Goal: Information Seeking & Learning: Learn about a topic

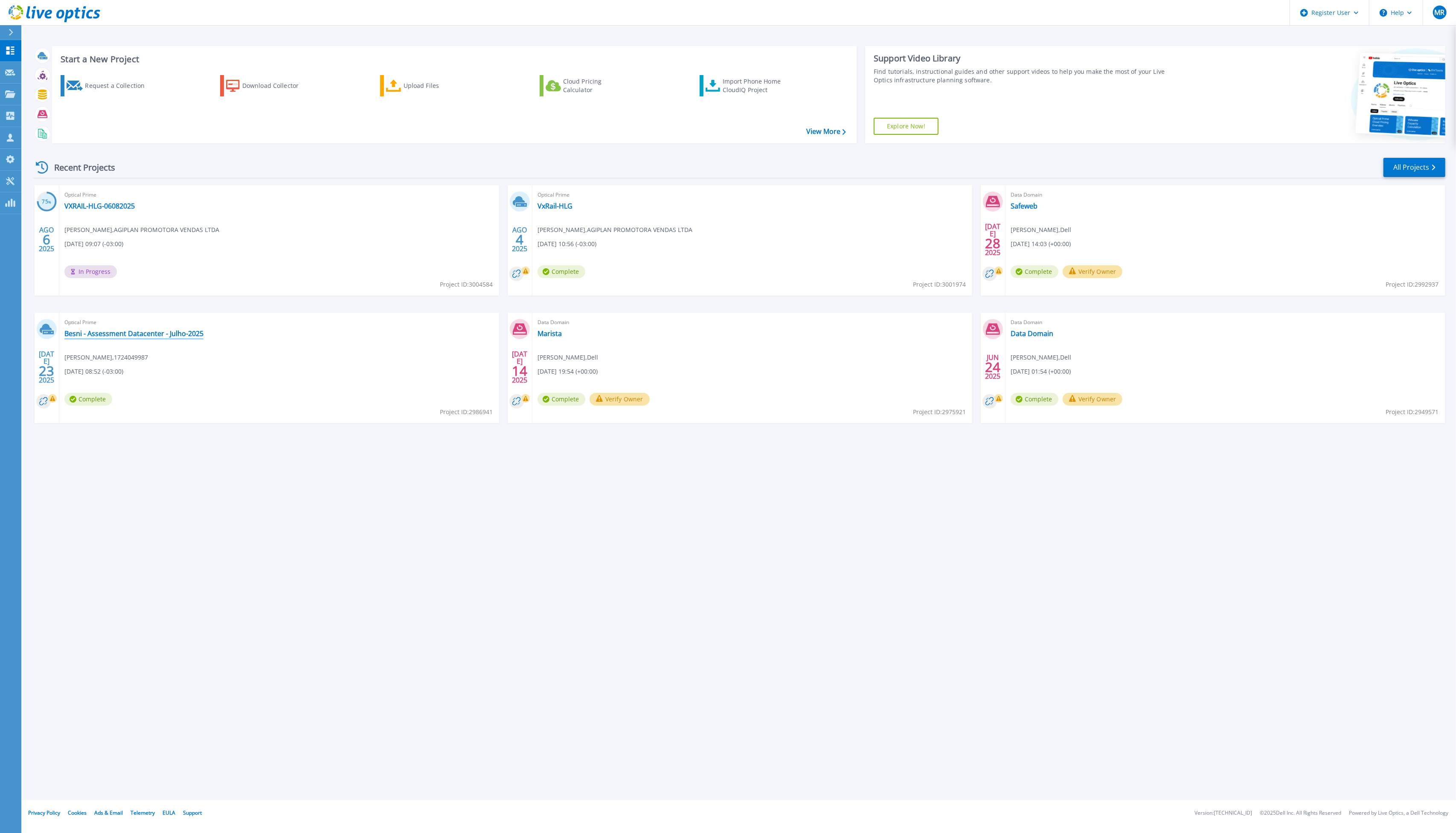
click at [178, 335] on link "Besni - Assessment Datacenter - Julho-2025" at bounding box center [134, 333] width 139 height 8
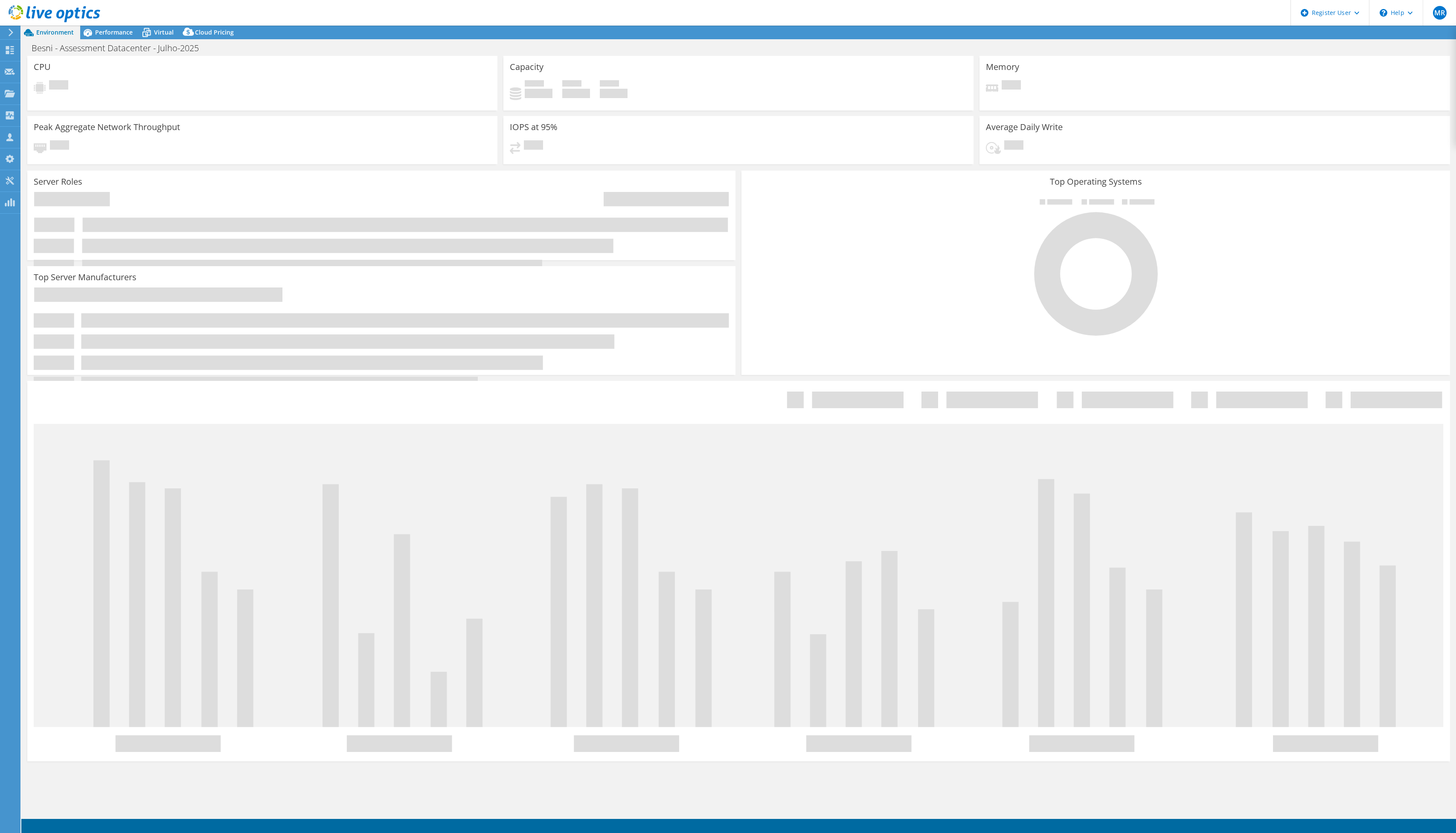
select select "USD"
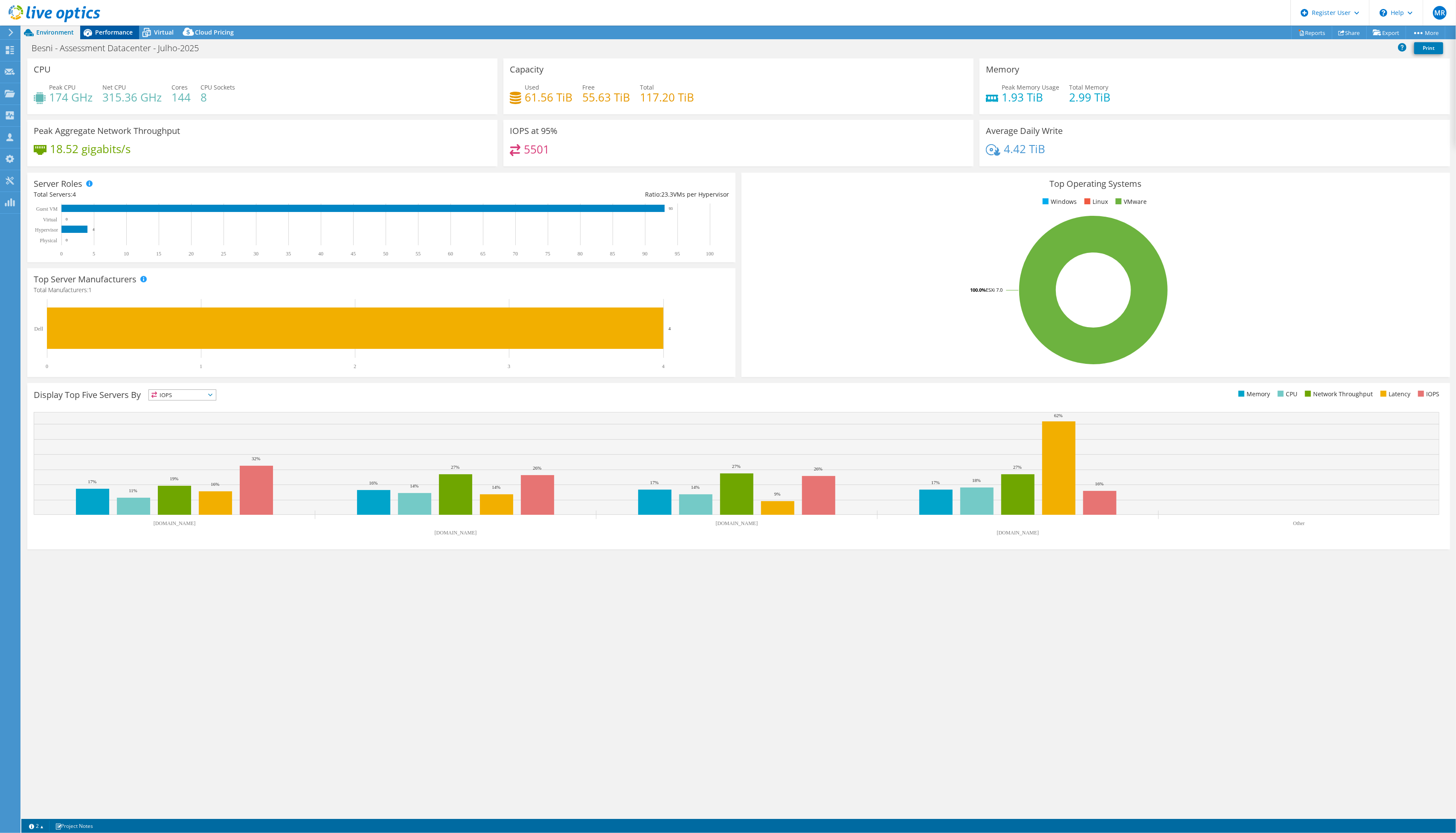
click at [116, 32] on span "Performance" at bounding box center [114, 32] width 37 height 8
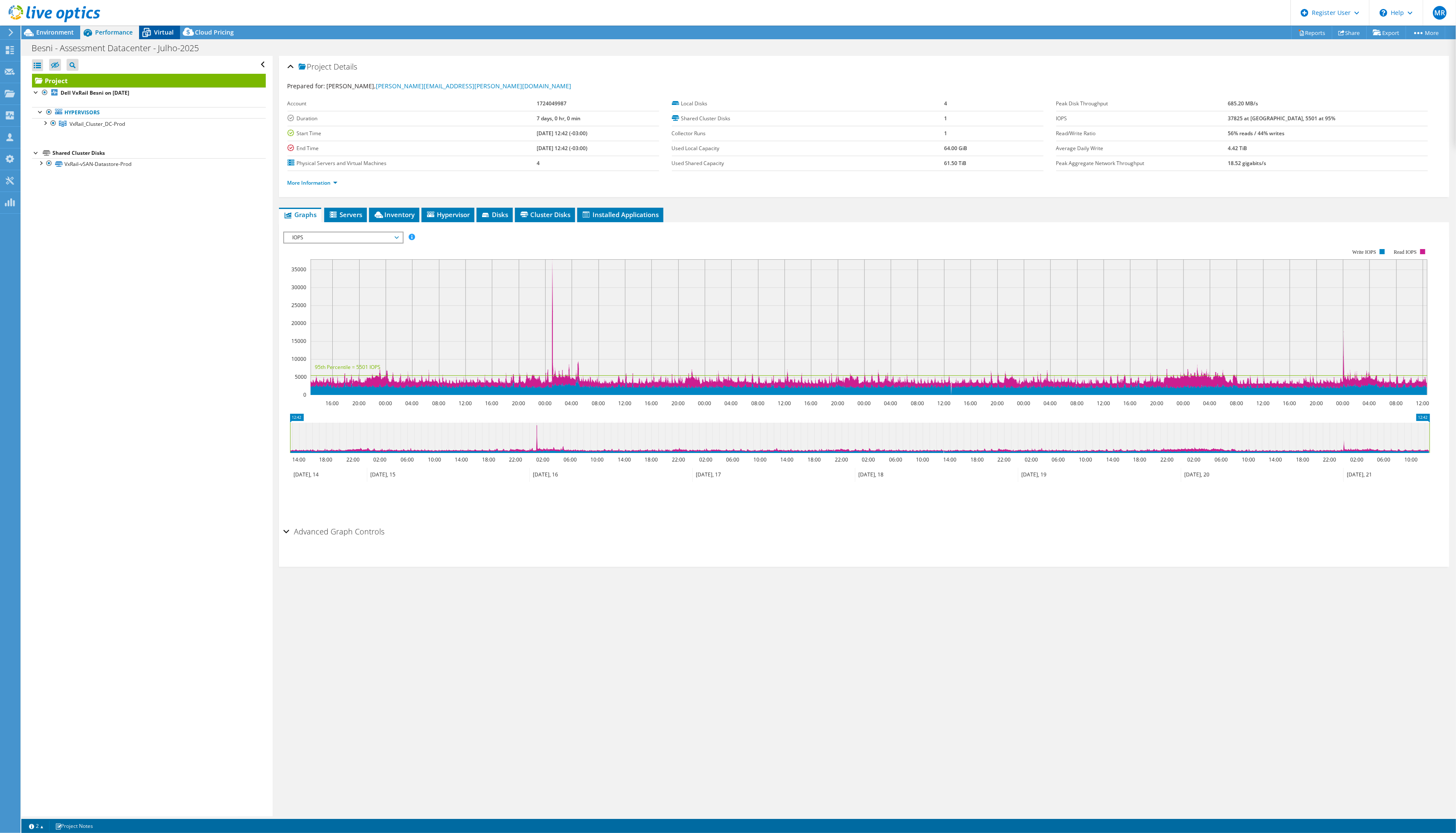
click at [153, 32] on icon at bounding box center [146, 33] width 15 height 15
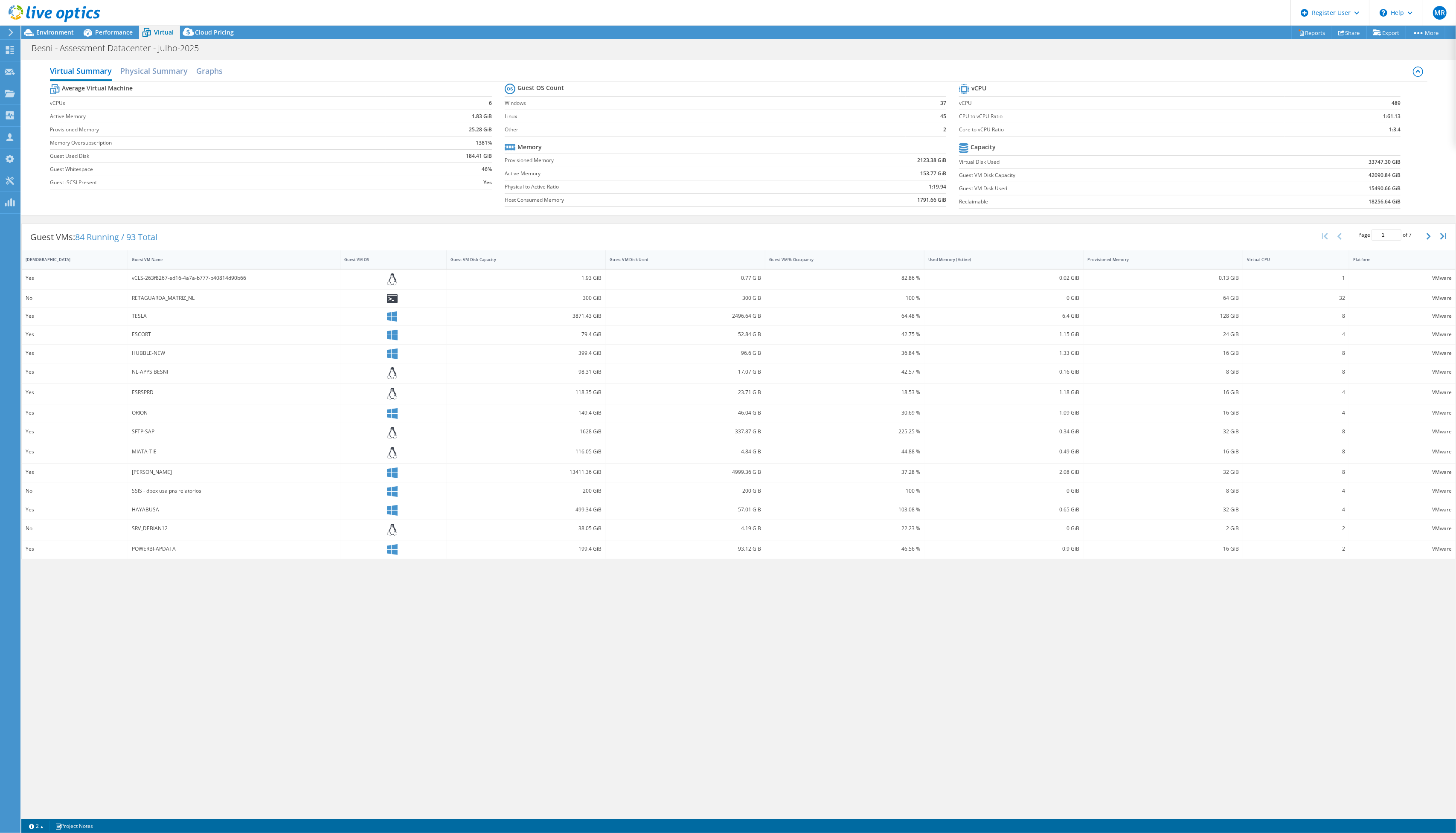
click at [1377, 163] on b "33747.30 GiB" at bounding box center [1384, 162] width 32 height 8
click at [734, 262] on div "Guest VM Disk Used" at bounding box center [680, 259] width 141 height 6
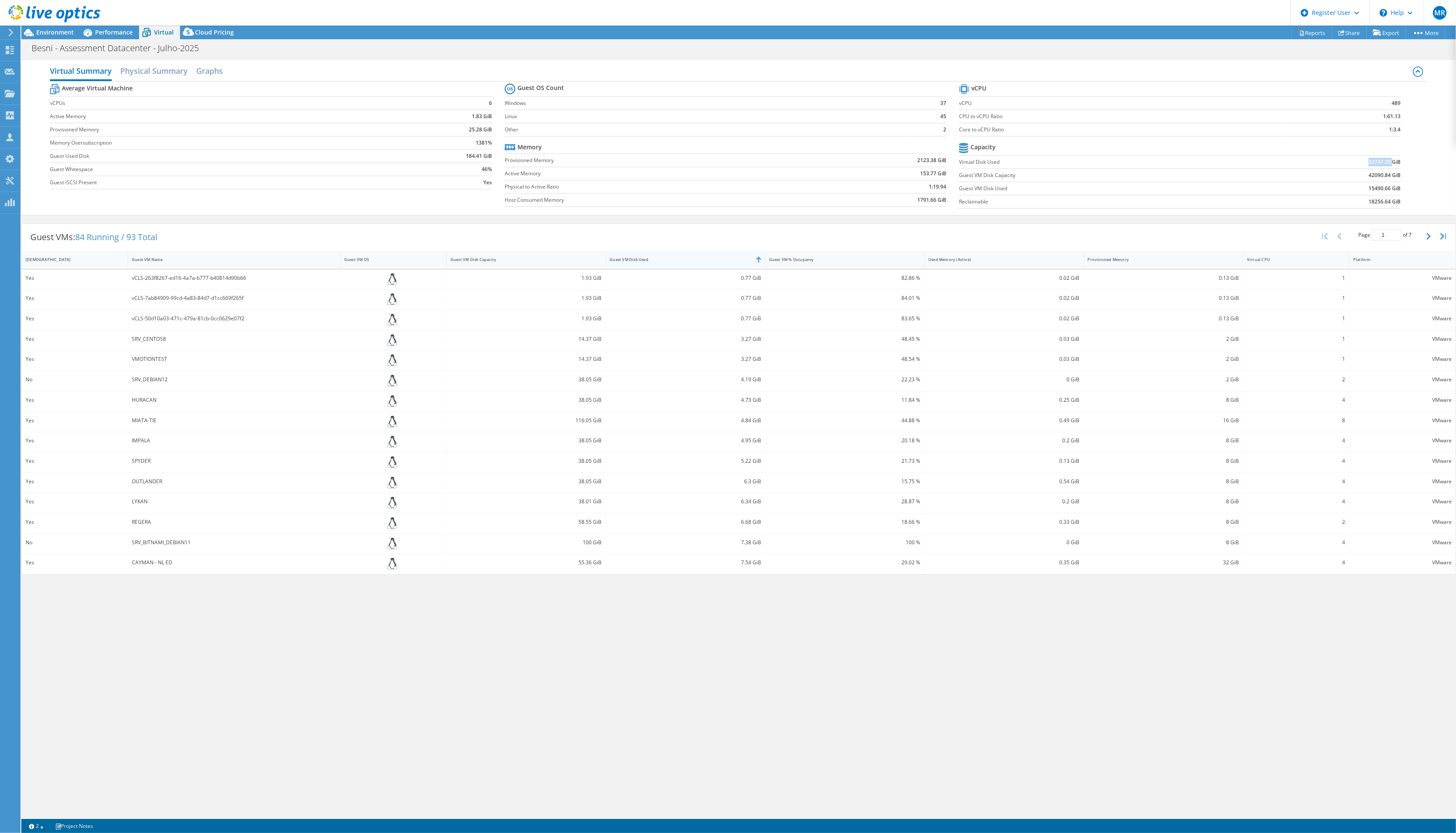
click at [734, 262] on div "Guest VM Disk Used" at bounding box center [680, 259] width 141 height 6
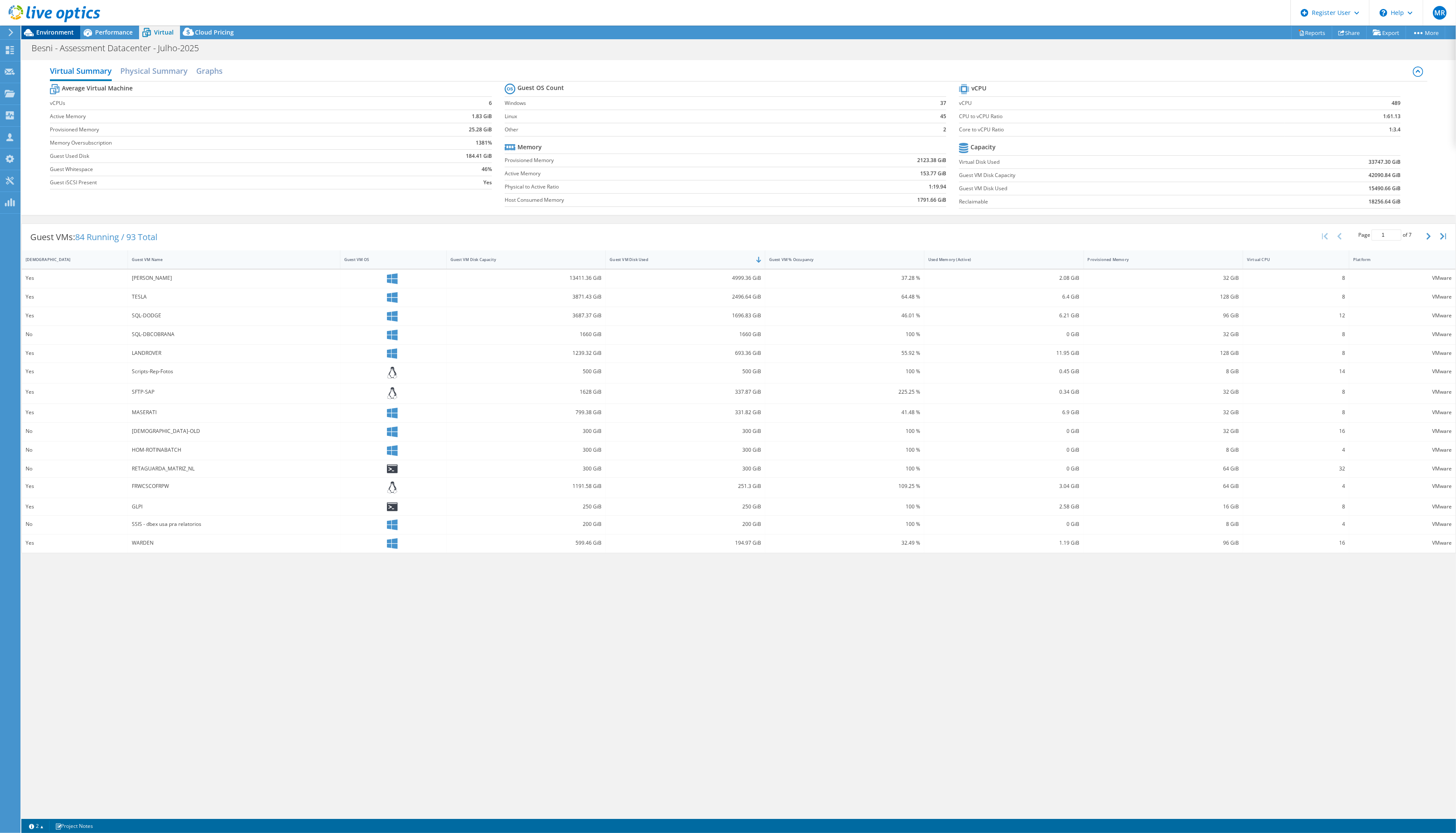
click at [67, 34] on span "Environment" at bounding box center [55, 32] width 37 height 8
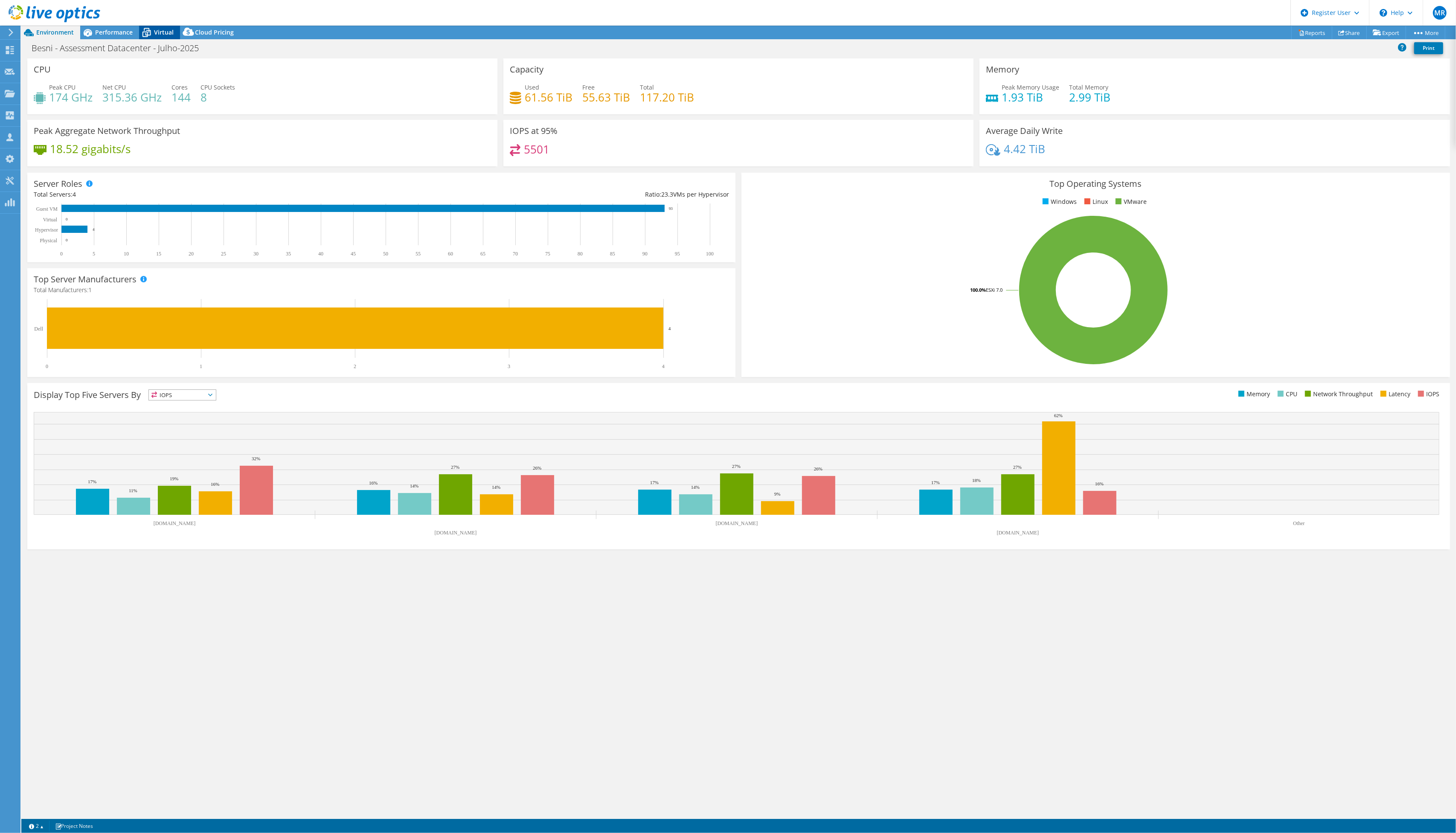
click at [166, 33] on span "Virtual" at bounding box center [163, 32] width 20 height 8
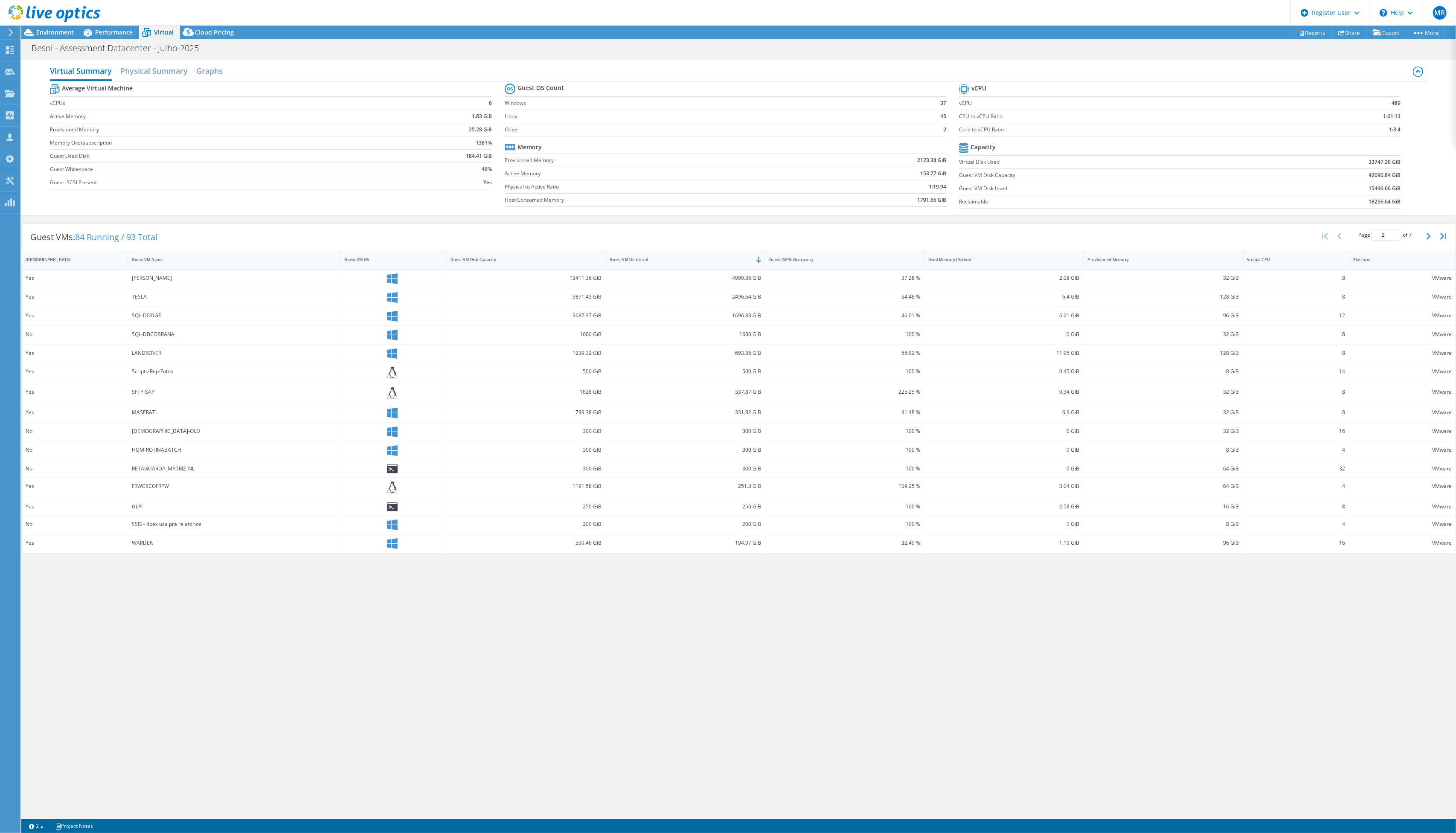
click at [41, 28] on div at bounding box center [50, 14] width 100 height 29
click at [42, 29] on span "Environment" at bounding box center [55, 32] width 37 height 8
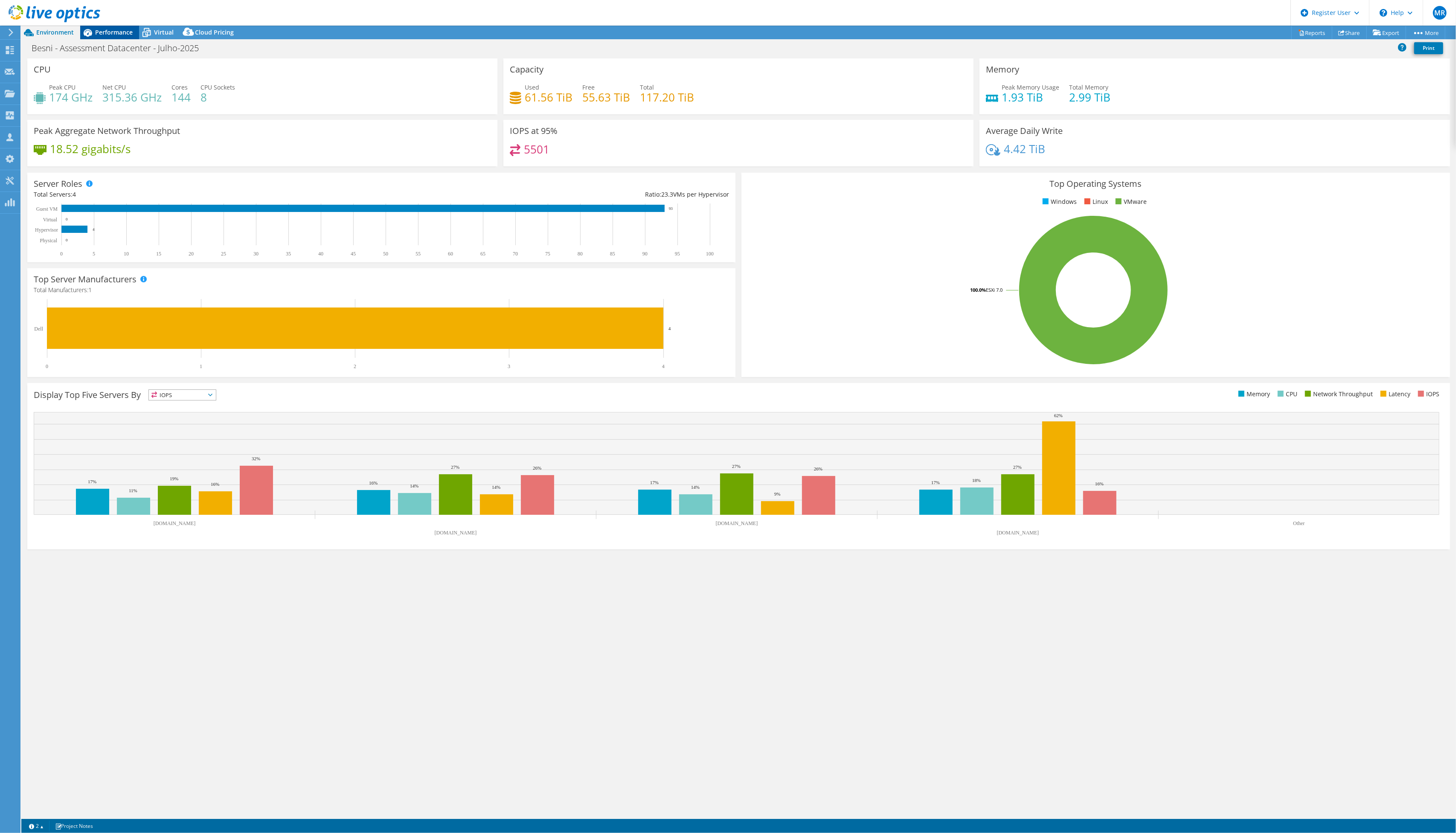
click at [108, 31] on span "Performance" at bounding box center [114, 32] width 37 height 8
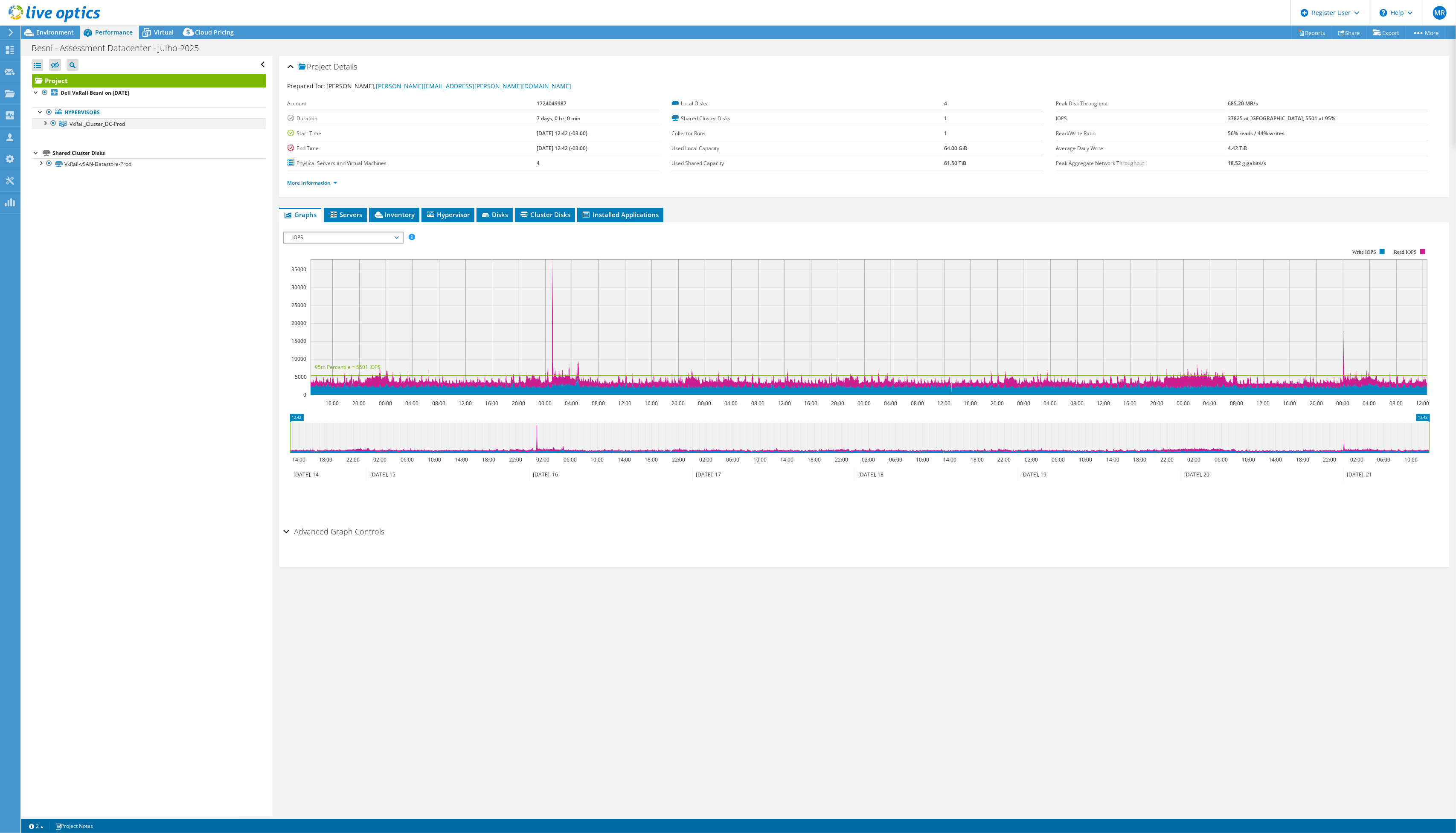
click at [50, 123] on li "VxRail_Cluster_DC-Prod acura-03.dombesni01.besni.com.br DE800212701225-01-01-se…" at bounding box center [149, 124] width 234 height 11
click at [43, 123] on div at bounding box center [45, 122] width 8 height 8
drag, startPoint x: 152, startPoint y: 34, endPoint x: 174, endPoint y: 30, distance: 22.4
click at [155, 34] on div "Virtual" at bounding box center [159, 32] width 41 height 14
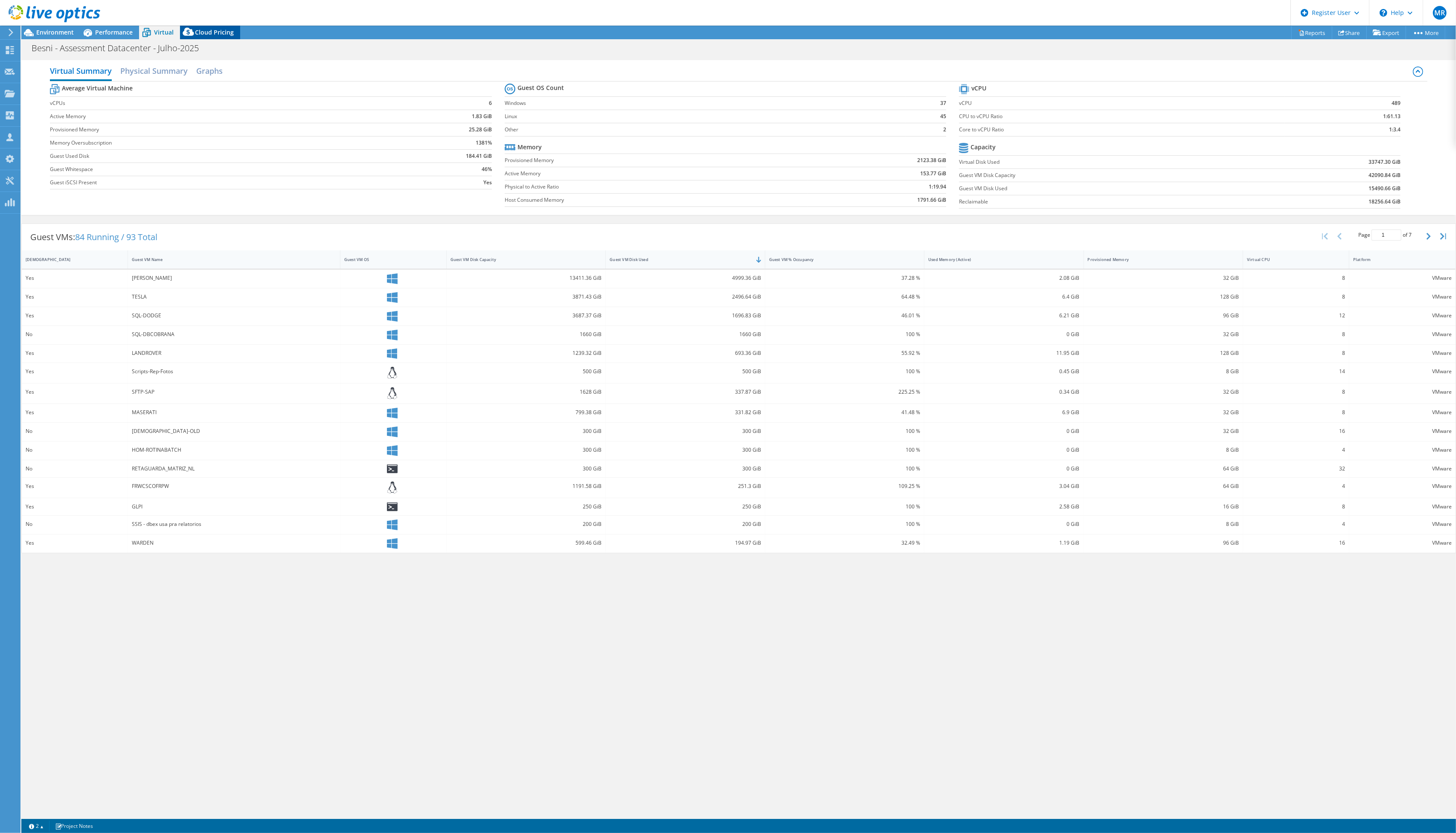
click at [229, 31] on span "Cloud Pricing" at bounding box center [214, 32] width 39 height 8
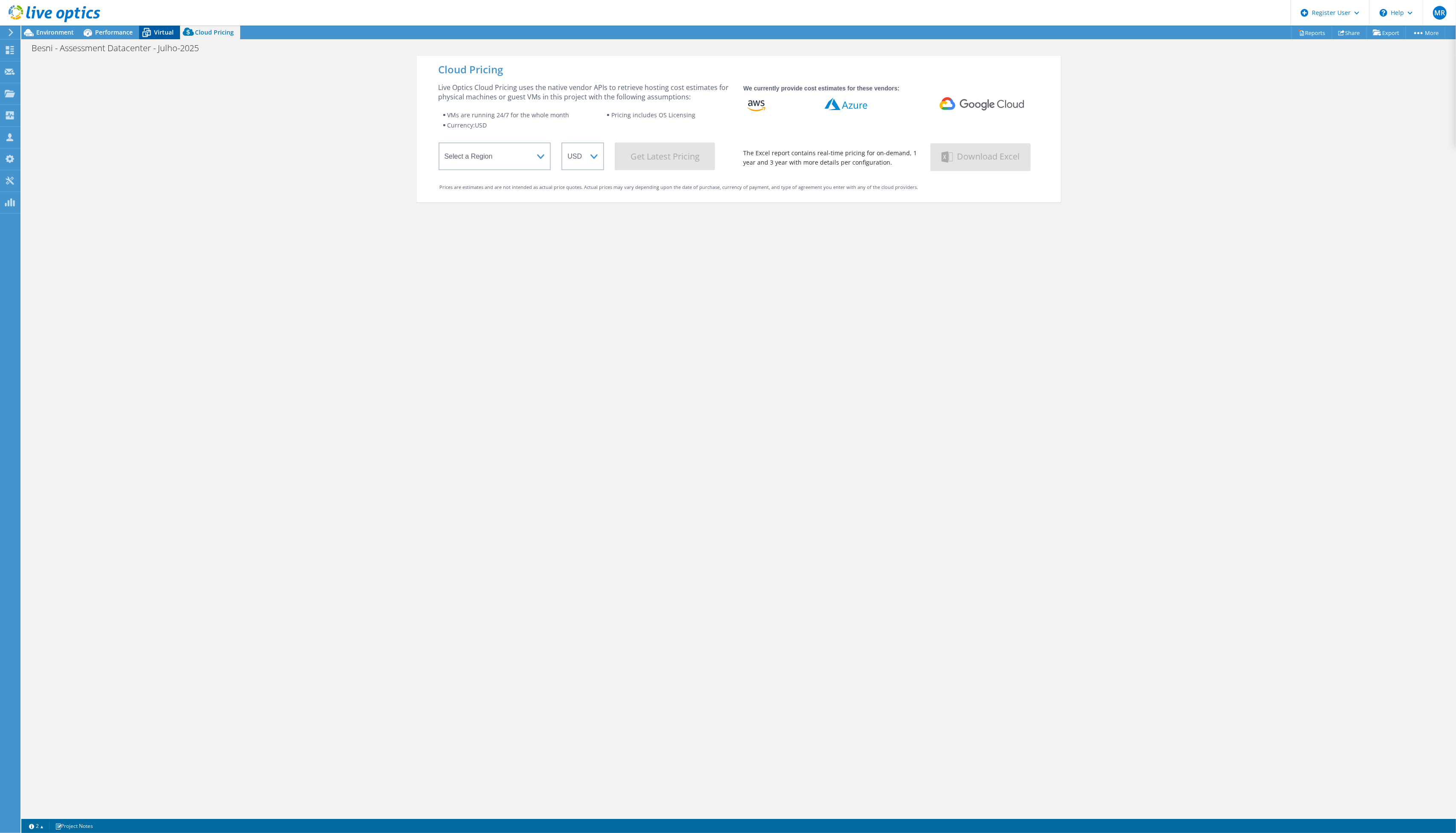
click at [167, 29] on span "Virtual" at bounding box center [163, 32] width 20 height 8
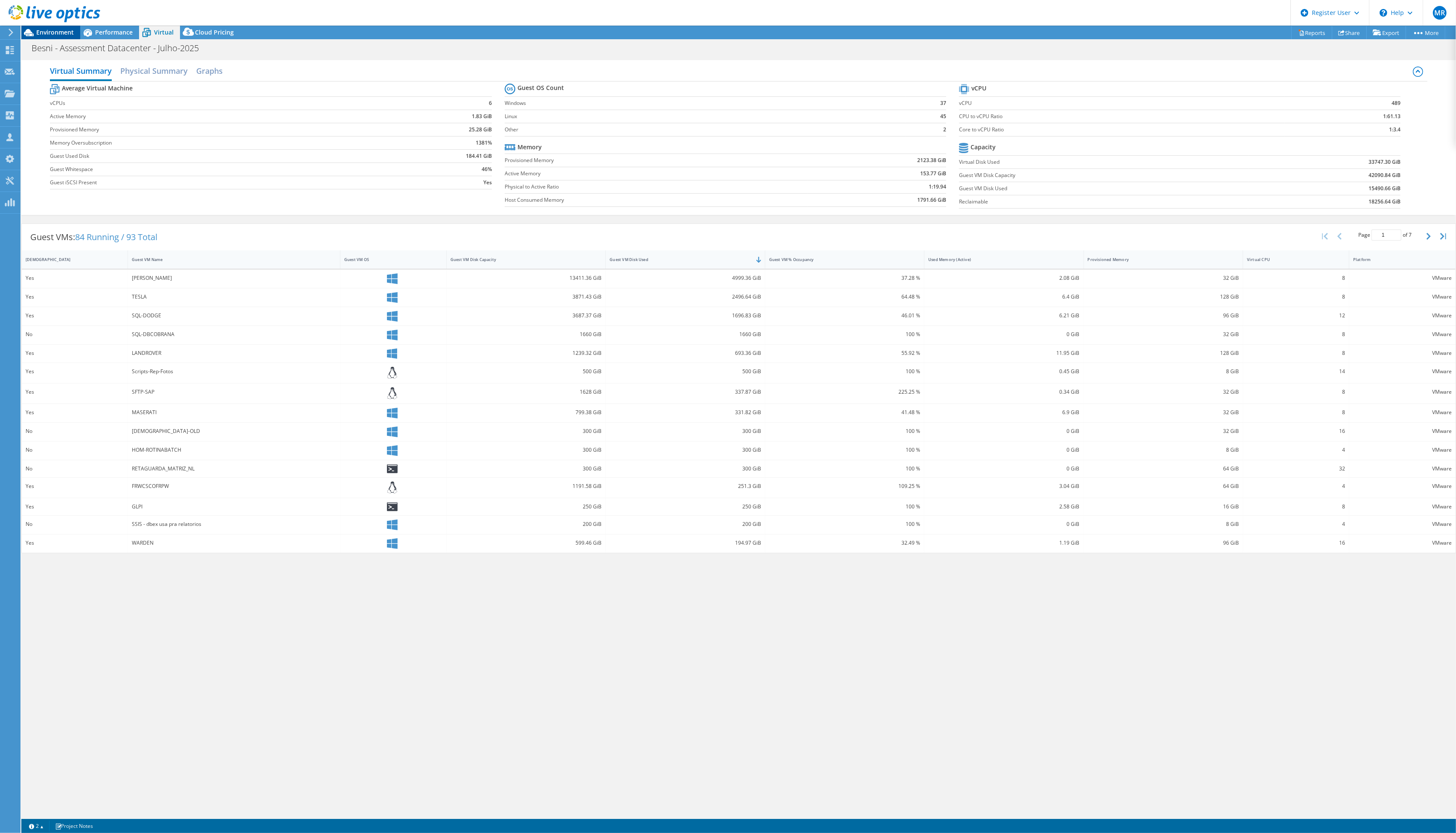
click at [74, 33] on div "Environment" at bounding box center [51, 32] width 59 height 14
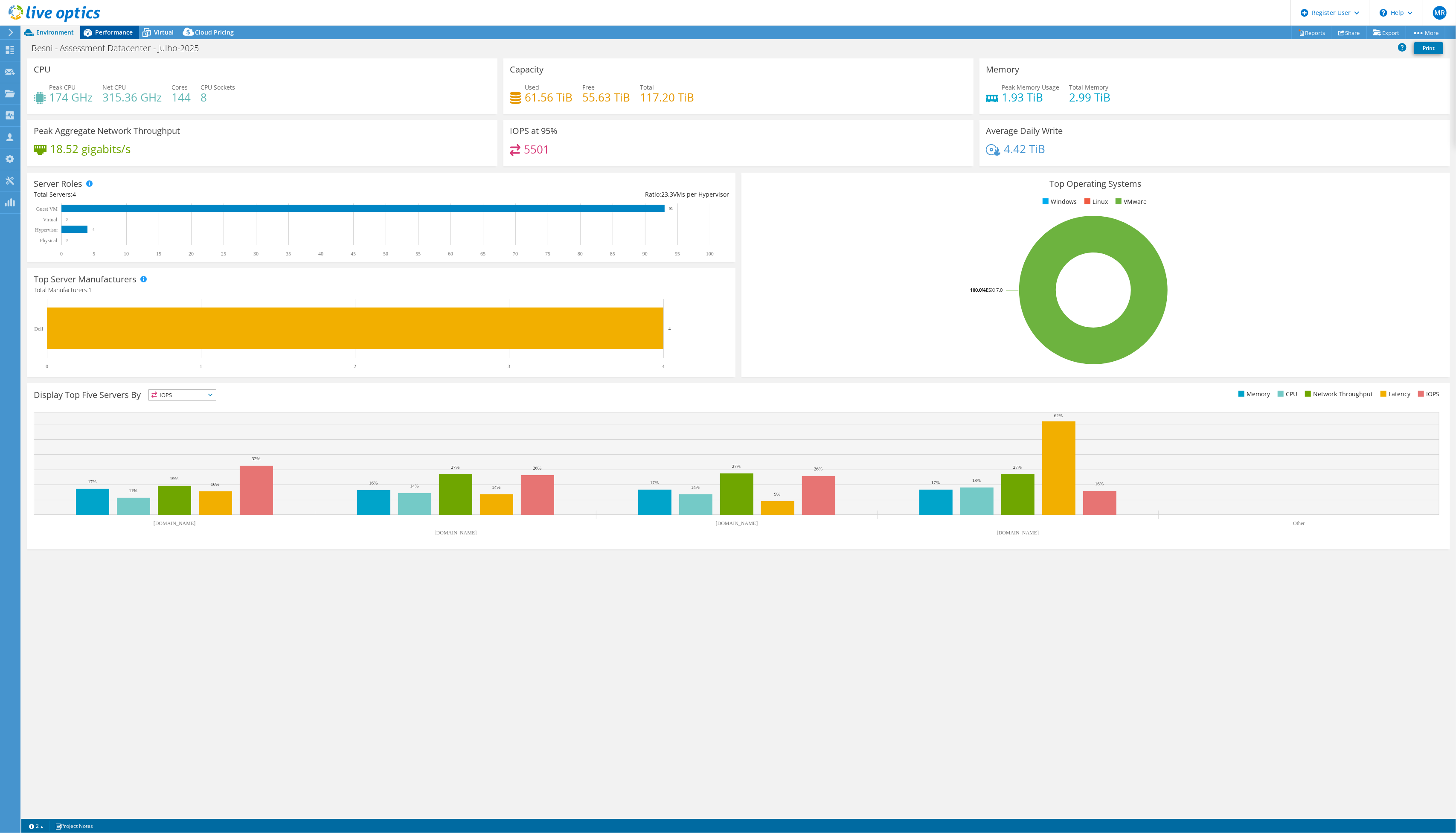
click at [118, 34] on span "Performance" at bounding box center [114, 32] width 37 height 8
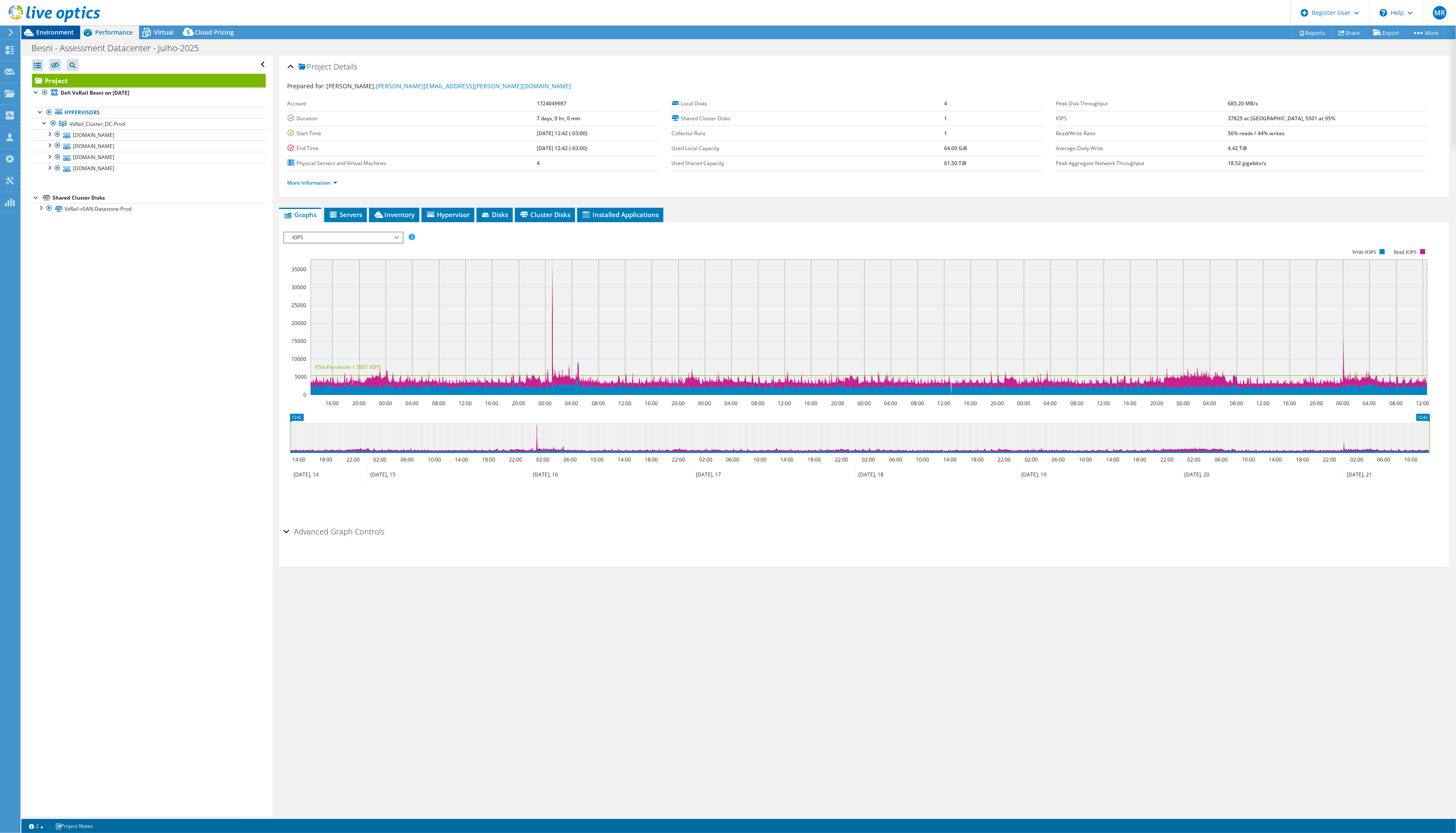
click at [63, 34] on span "Environment" at bounding box center [55, 32] width 37 height 8
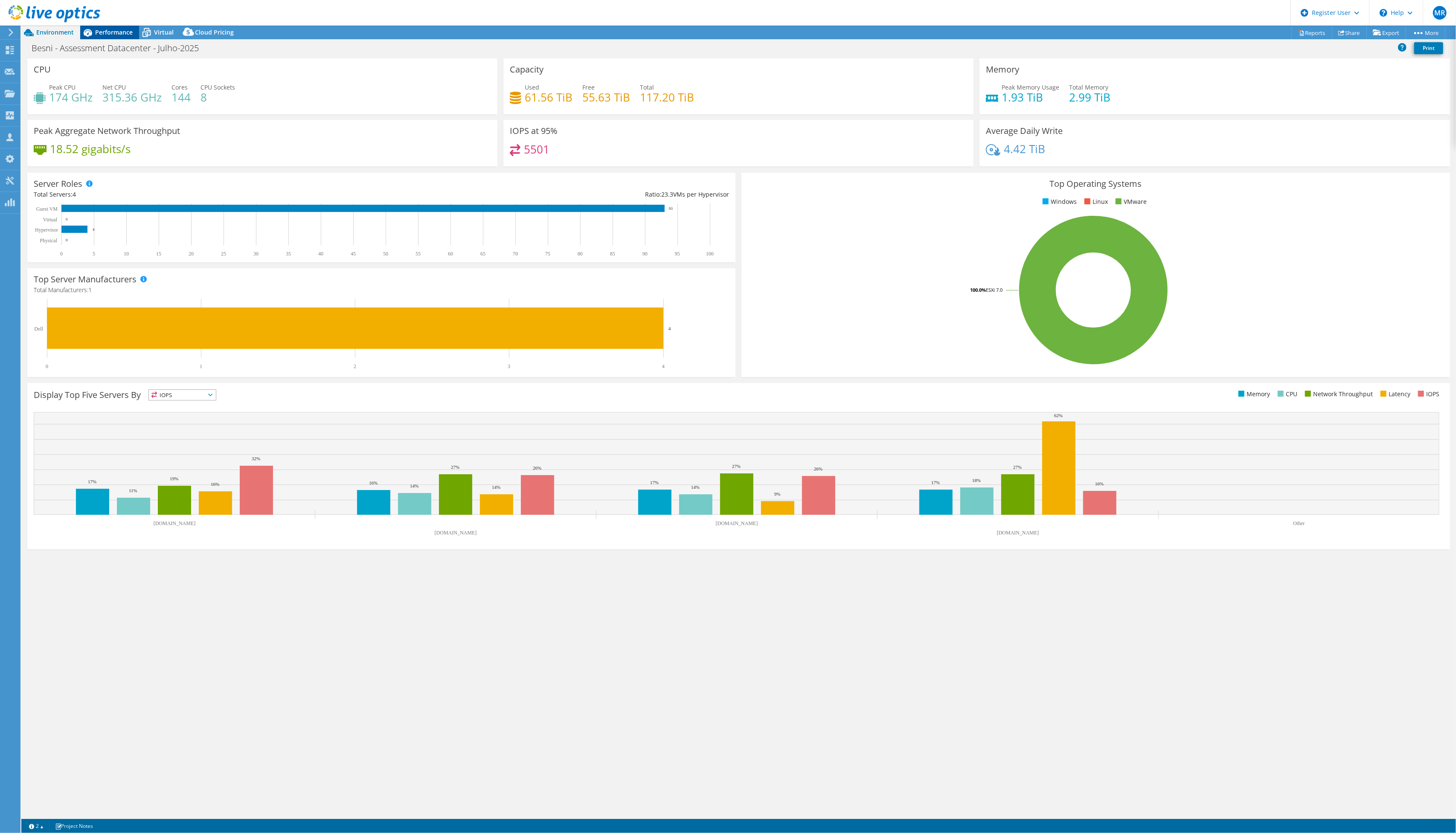
click at [101, 36] on div "Performance" at bounding box center [110, 32] width 59 height 14
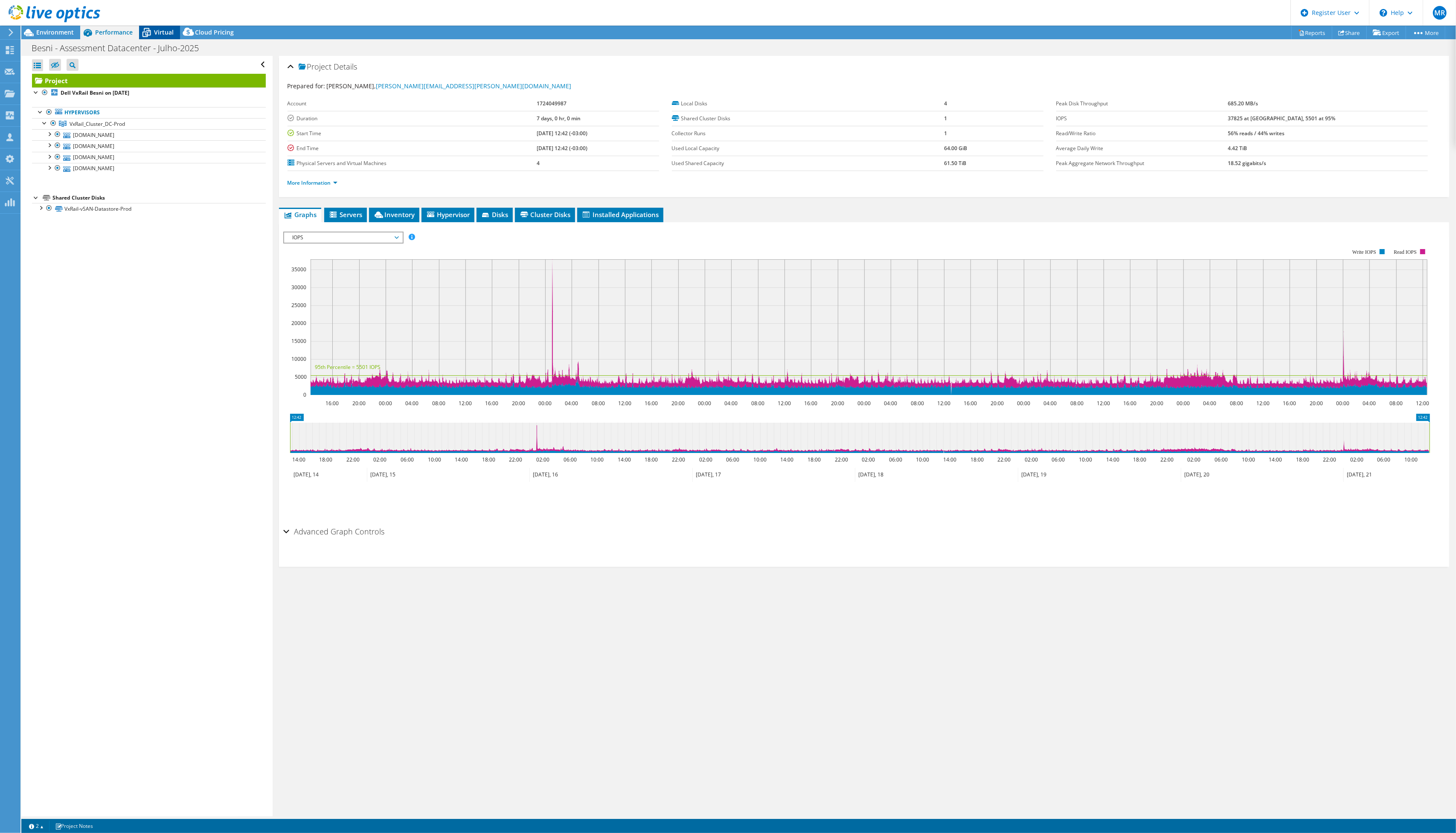
click at [157, 34] on span "Virtual" at bounding box center [163, 32] width 20 height 8
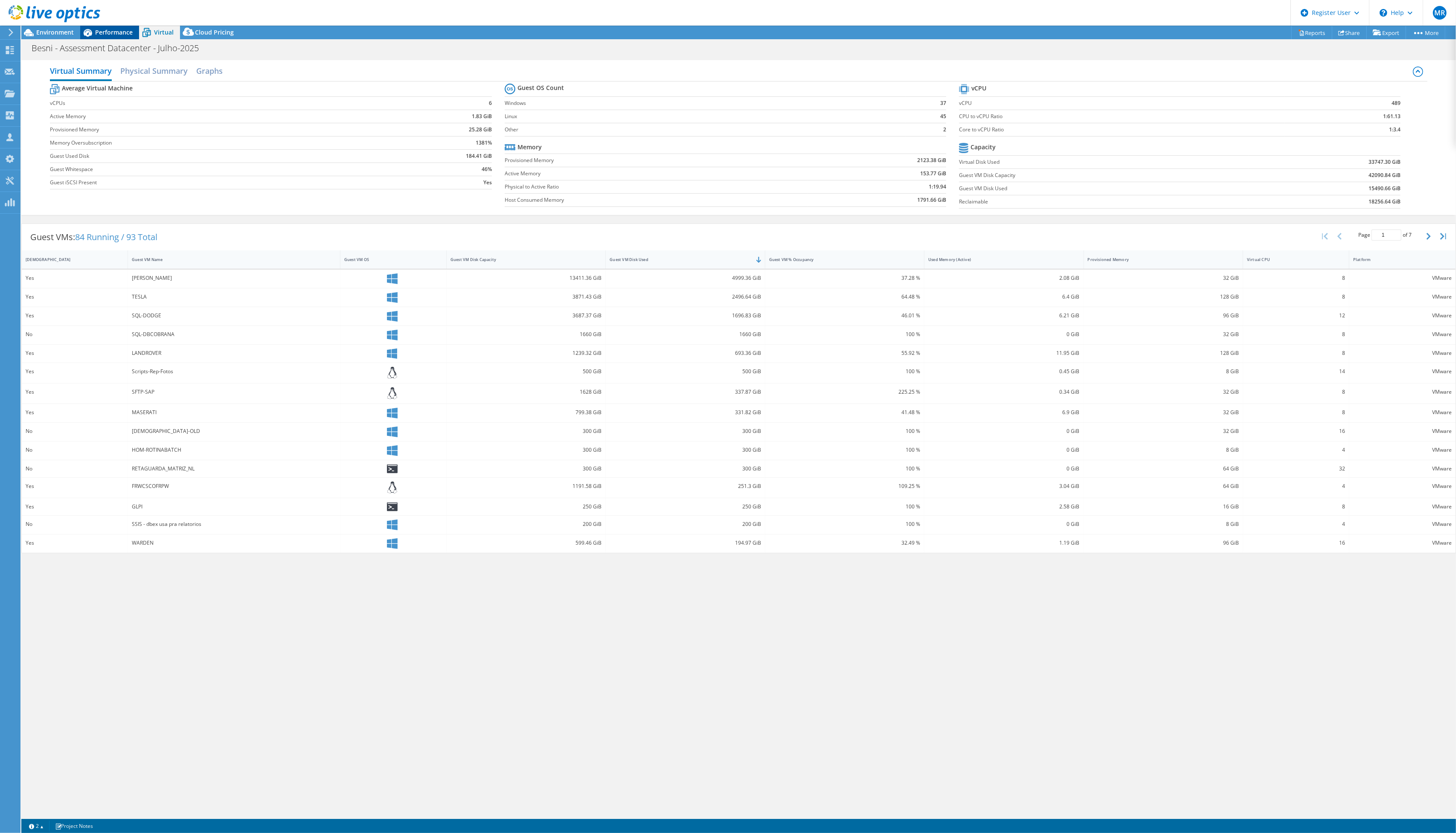
click at [122, 32] on span "Performance" at bounding box center [114, 32] width 37 height 8
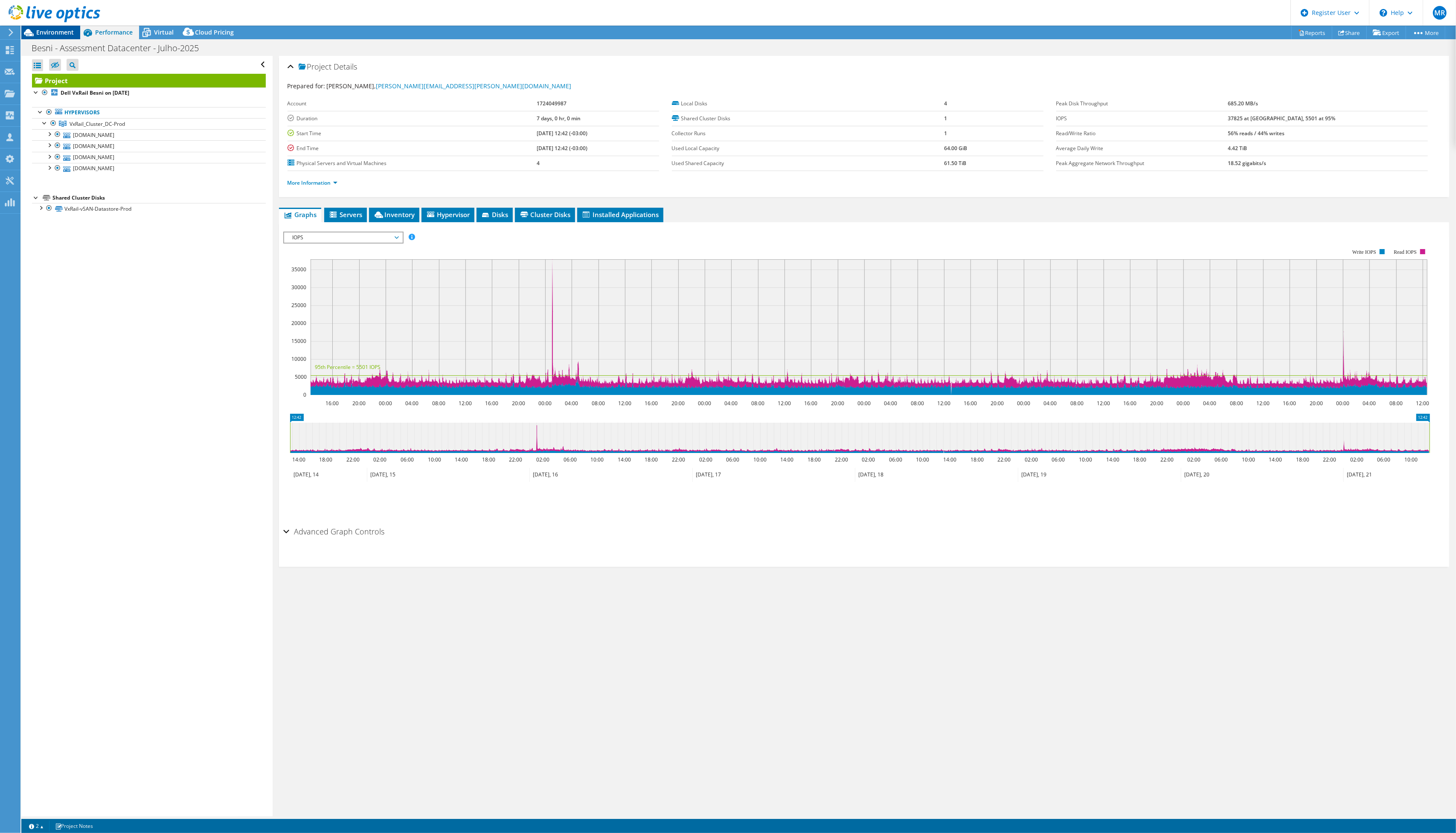
click at [64, 31] on span "Environment" at bounding box center [55, 32] width 37 height 8
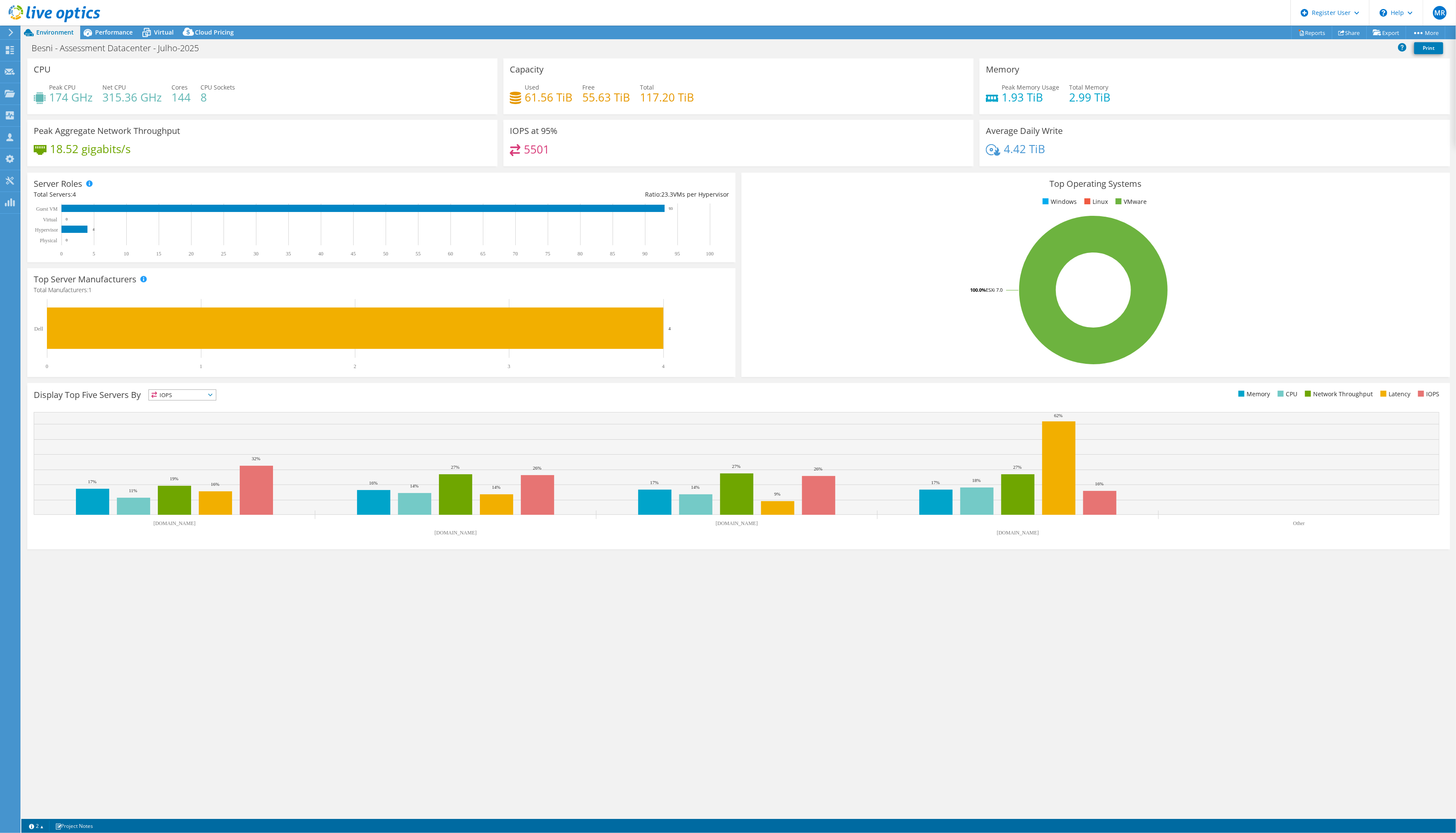
click at [63, 94] on h4 "174 GHz" at bounding box center [71, 97] width 44 height 10
click at [121, 99] on h4 "315.36 GHz" at bounding box center [132, 97] width 59 height 10
click at [276, 107] on div "Peak CPU 174 GHz Net CPU 315.36 GHz Cores 144 CPU Sockets 8" at bounding box center [262, 96] width 457 height 28
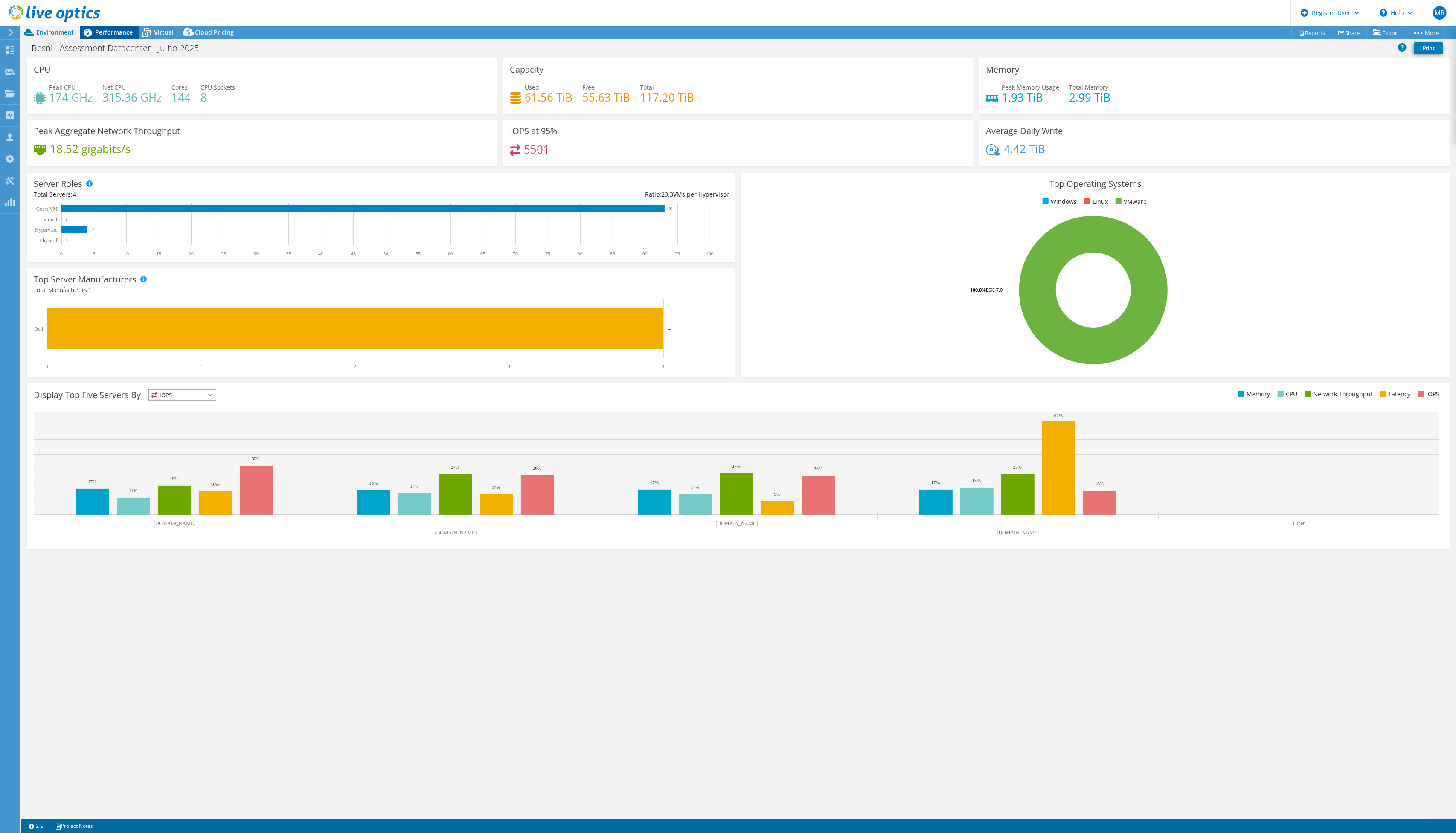
click at [99, 29] on span "Performance" at bounding box center [114, 32] width 37 height 8
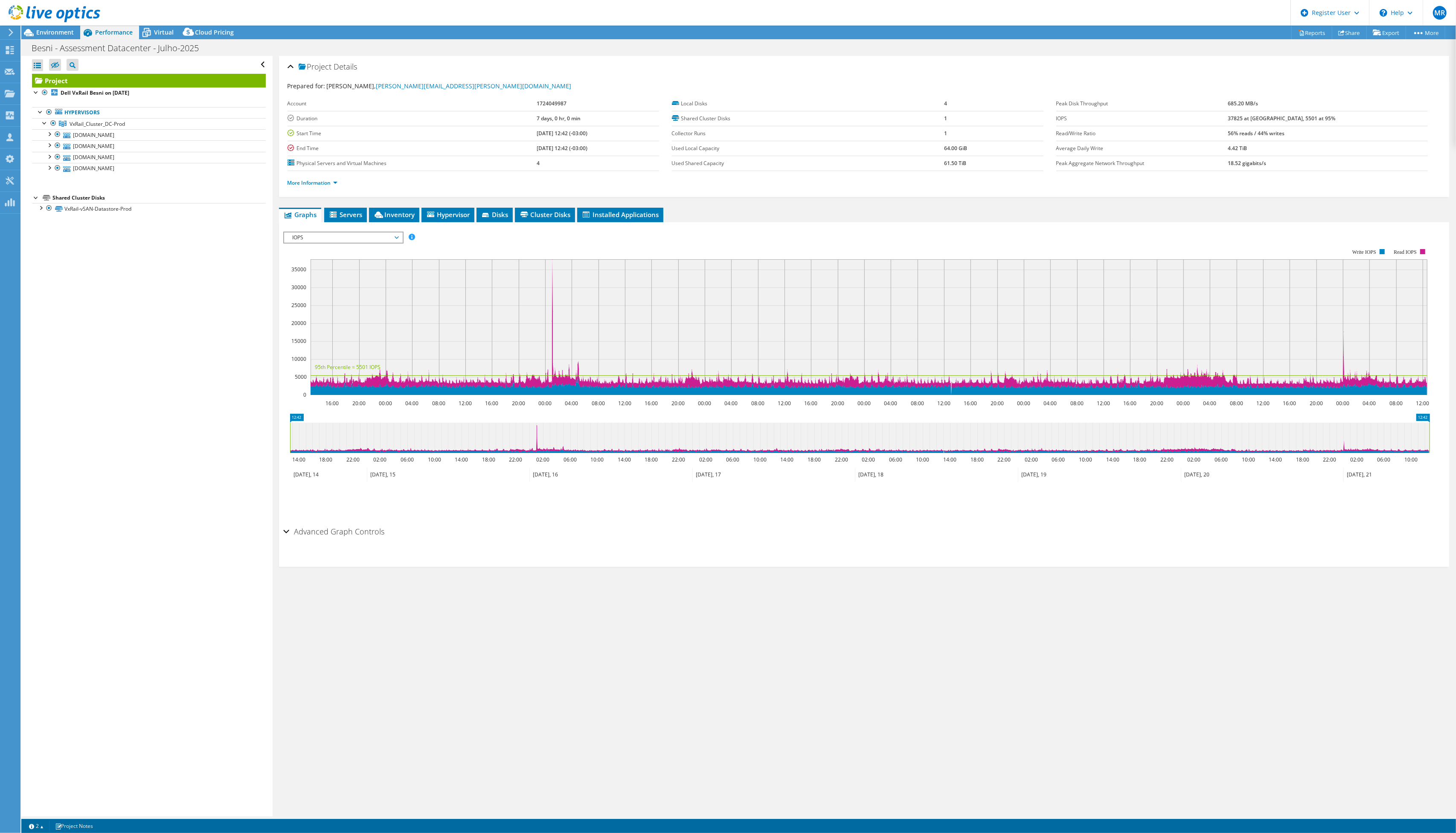
click at [137, 28] on div "Performance" at bounding box center [110, 32] width 59 height 14
click at [144, 30] on icon at bounding box center [146, 33] width 15 height 15
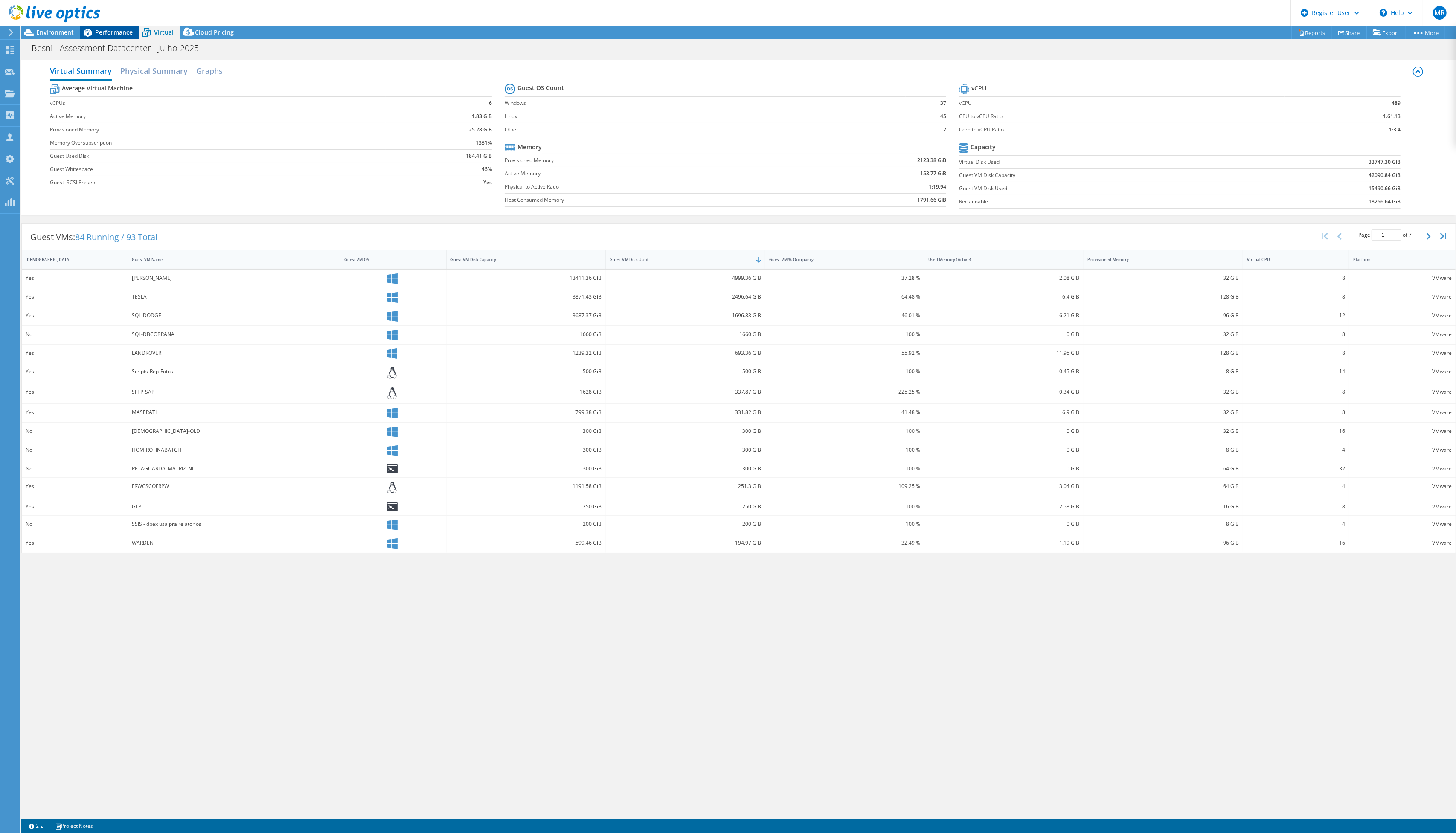
click at [128, 31] on span "Performance" at bounding box center [114, 32] width 37 height 8
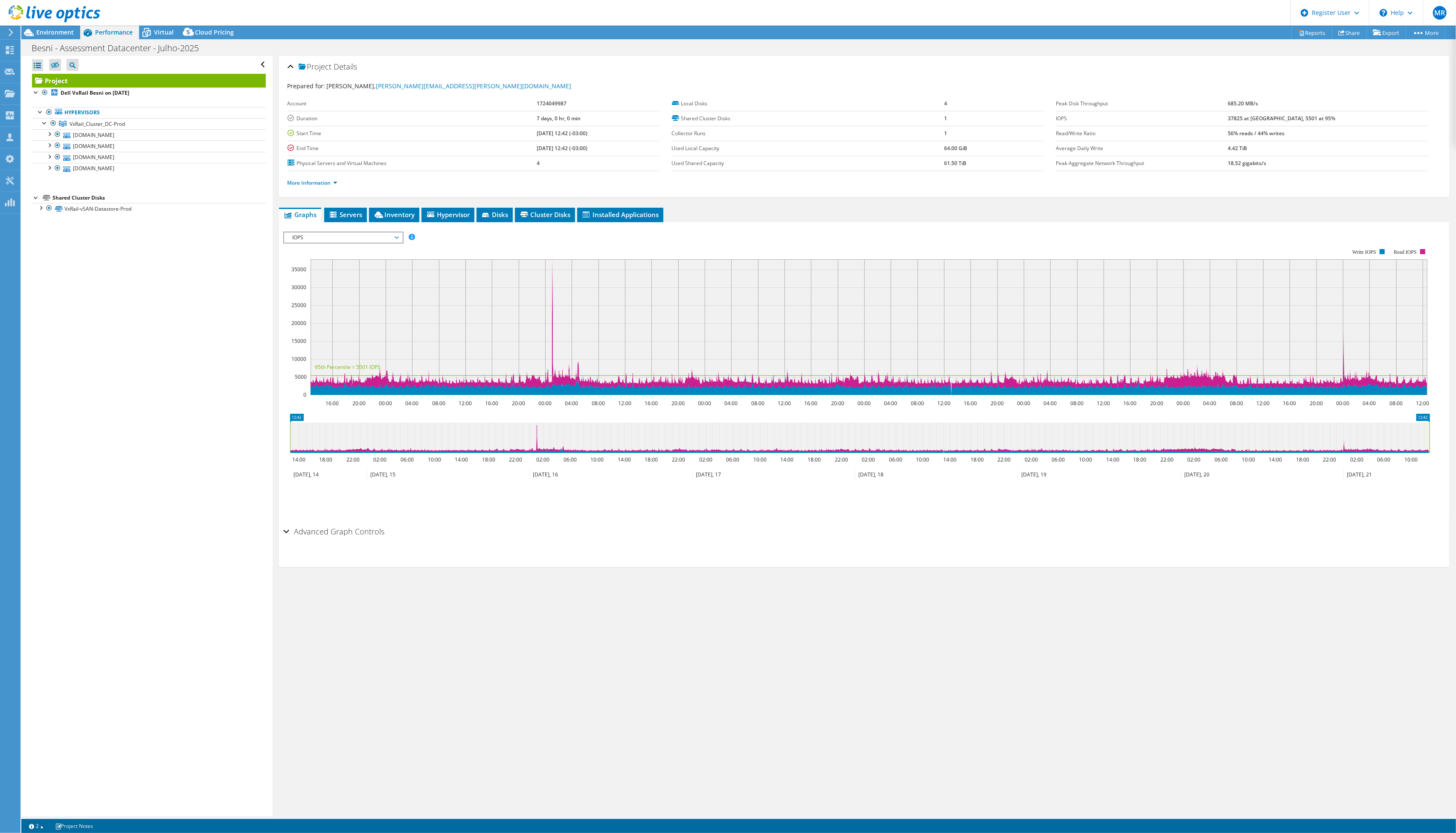
click at [38, 22] on icon at bounding box center [54, 14] width 92 height 18
click at [43, 26] on div at bounding box center [50, 14] width 100 height 29
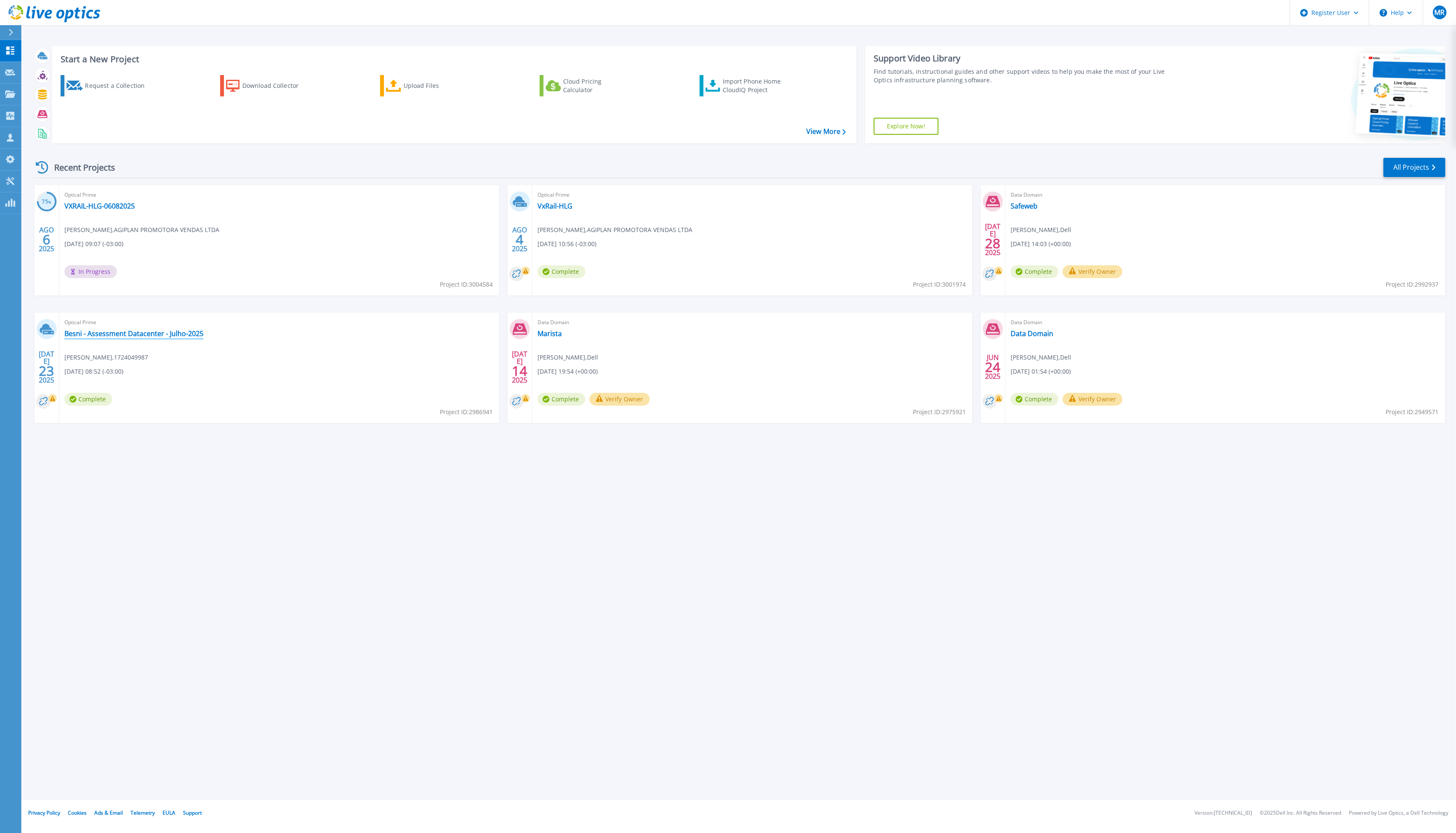
click at [137, 337] on link "Besni - Assessment Datacenter - Julho-2025" at bounding box center [134, 333] width 139 height 8
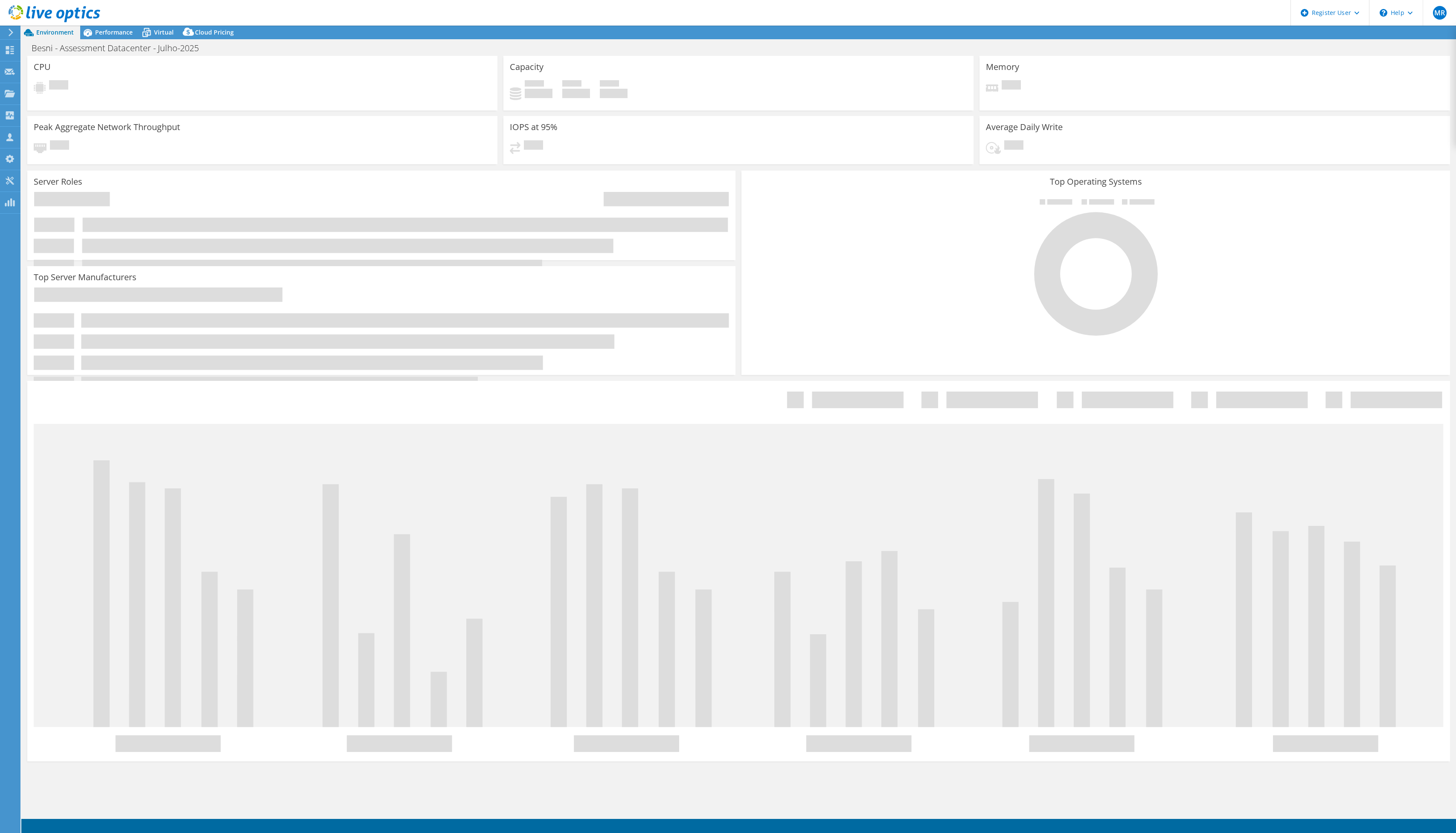
select select "USD"
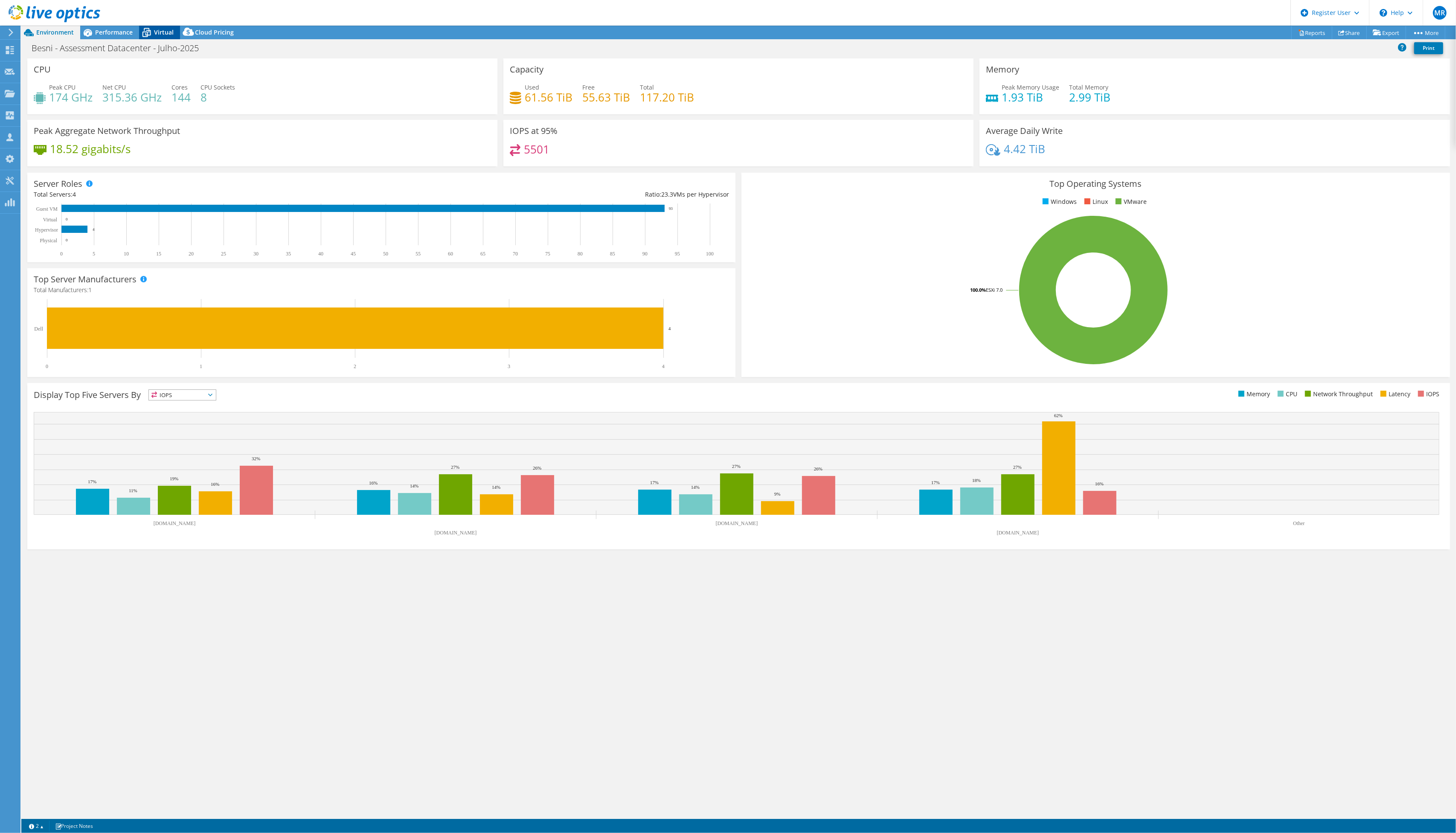
click at [152, 33] on icon at bounding box center [146, 33] width 15 height 15
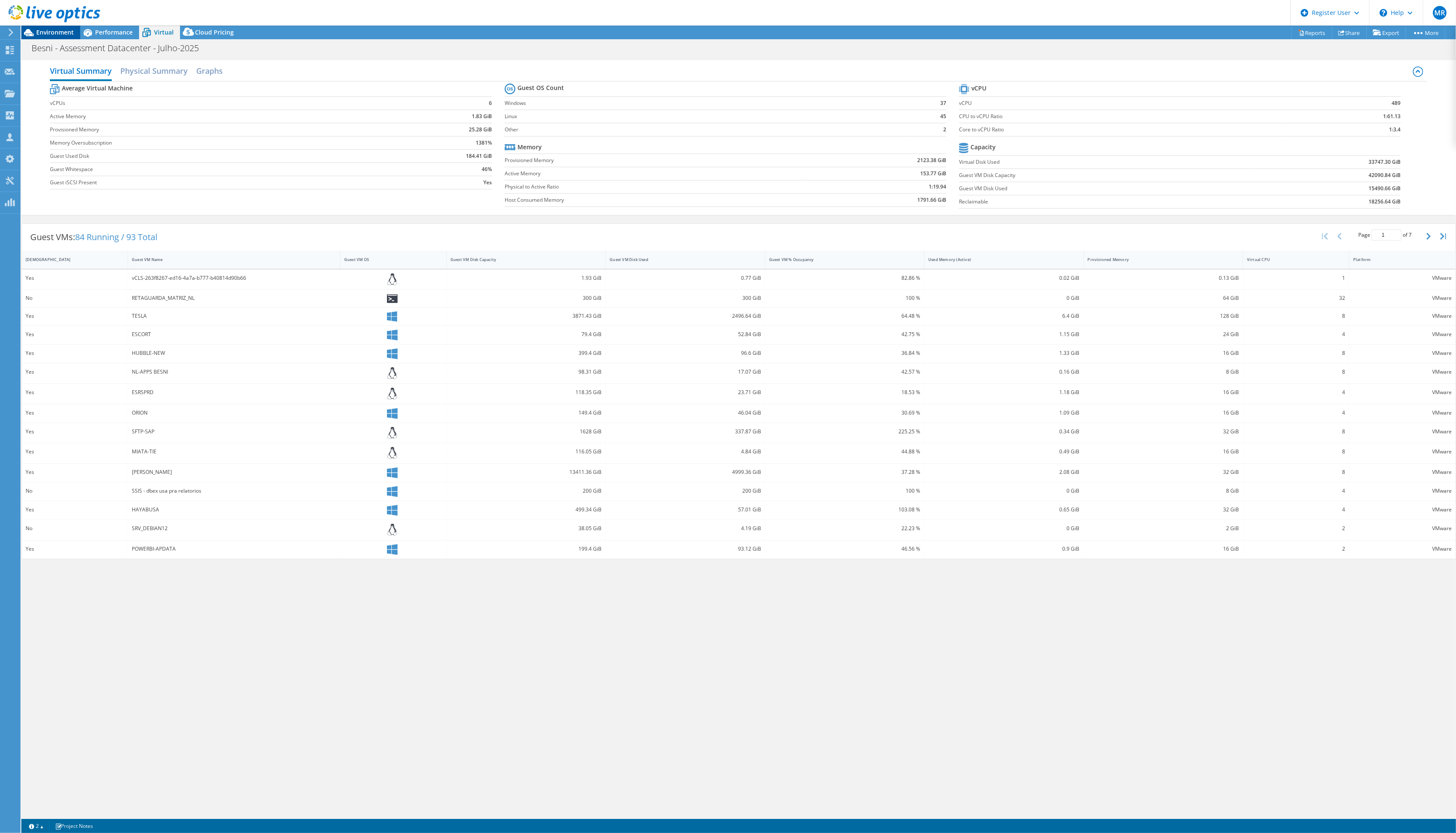
click at [71, 31] on span "Environment" at bounding box center [55, 32] width 37 height 8
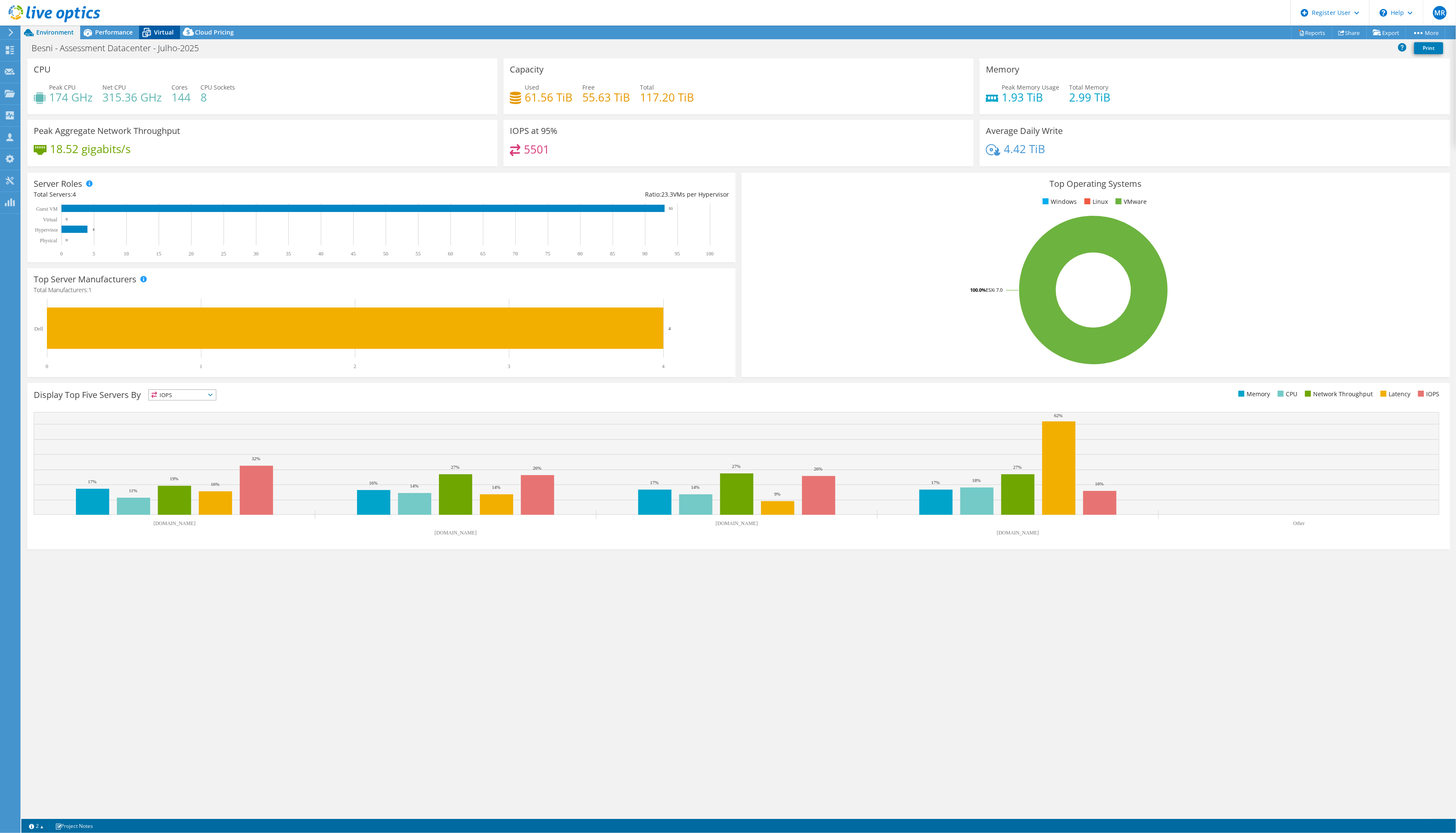
click at [162, 36] on span "Virtual" at bounding box center [163, 32] width 20 height 8
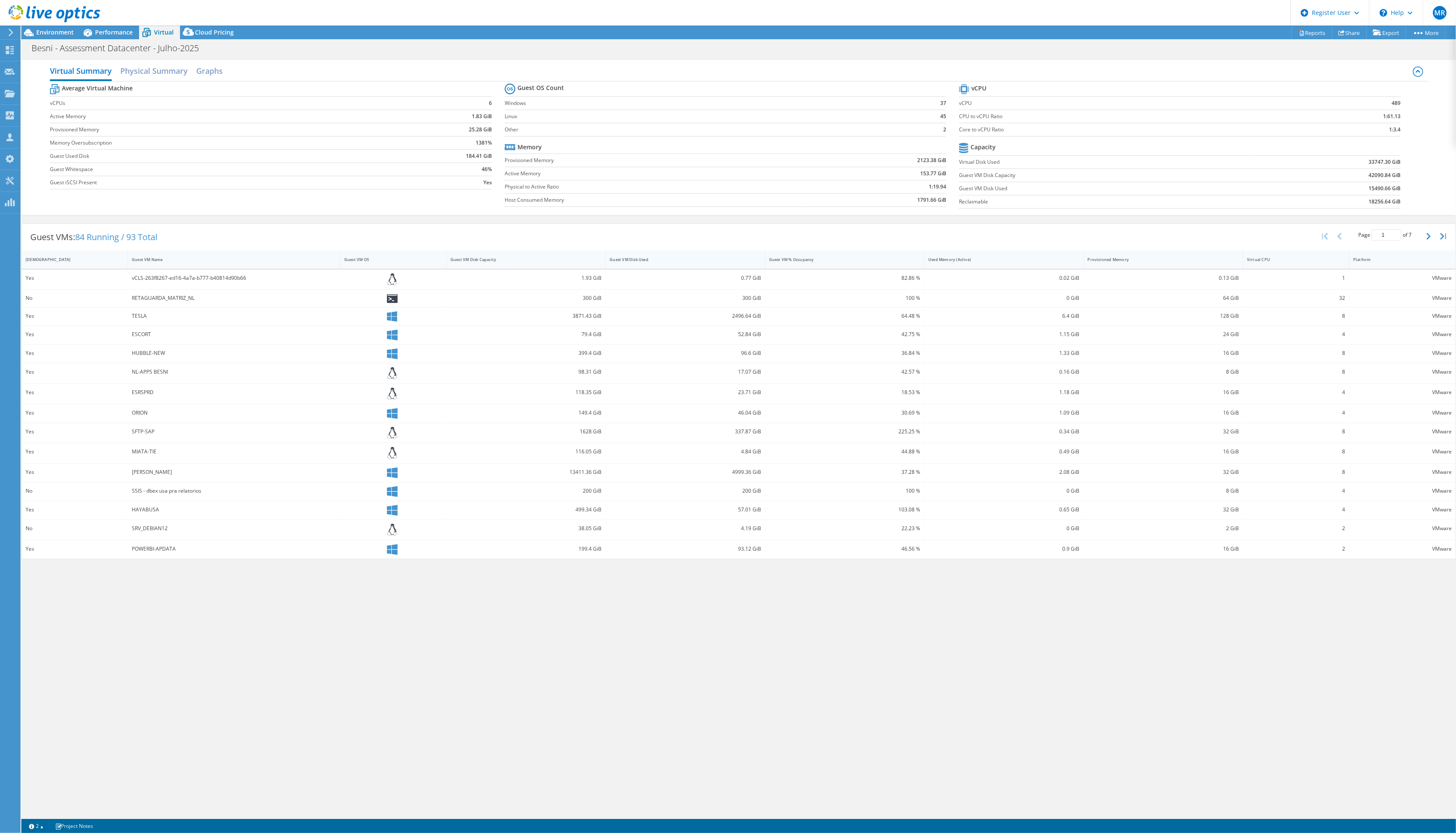
click at [666, 262] on div "Guest VM Disk Used" at bounding box center [680, 259] width 141 height 6
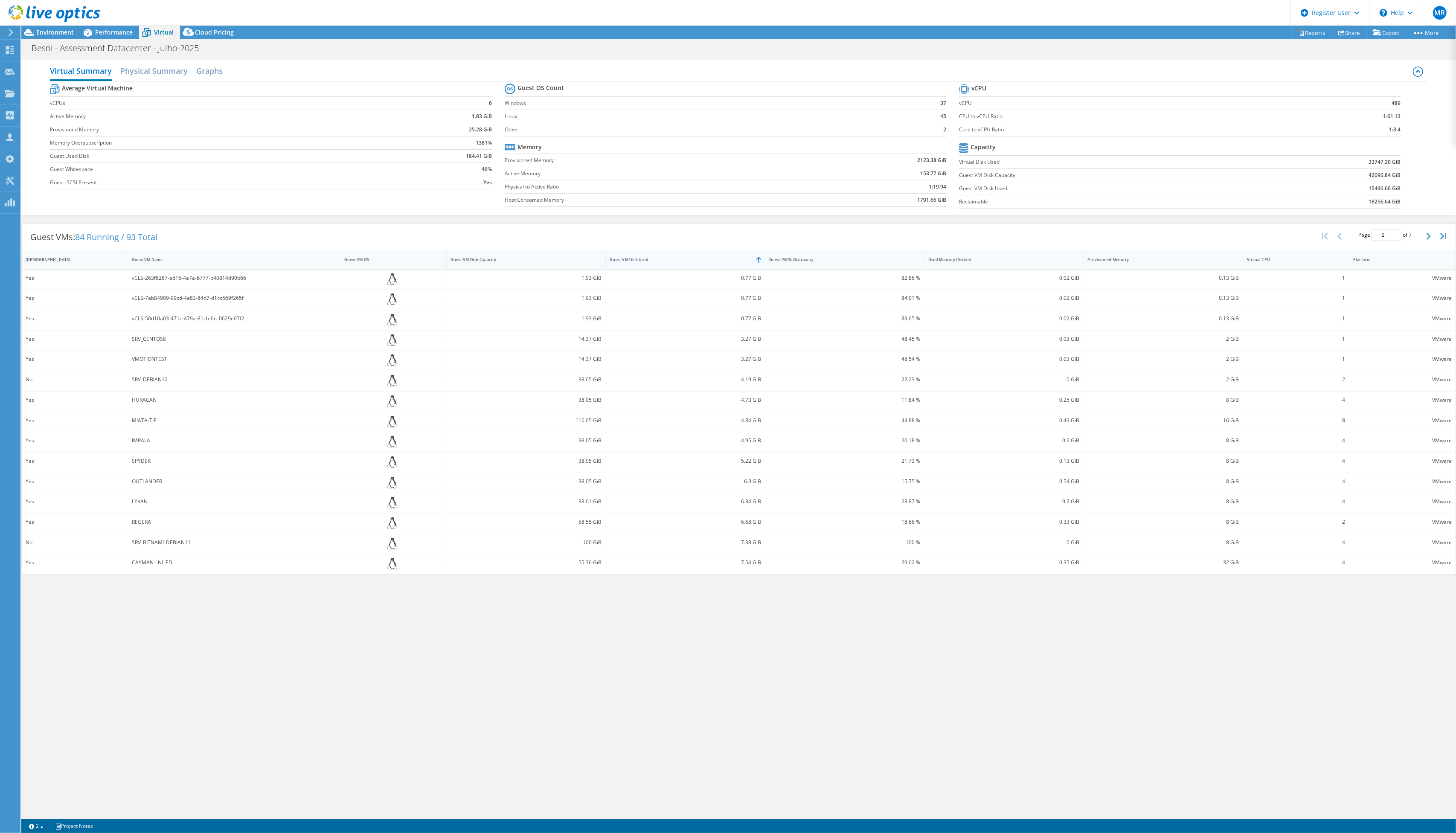
click at [666, 262] on div "Guest VM Disk Used" at bounding box center [680, 259] width 141 height 6
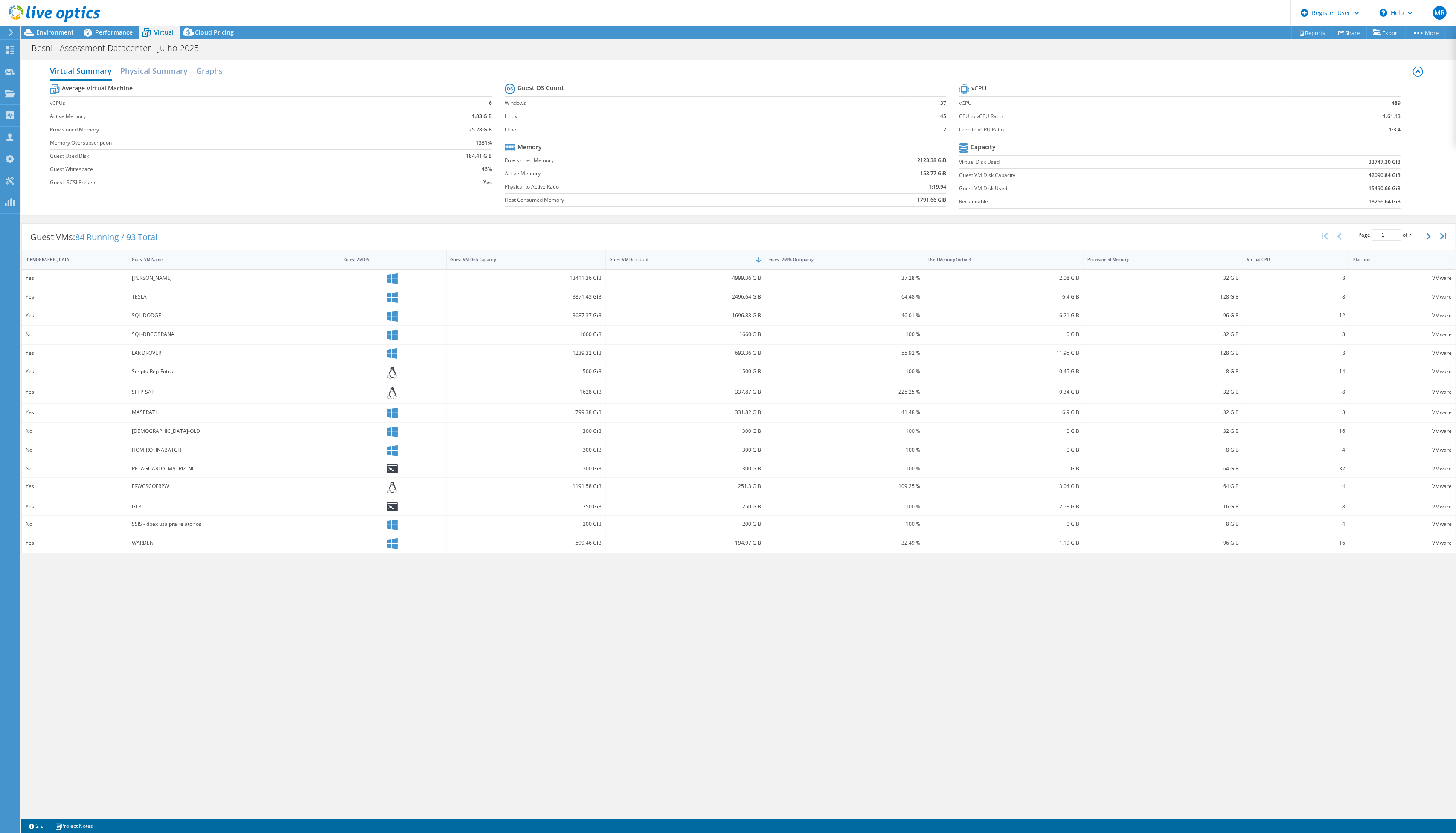
click at [742, 281] on div "4999.36 GiB" at bounding box center [685, 278] width 151 height 10
click at [743, 296] on div "2496.64 GiB" at bounding box center [685, 297] width 151 height 10
click at [106, 35] on span "Performance" at bounding box center [114, 32] width 37 height 8
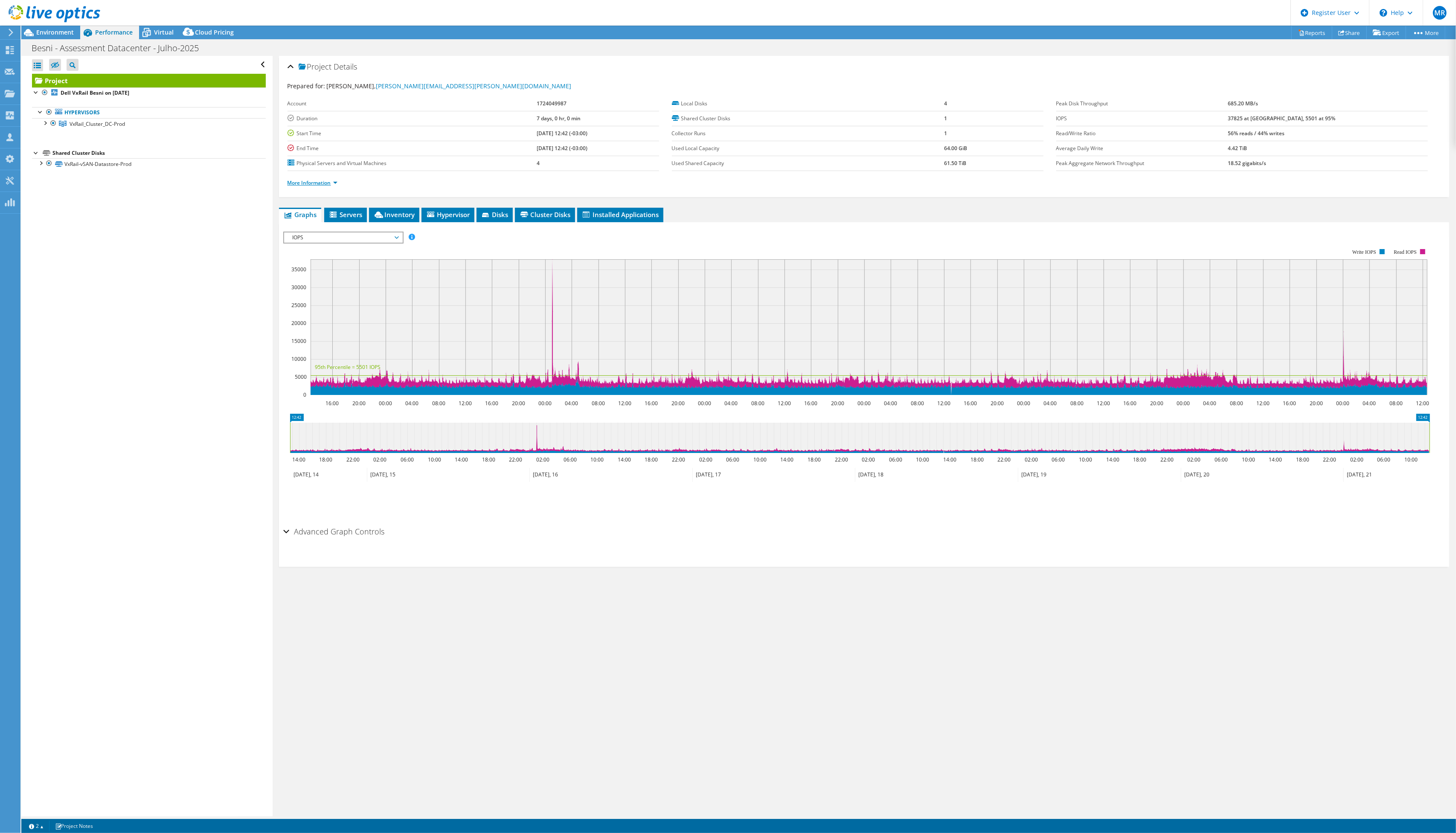
click at [309, 184] on link "More Information" at bounding box center [313, 183] width 50 height 7
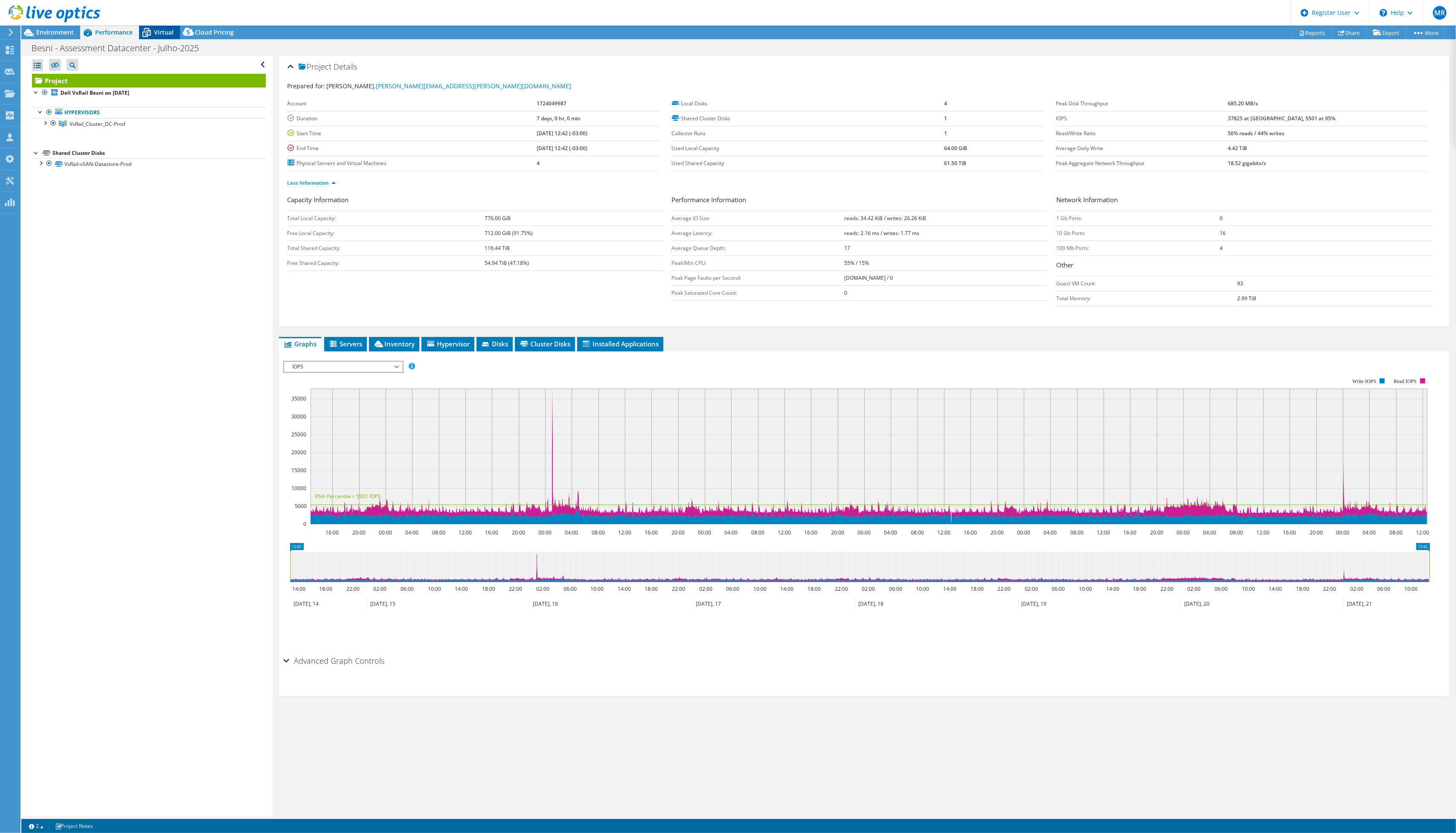
click at [158, 33] on span "Virtual" at bounding box center [163, 32] width 20 height 8
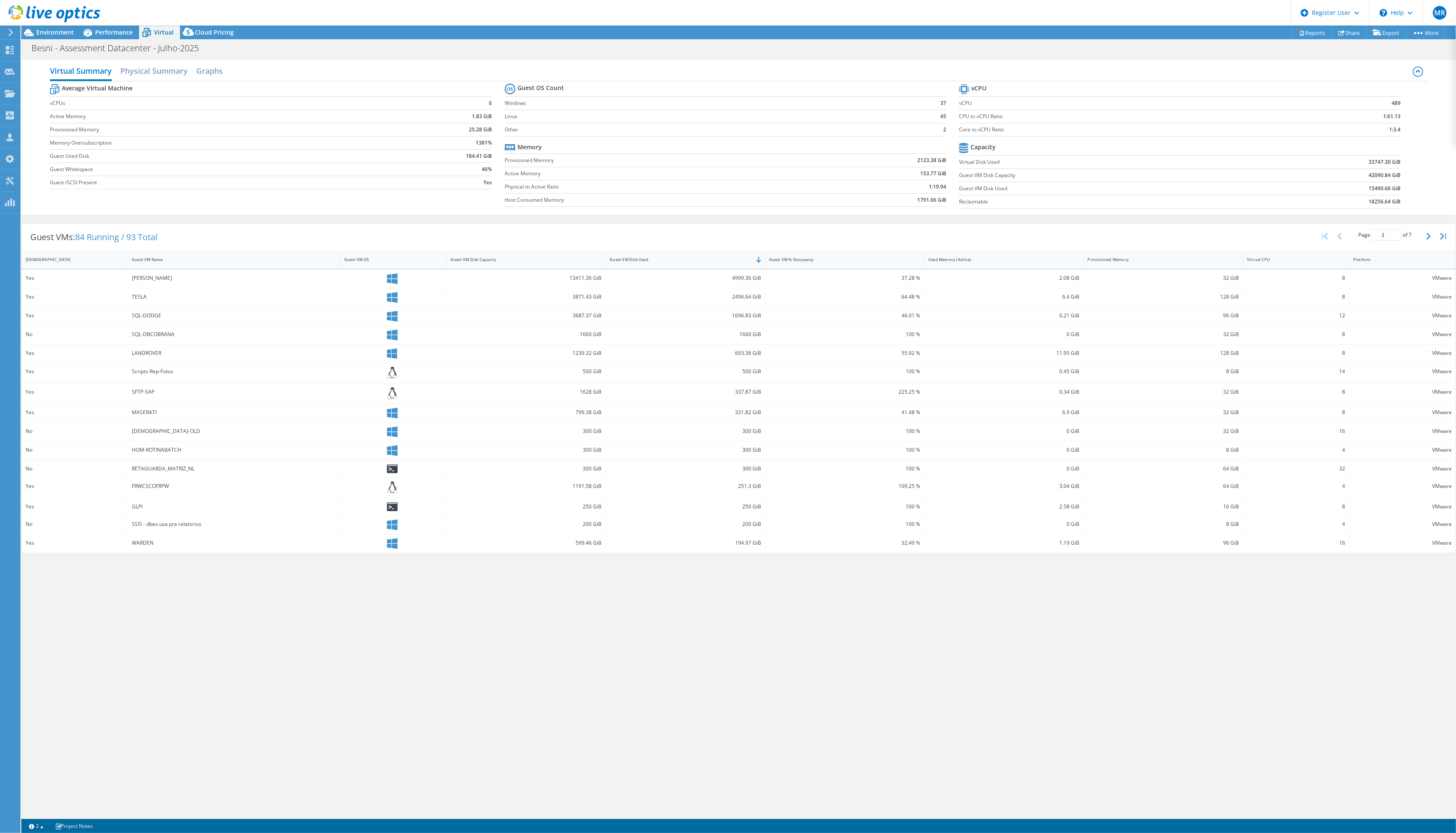
click at [1375, 164] on b "33747.30 GiB" at bounding box center [1384, 162] width 32 height 8
click at [55, 23] on link at bounding box center [54, 20] width 92 height 7
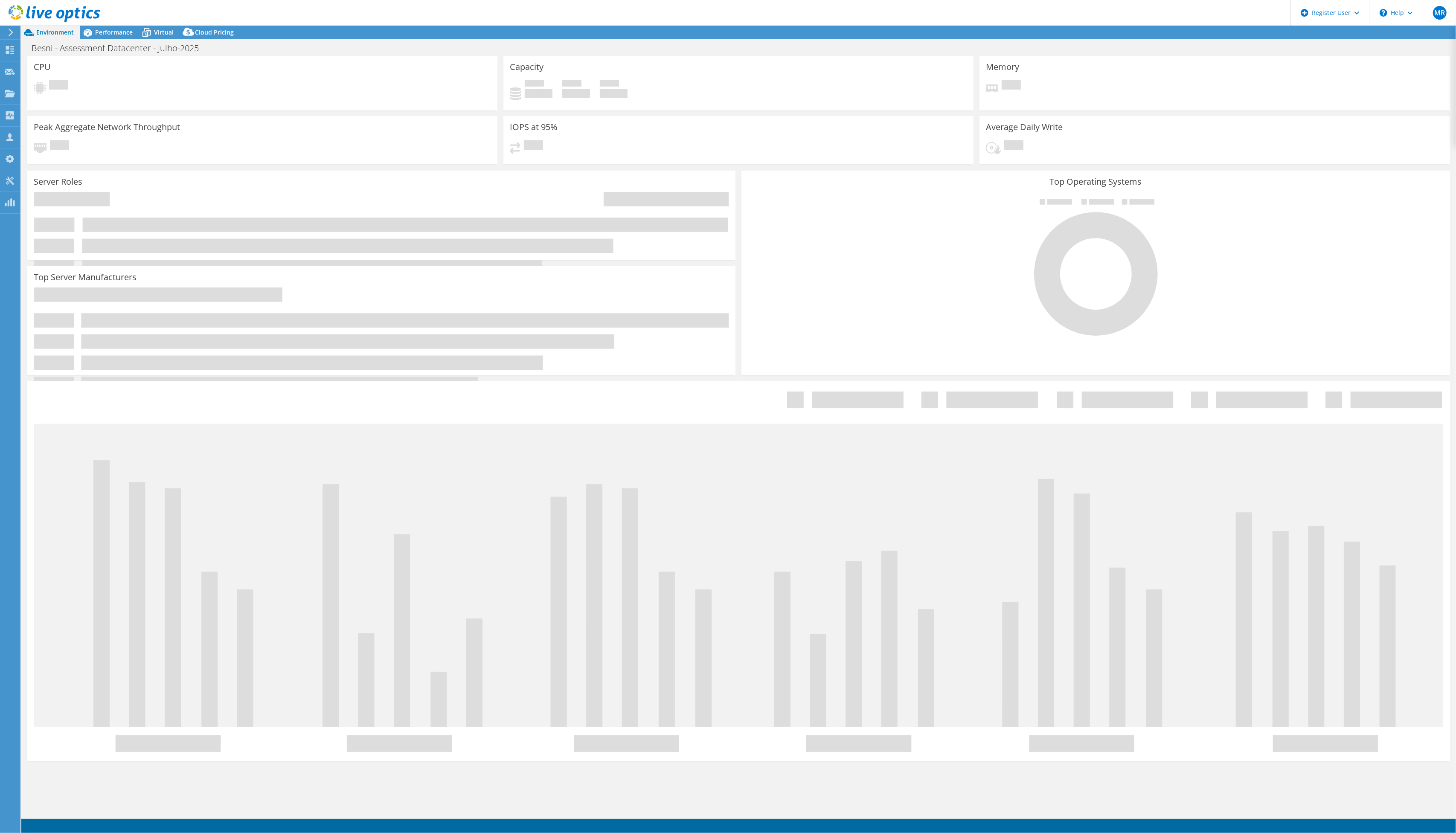
select select
select select "USD"
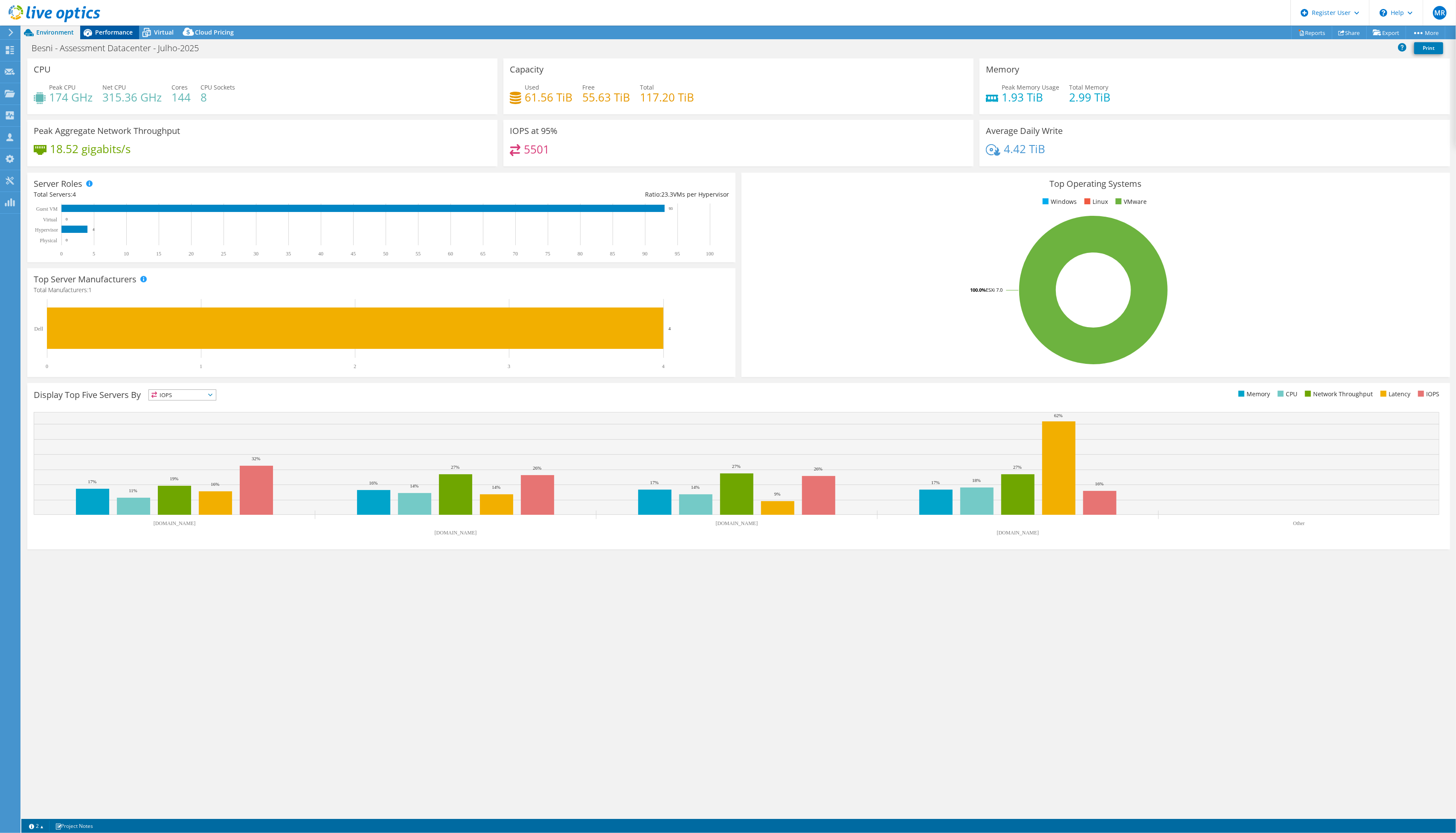
click at [129, 33] on span "Performance" at bounding box center [114, 32] width 37 height 8
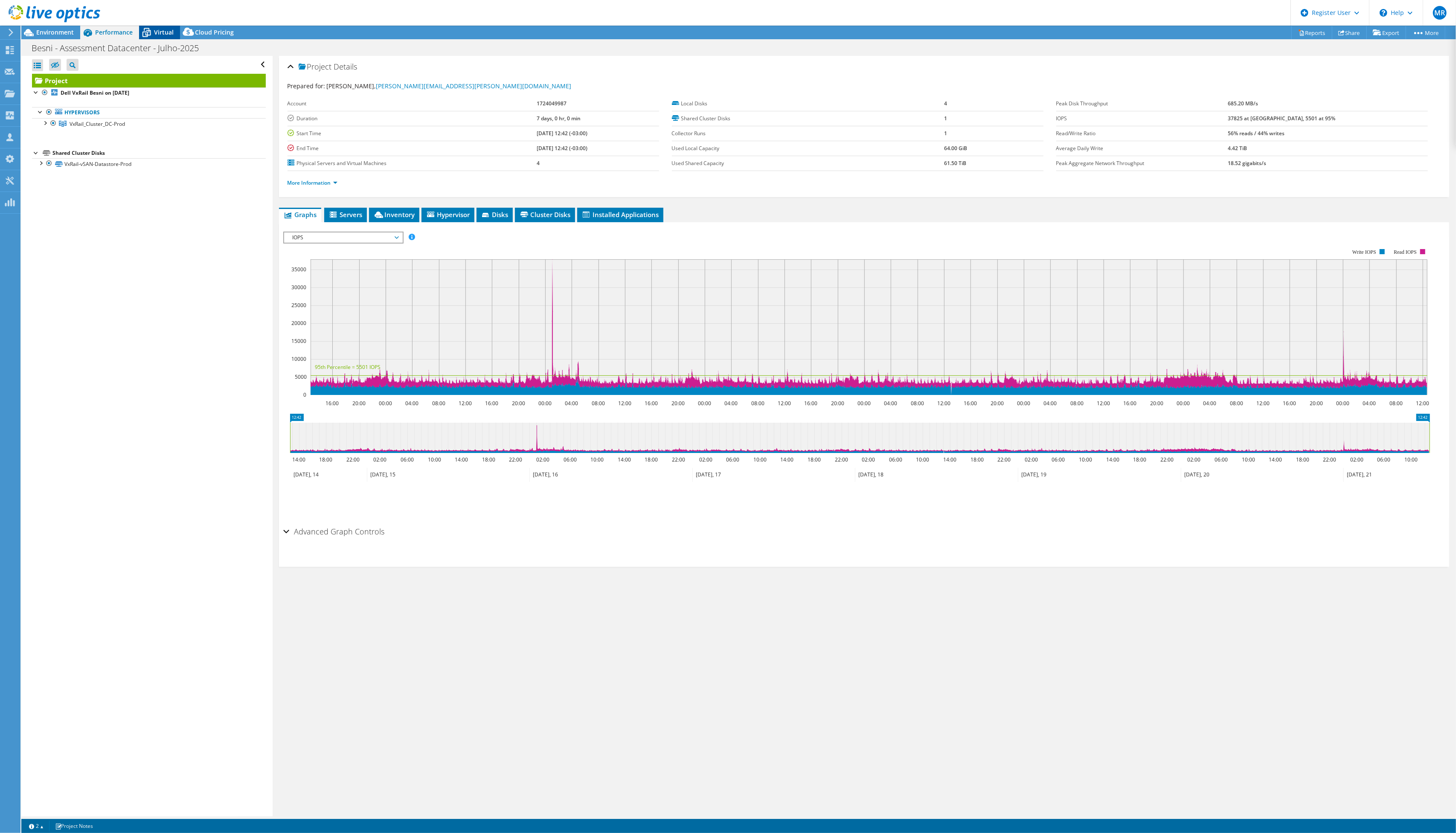
click at [158, 31] on span "Virtual" at bounding box center [163, 32] width 20 height 8
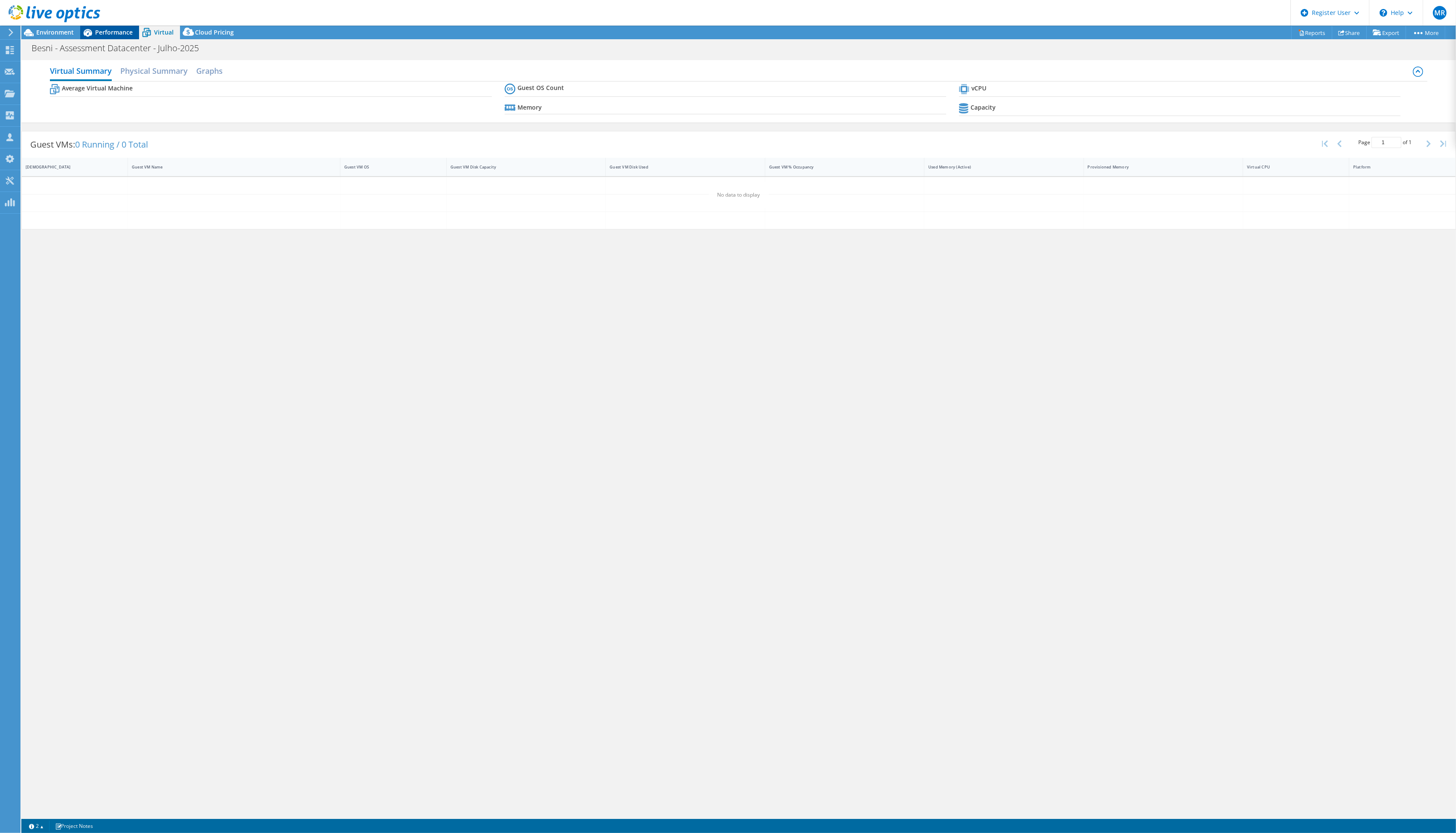
click at [128, 29] on span "Performance" at bounding box center [114, 32] width 37 height 8
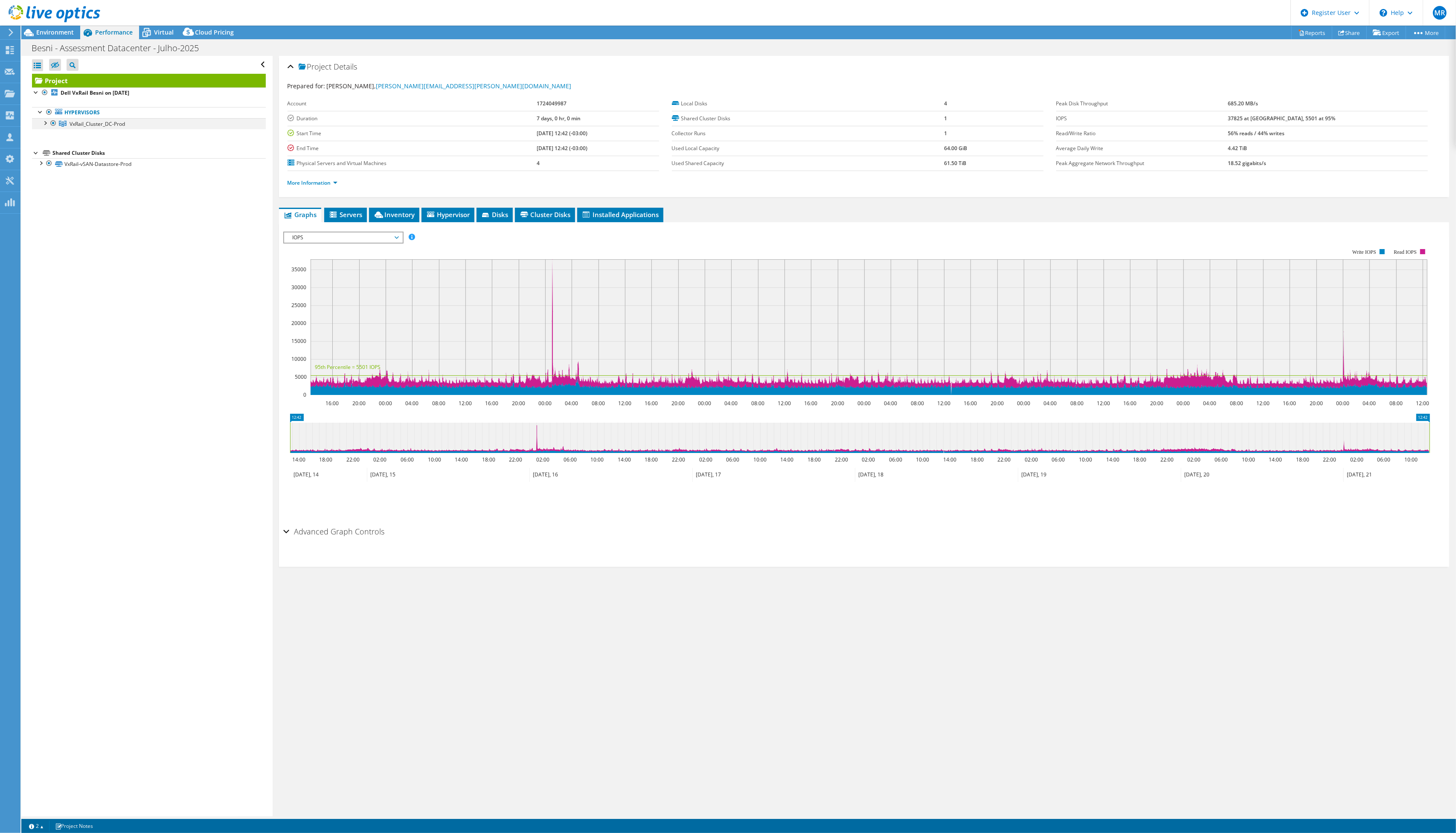
click at [42, 126] on div at bounding box center [45, 122] width 8 height 8
click at [163, 174] on link "[DOMAIN_NAME]" at bounding box center [149, 168] width 234 height 11
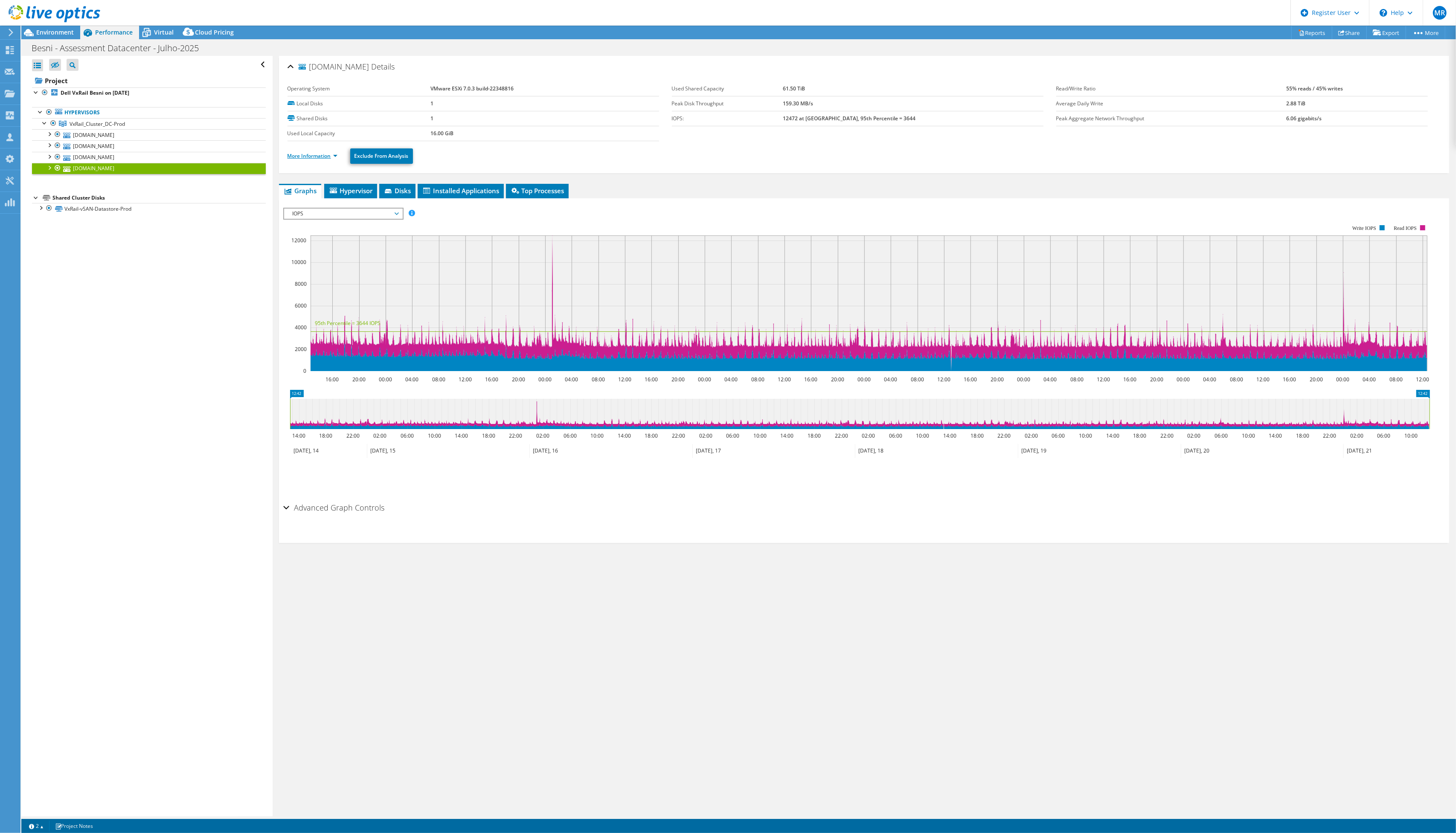
click at [322, 152] on link "More Information" at bounding box center [313, 155] width 50 height 7
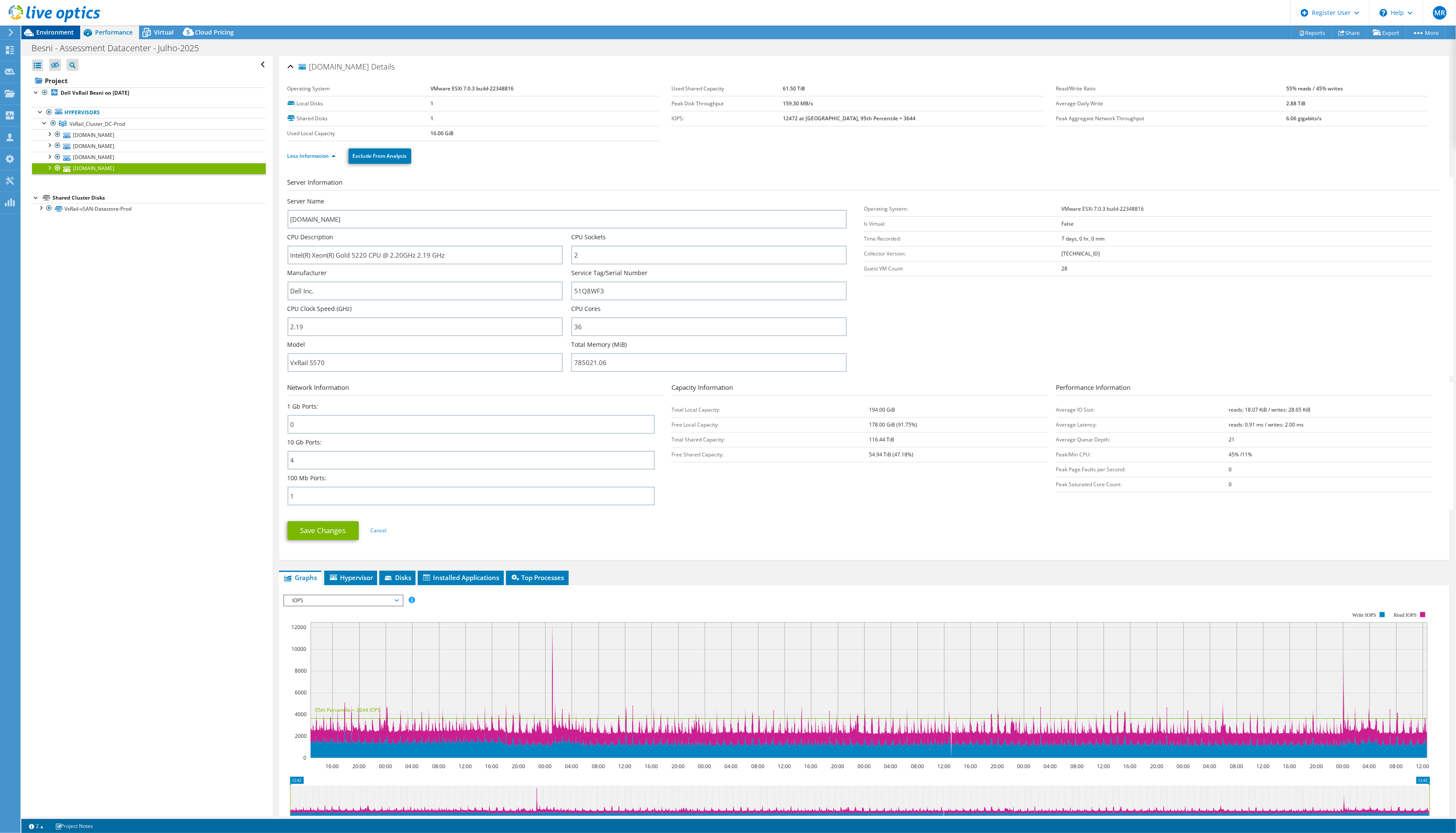
click at [79, 33] on div "Environment" at bounding box center [51, 32] width 59 height 14
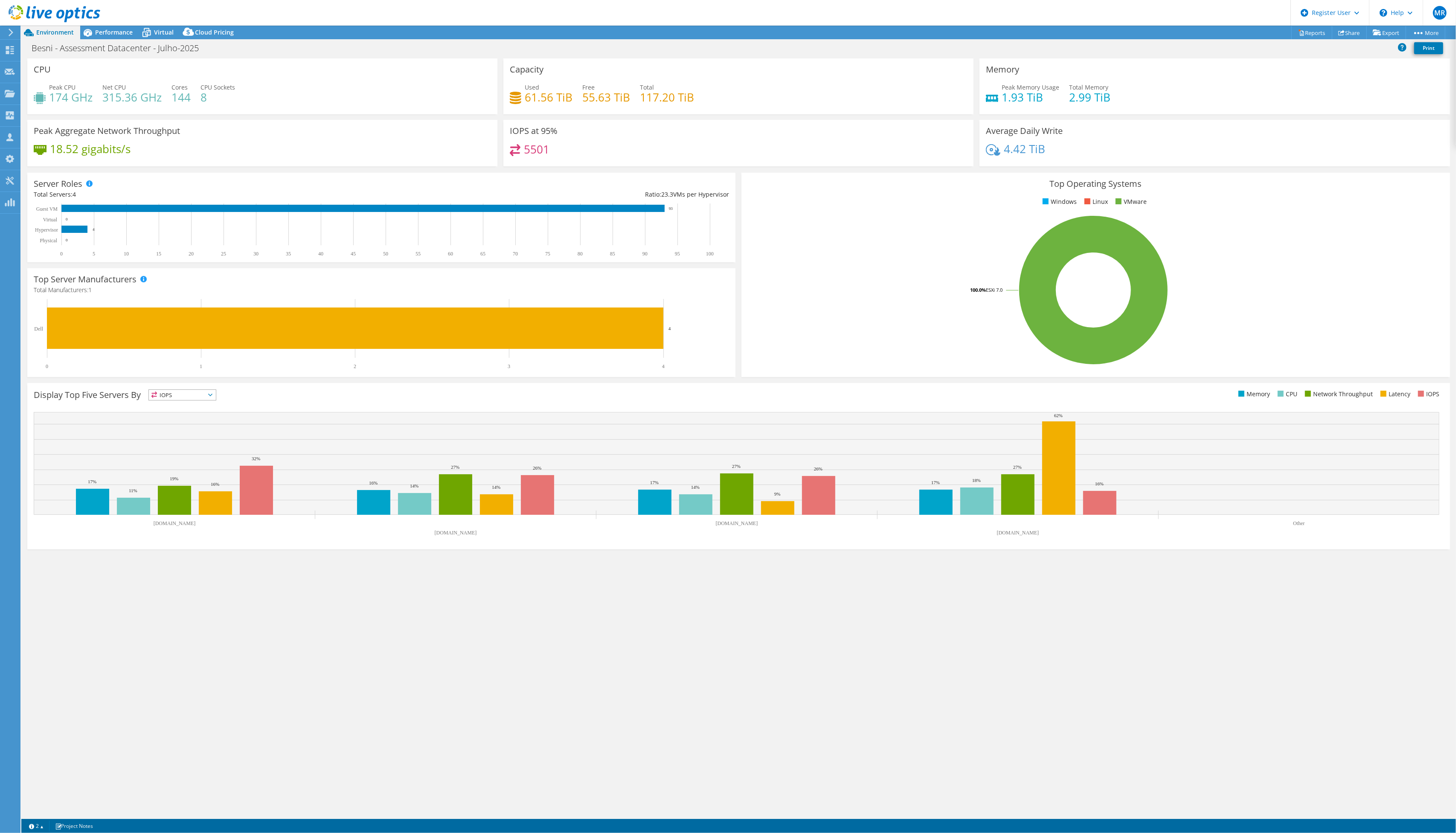
click at [60, 98] on h4 "174 GHz" at bounding box center [71, 97] width 44 height 10
click at [120, 36] on span "Performance" at bounding box center [114, 32] width 37 height 8
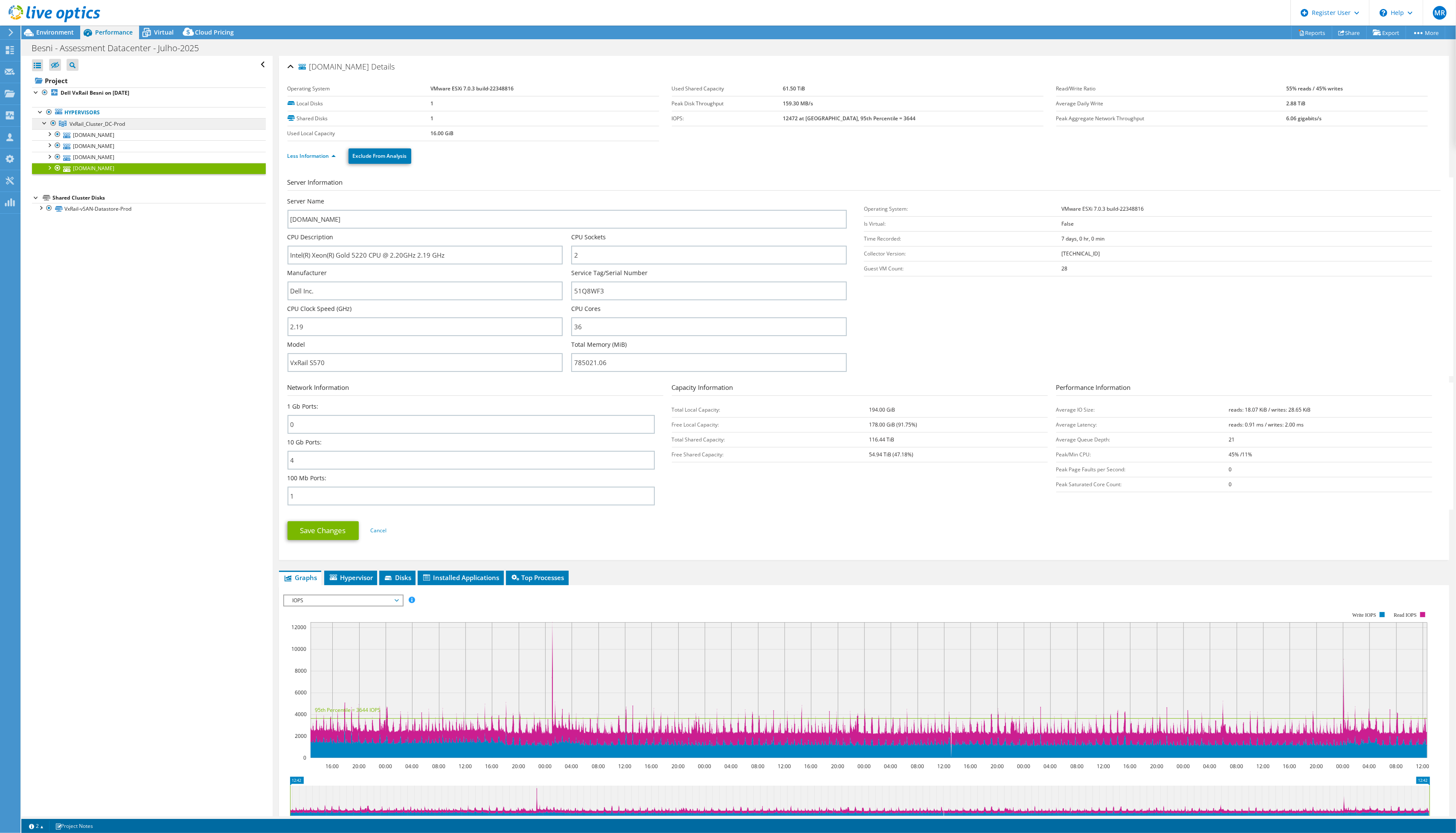
click at [142, 126] on link "VxRail_Cluster_DC-Prod" at bounding box center [149, 124] width 234 height 11
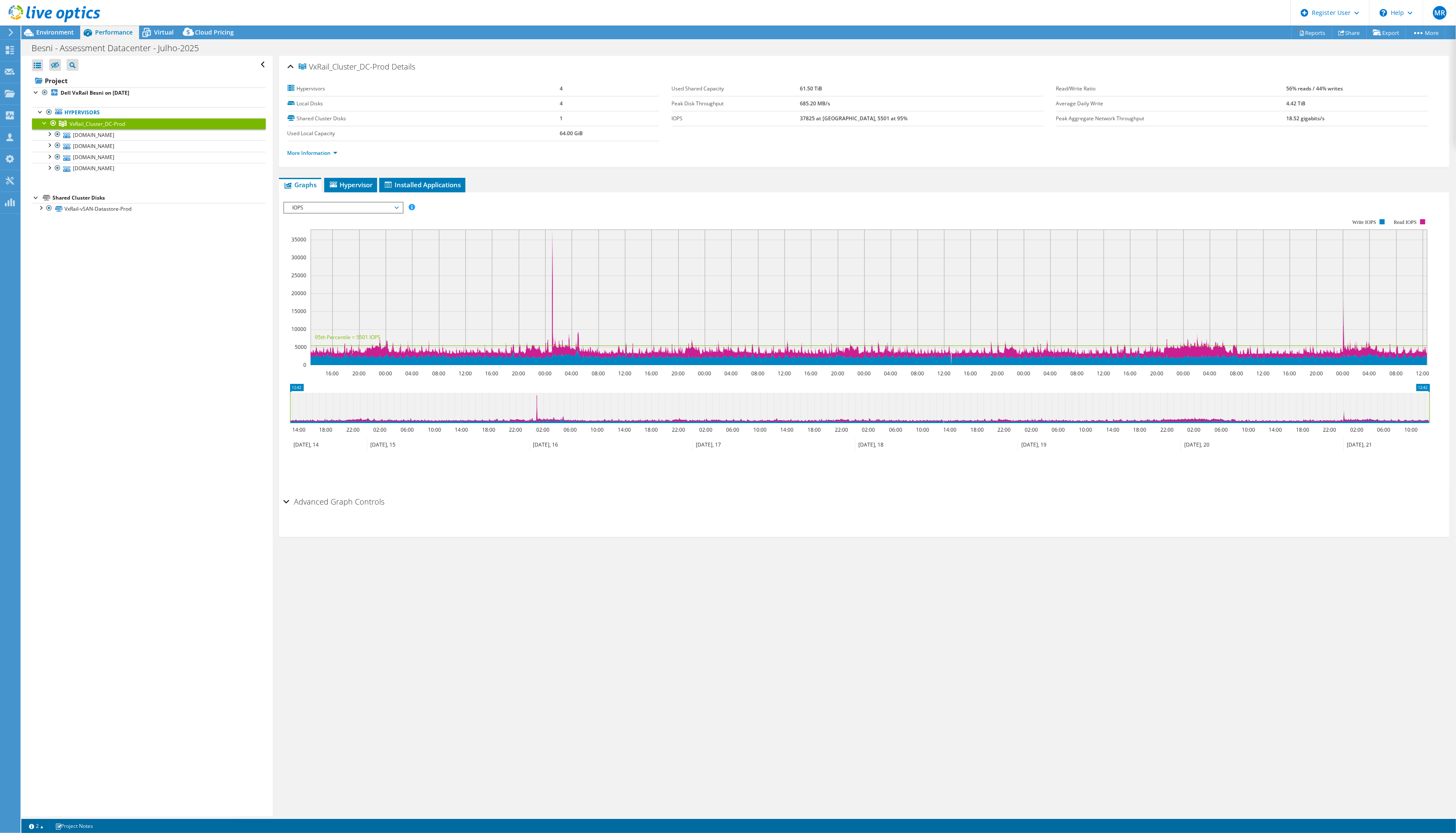
click at [347, 211] on span "IOPS" at bounding box center [343, 208] width 110 height 10
click at [342, 267] on li "CPU Percentage" at bounding box center [343, 269] width 118 height 10
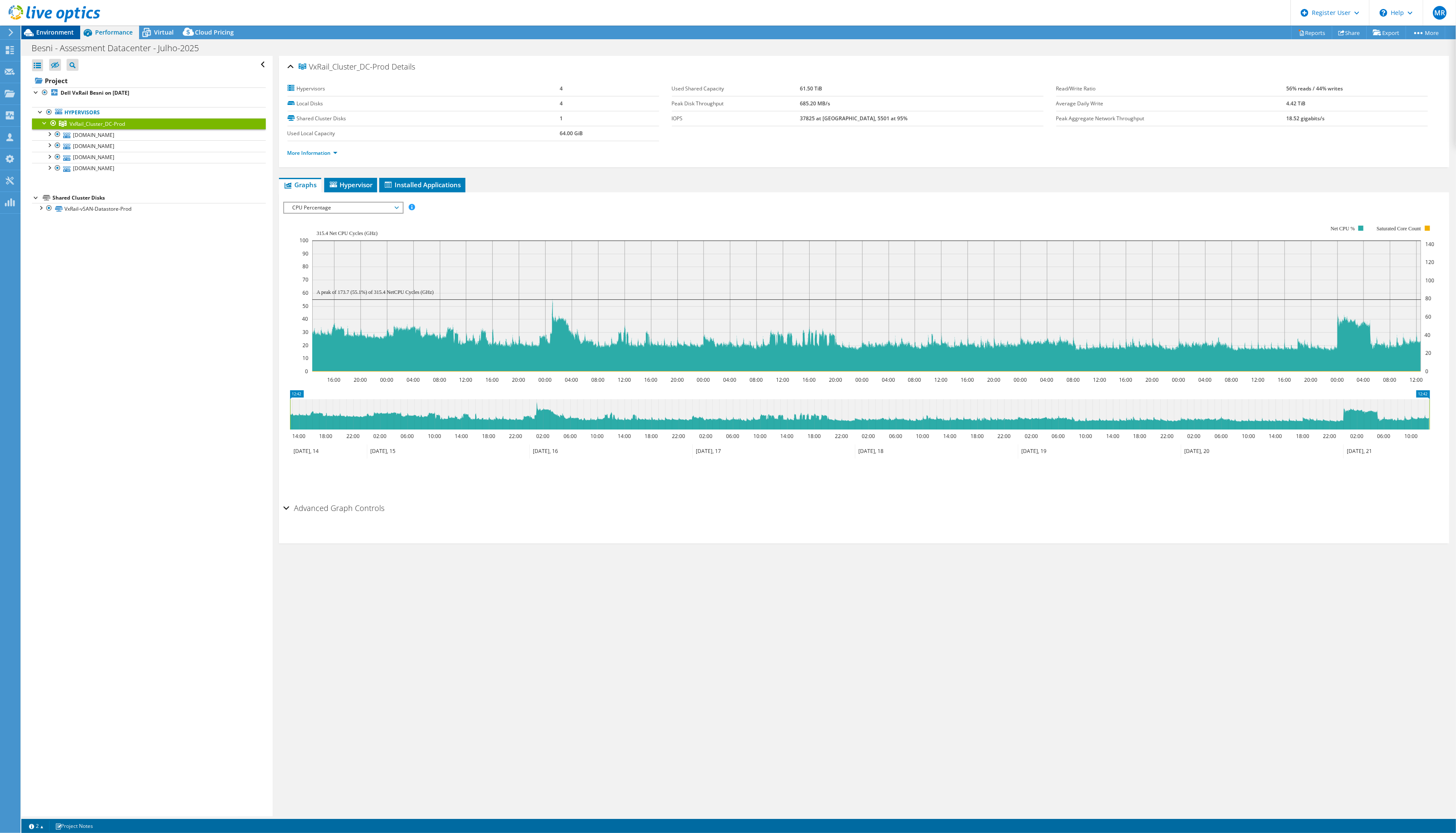
click at [53, 34] on span "Environment" at bounding box center [55, 32] width 37 height 8
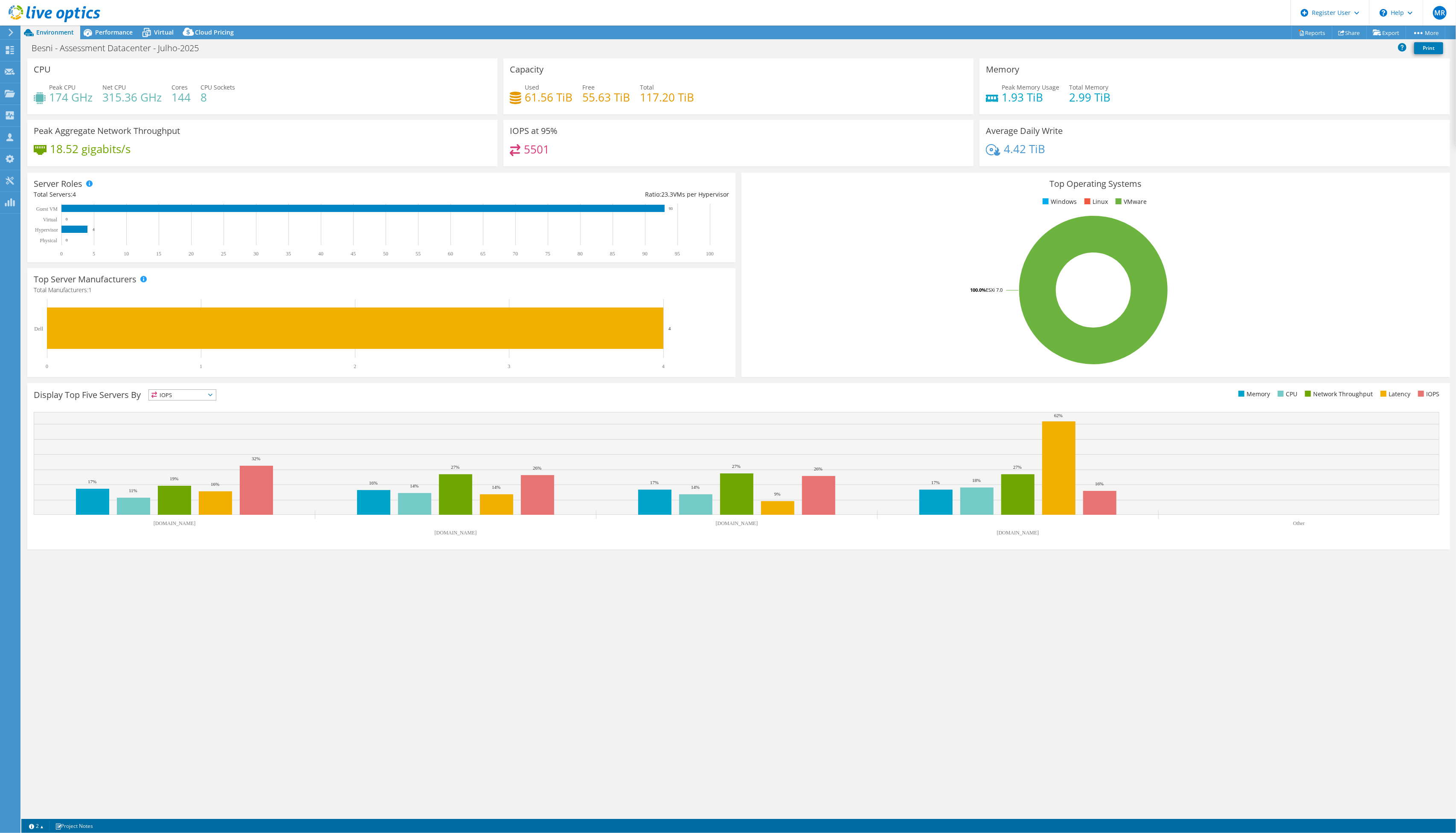
click at [1087, 98] on h4 "2.99 TiB" at bounding box center [1089, 97] width 41 height 10
click at [1085, 97] on h4 "2.99 TiB" at bounding box center [1089, 97] width 41 height 10
click at [828, 110] on div "Used 61.56 TiB Free 55.63 TiB Total 117.20 TiB" at bounding box center [738, 96] width 457 height 28
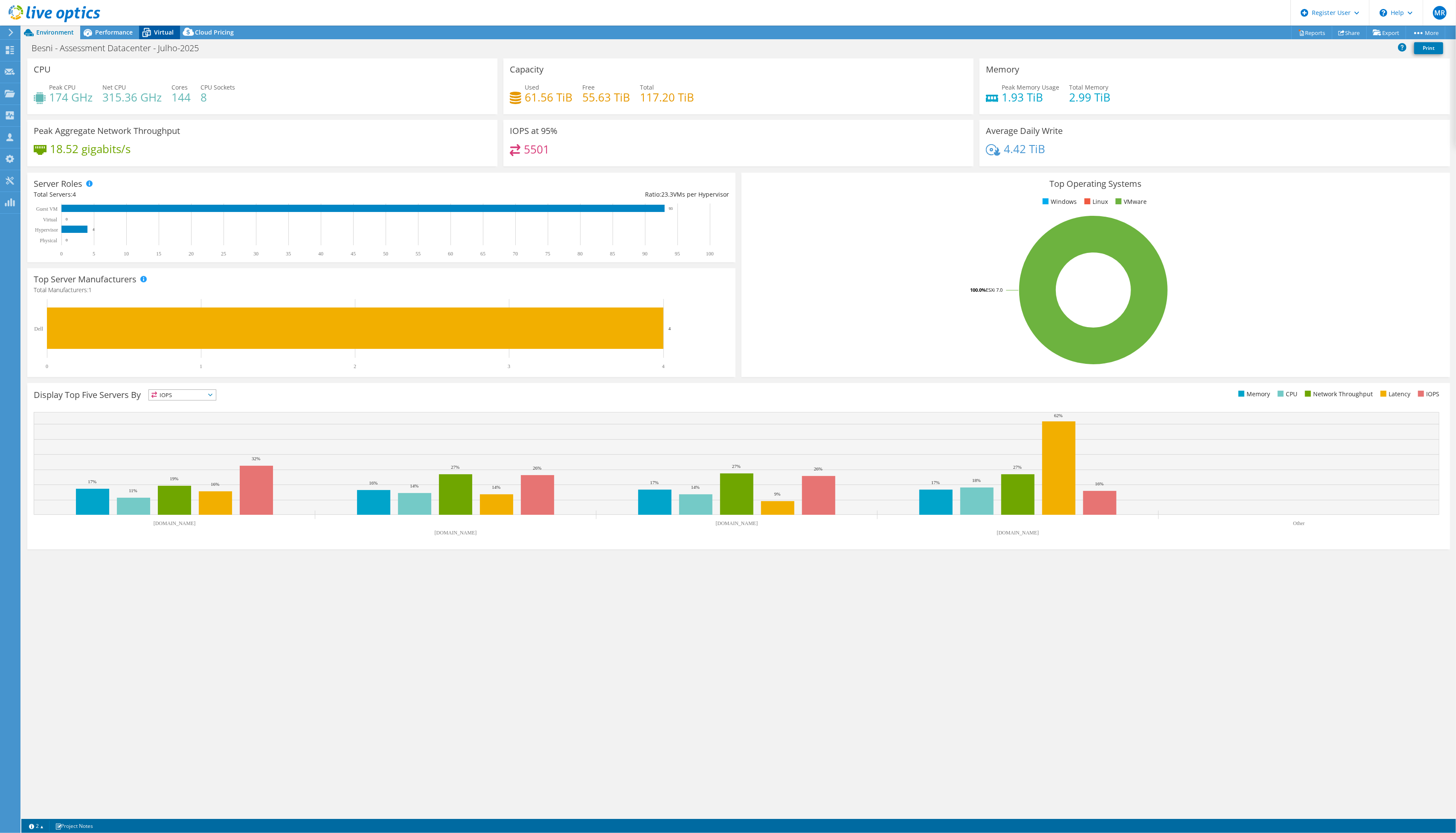
click at [166, 34] on span "Virtual" at bounding box center [163, 32] width 20 height 8
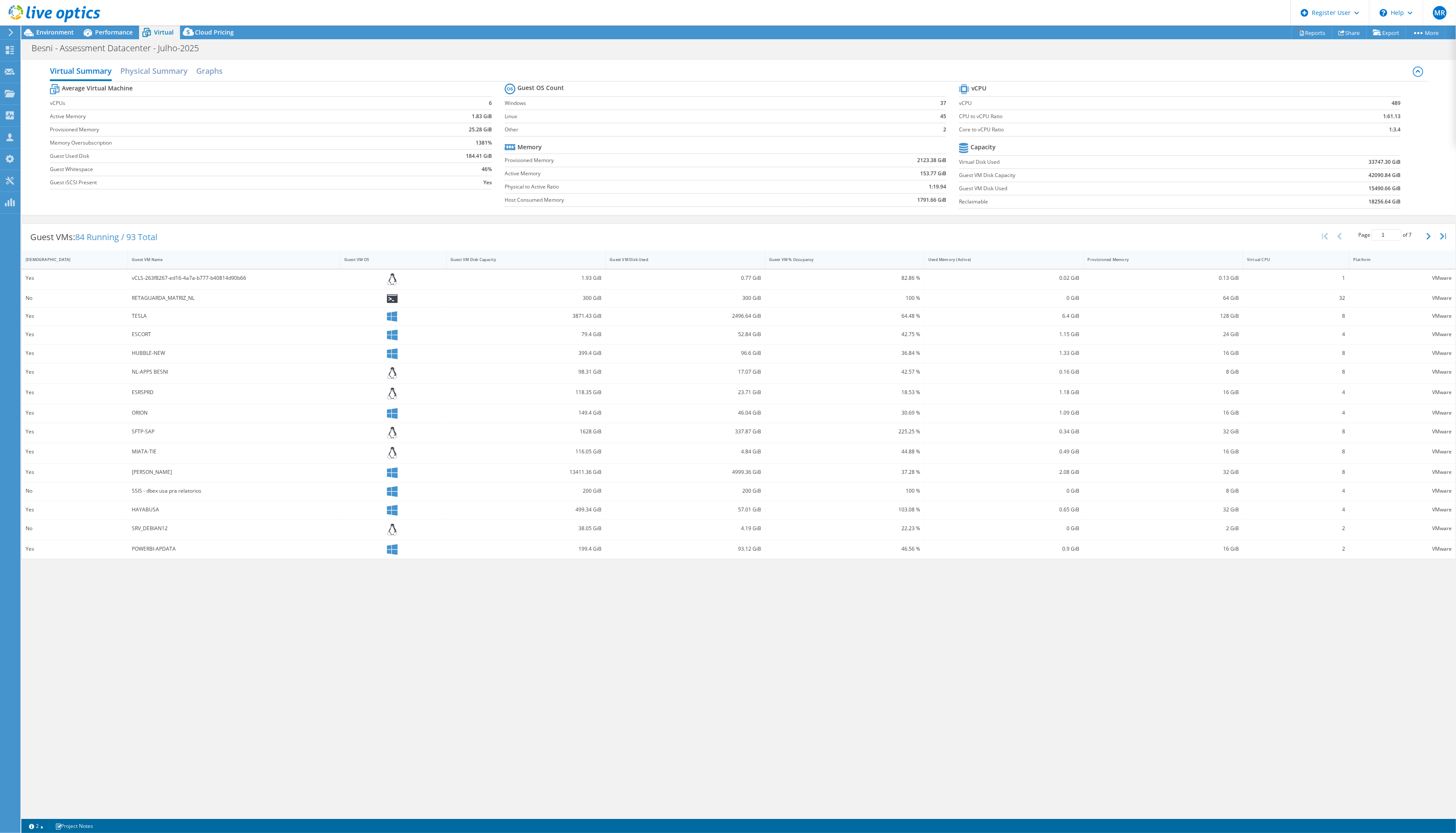
click at [923, 202] on b "1791.66 GiB" at bounding box center [931, 199] width 29 height 8
click at [115, 31] on span "Performance" at bounding box center [114, 32] width 37 height 8
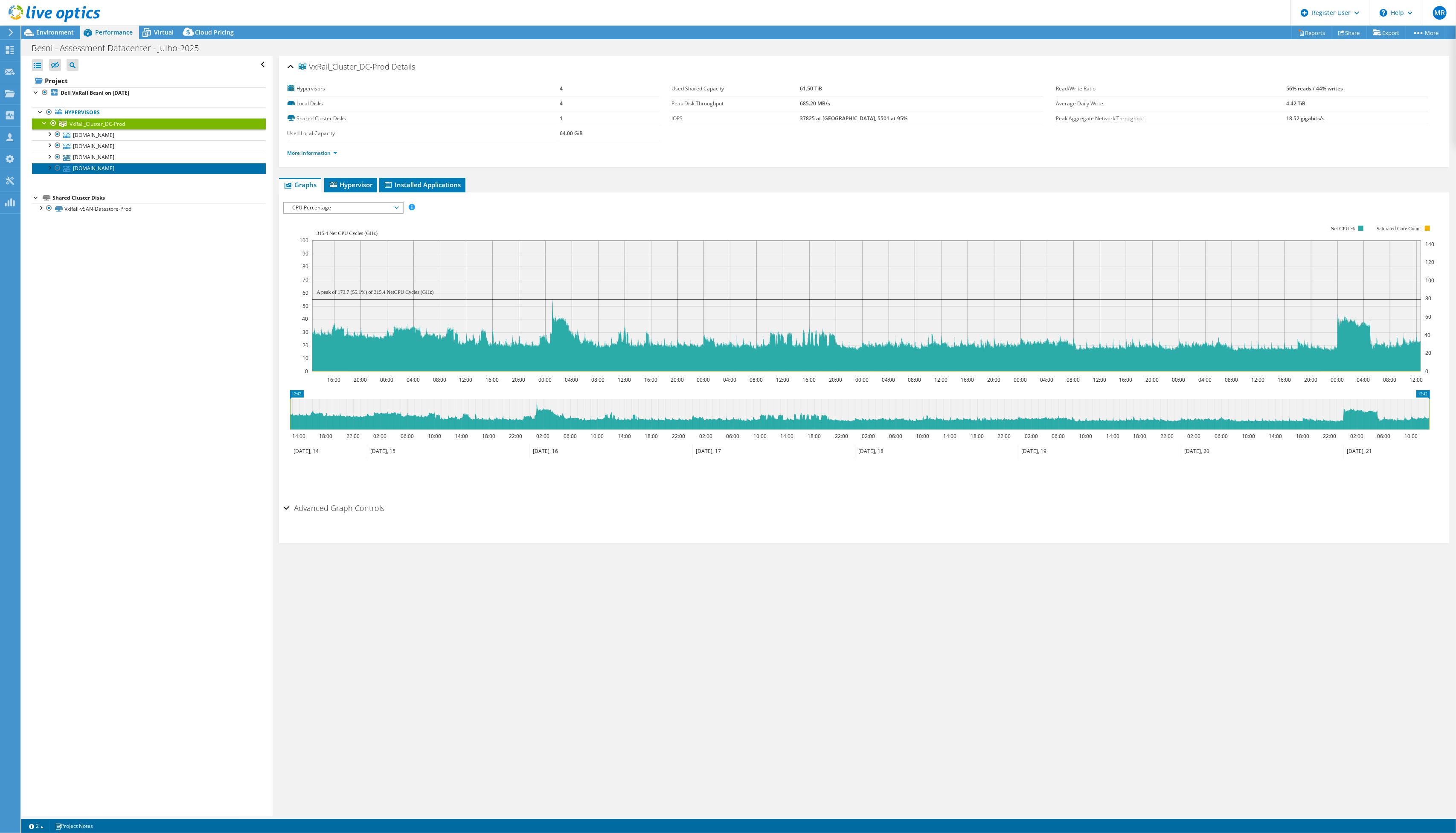
click at [136, 171] on link "[DOMAIN_NAME]" at bounding box center [149, 168] width 234 height 11
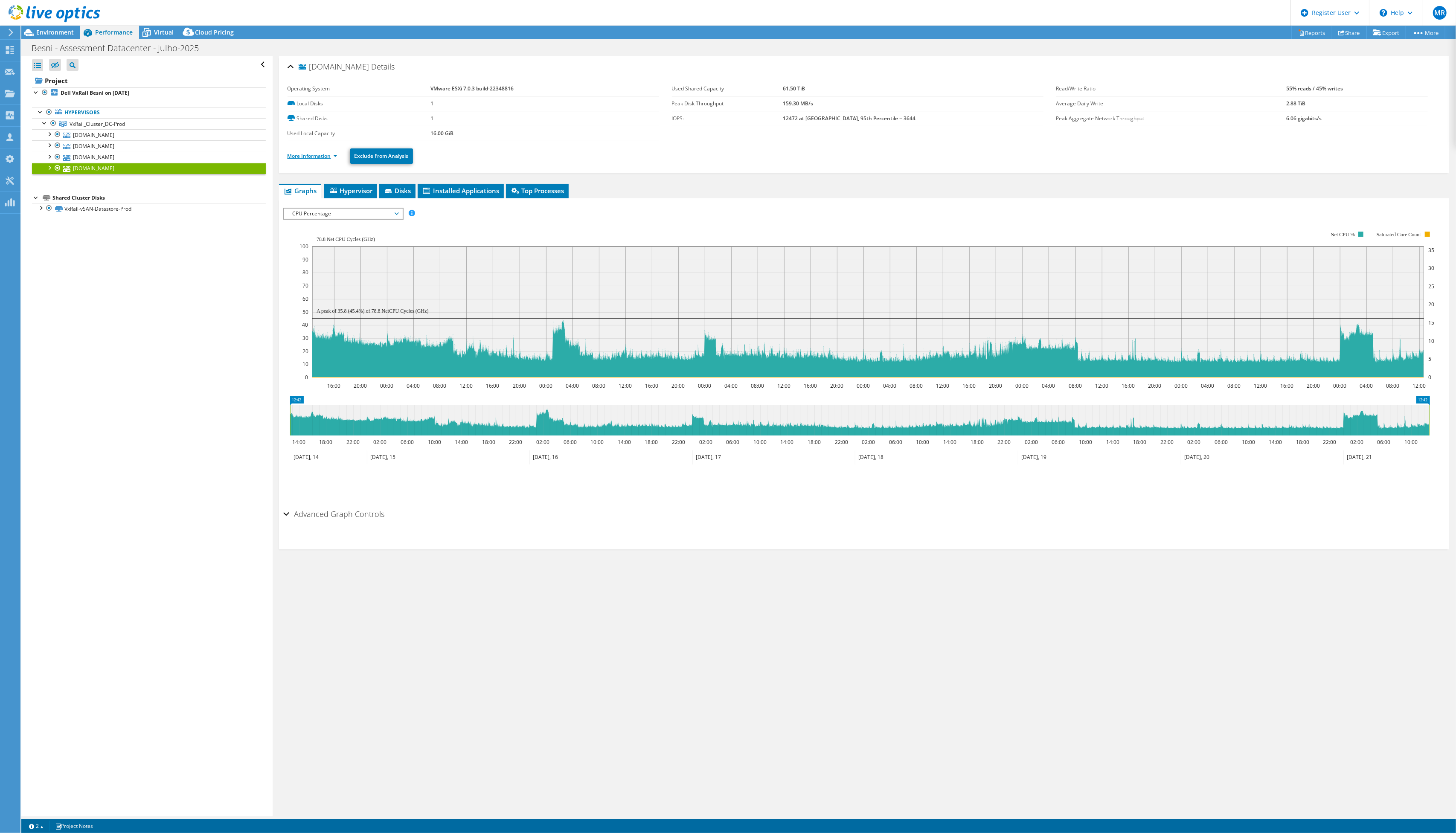
click at [324, 154] on link "More Information" at bounding box center [313, 155] width 50 height 7
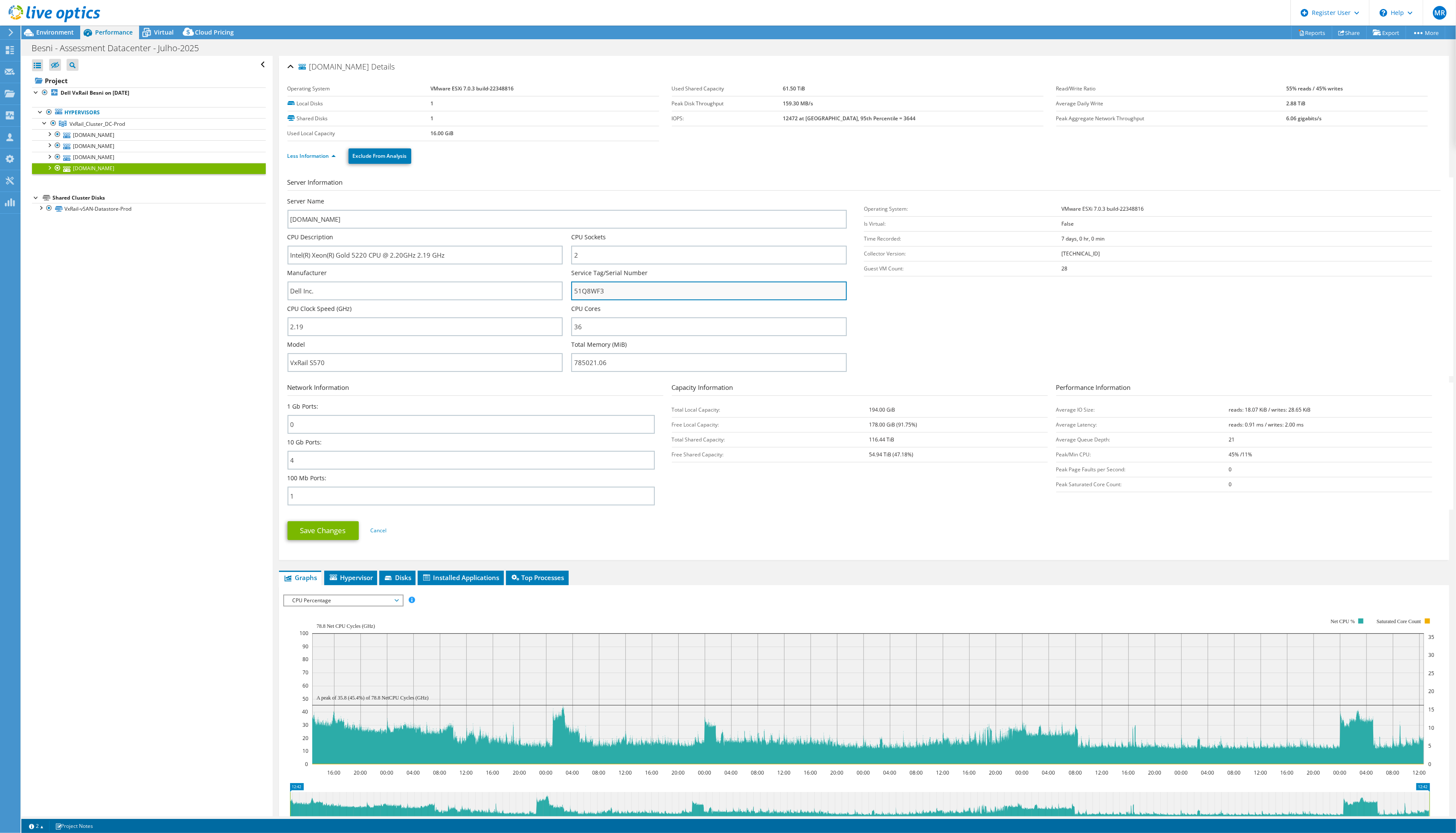
click at [610, 290] on input "51Q8WF3" at bounding box center [709, 290] width 276 height 19
click at [66, 34] on span "Environment" at bounding box center [55, 32] width 37 height 8
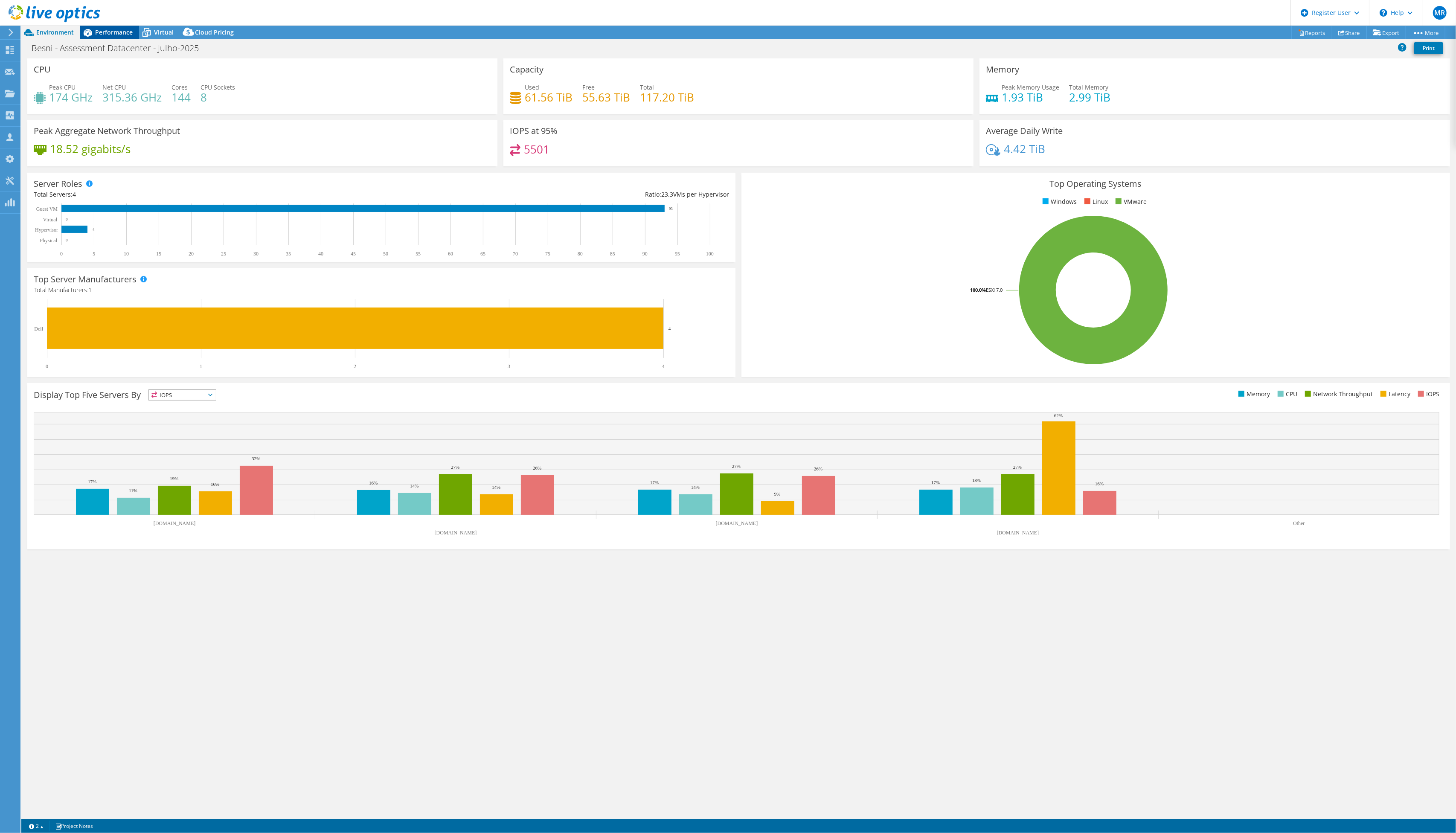
click at [107, 25] on div "Performance" at bounding box center [110, 32] width 59 height 14
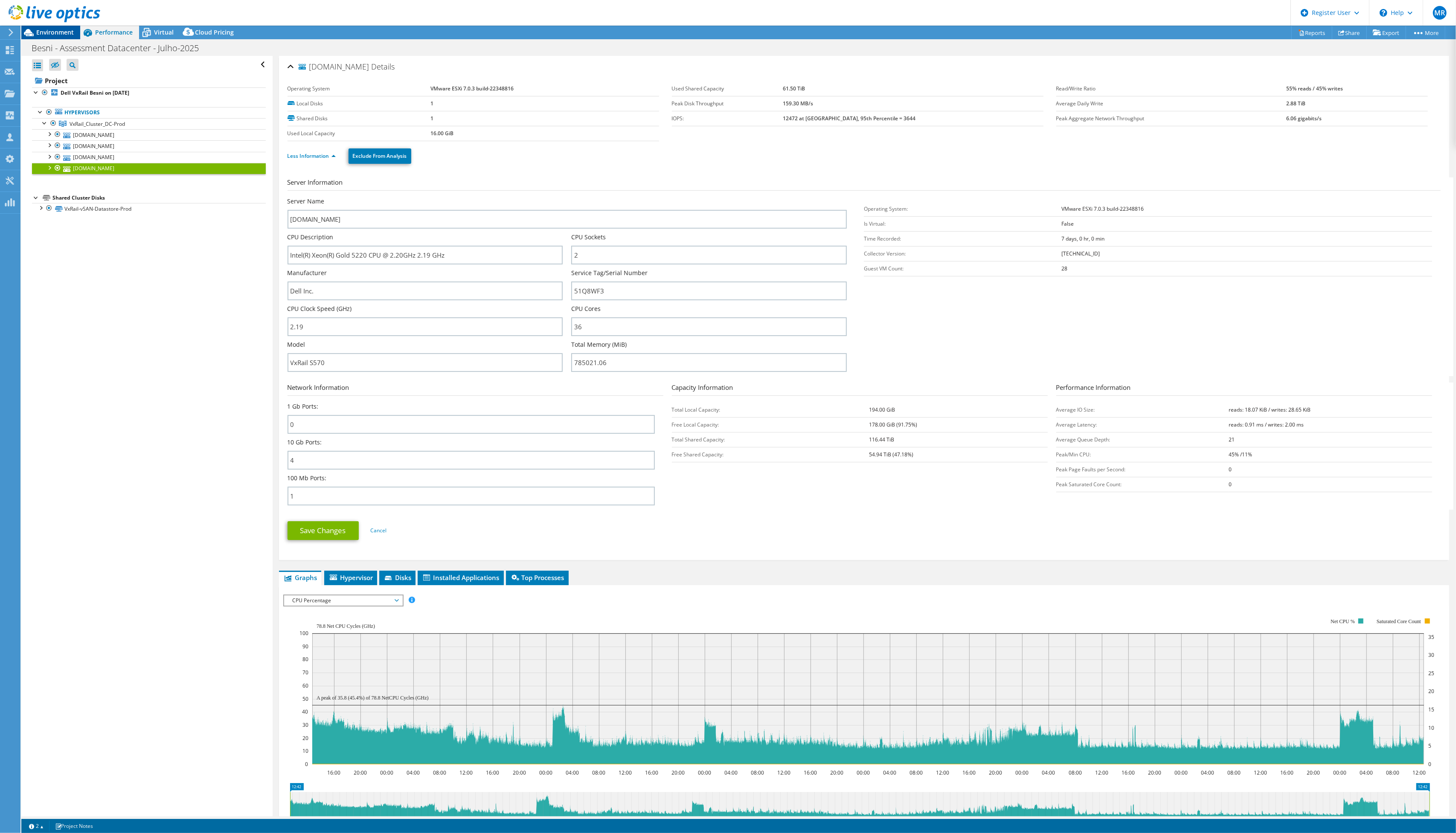
click at [63, 34] on span "Environment" at bounding box center [55, 32] width 37 height 8
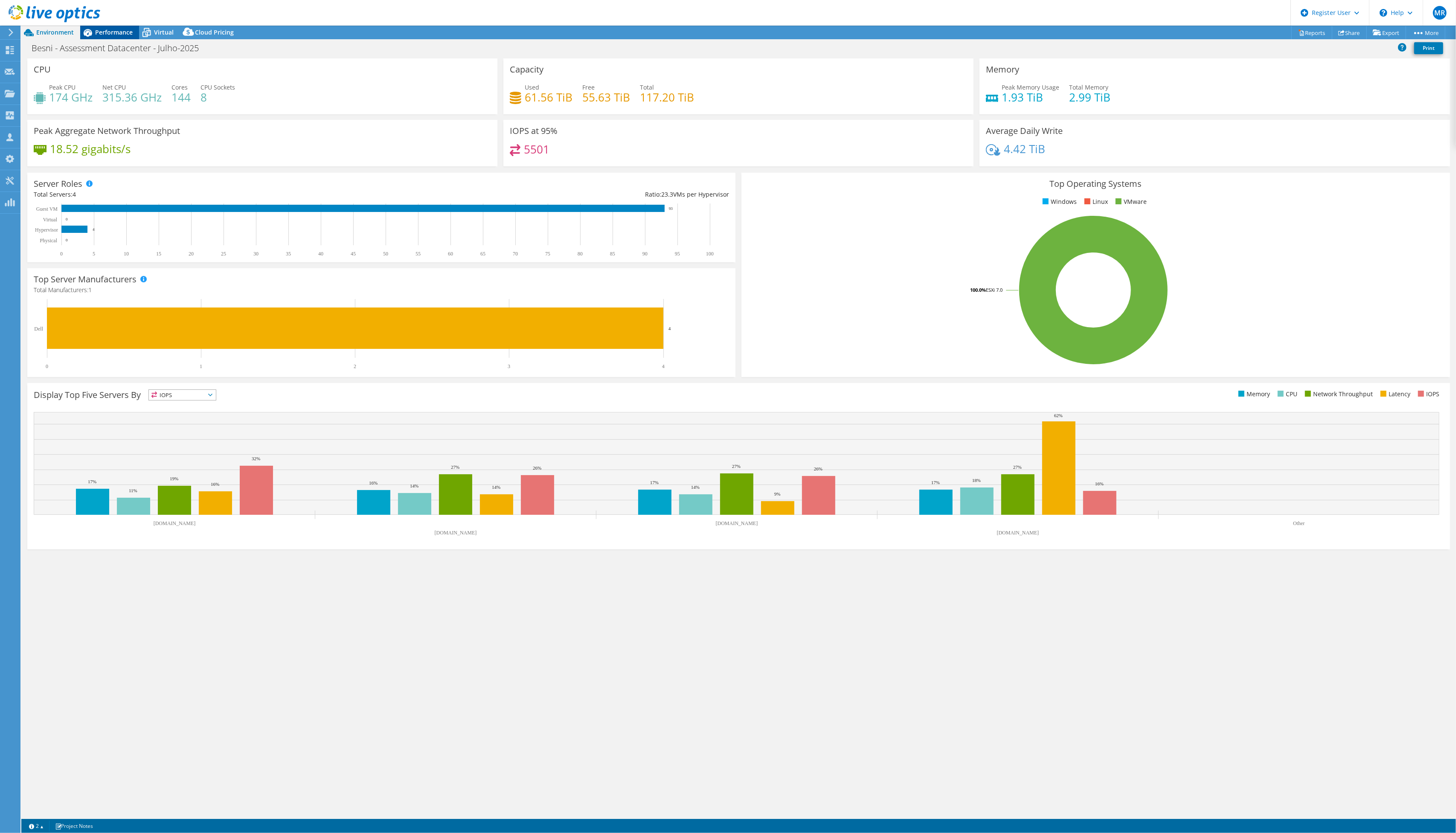
click at [128, 32] on span "Performance" at bounding box center [114, 32] width 37 height 8
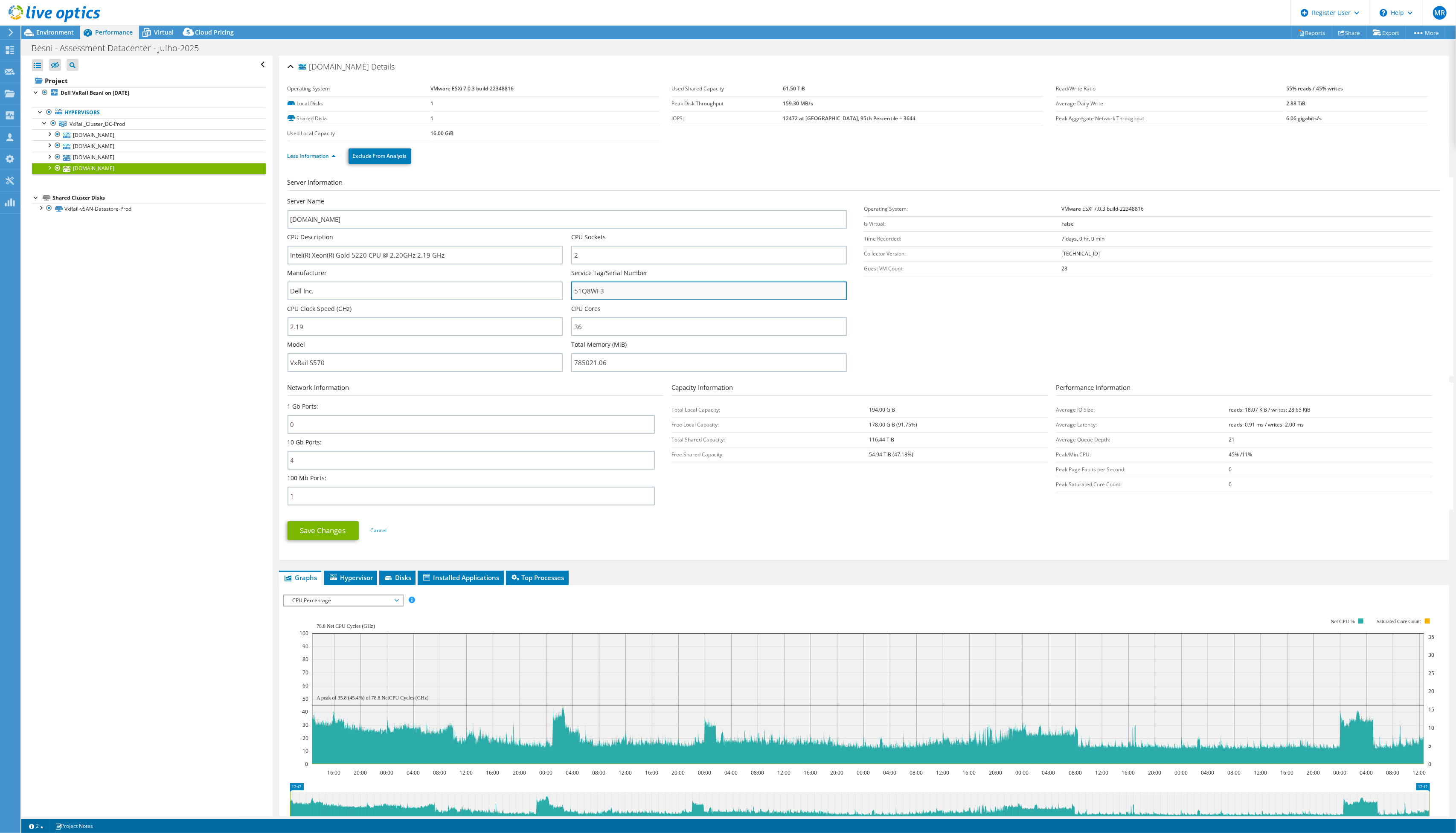
click at [593, 287] on input "51Q8WF3" at bounding box center [709, 290] width 276 height 19
click at [554, 173] on div "Server Information Server Name acura-01.dombesni01.besni.com.br CPU Description…" at bounding box center [864, 365] width 1153 height 387
click at [74, 34] on div "Environment" at bounding box center [51, 32] width 59 height 14
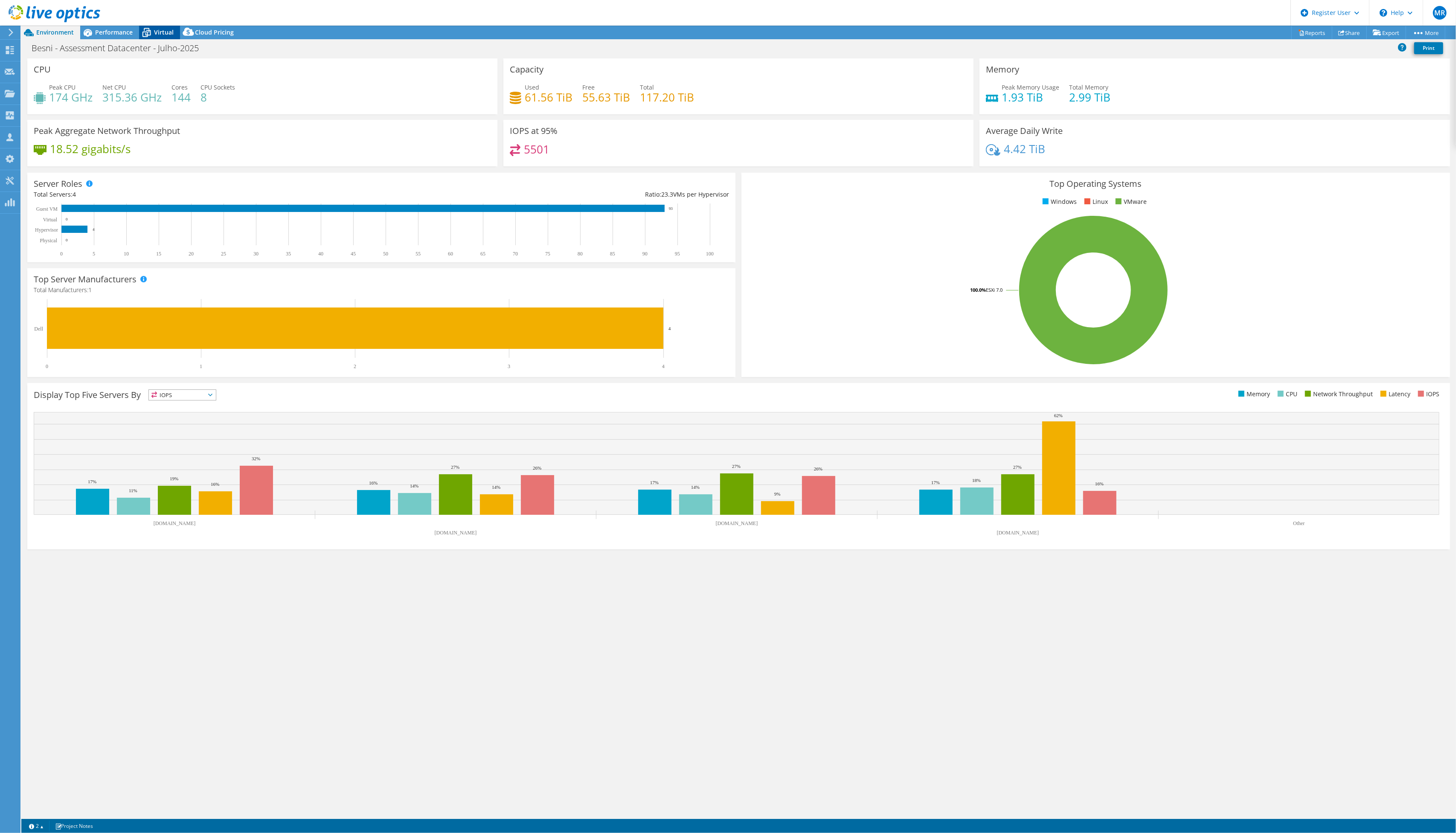
click at [161, 32] on span "Virtual" at bounding box center [163, 32] width 20 height 8
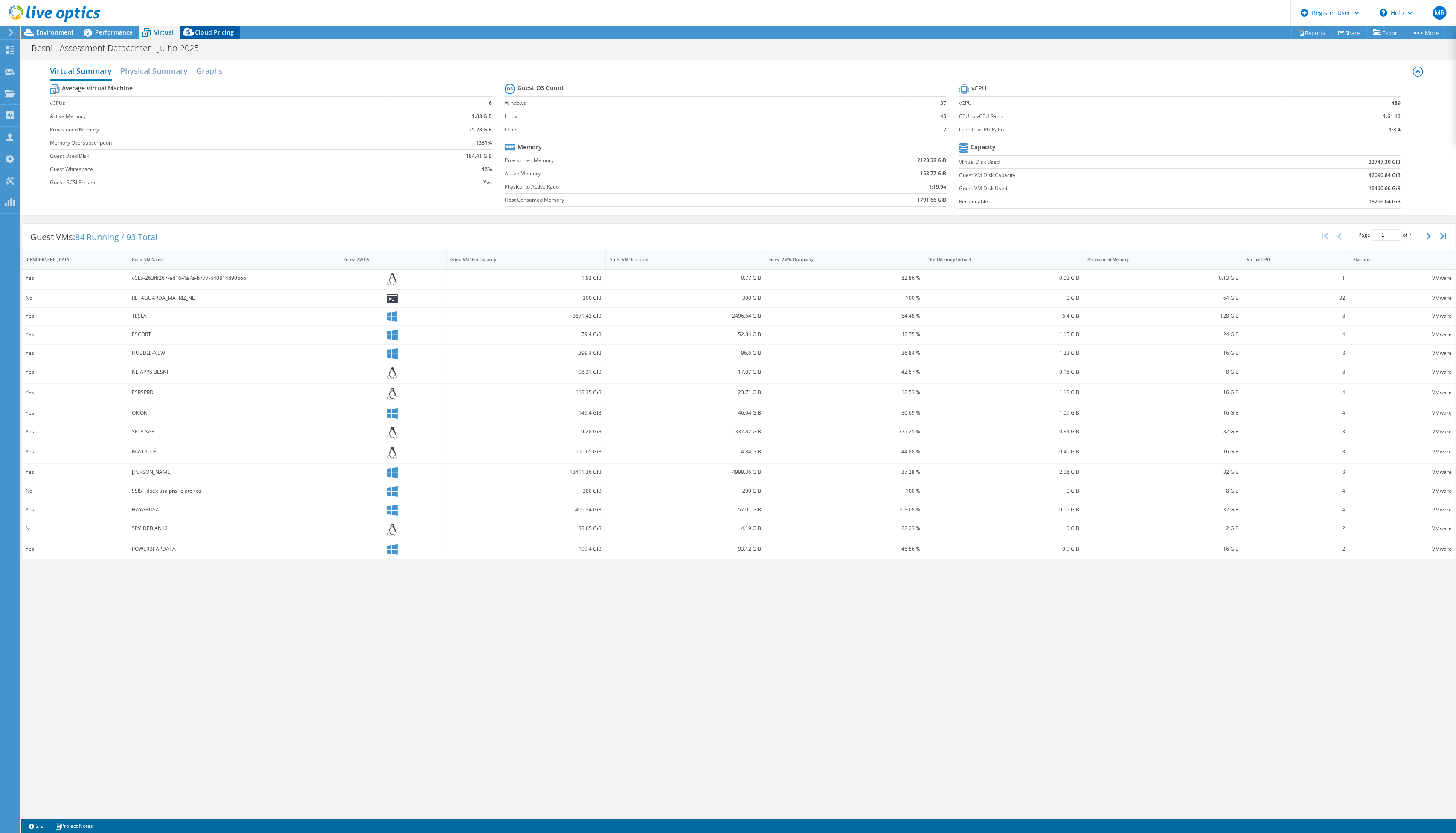
click at [205, 36] on div "Cloud Pricing" at bounding box center [210, 32] width 60 height 14
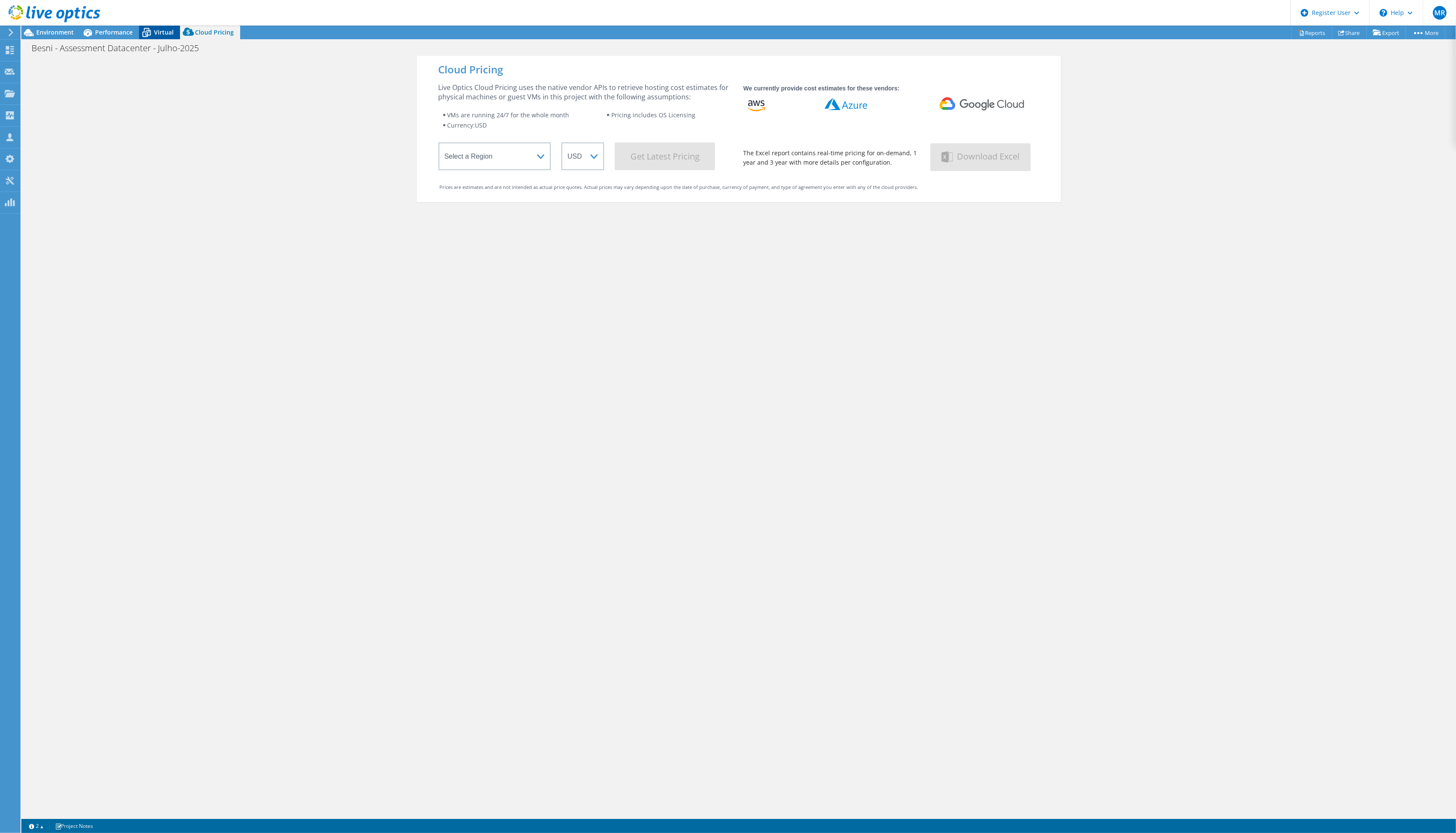
click at [155, 32] on span "Virtual" at bounding box center [163, 32] width 20 height 8
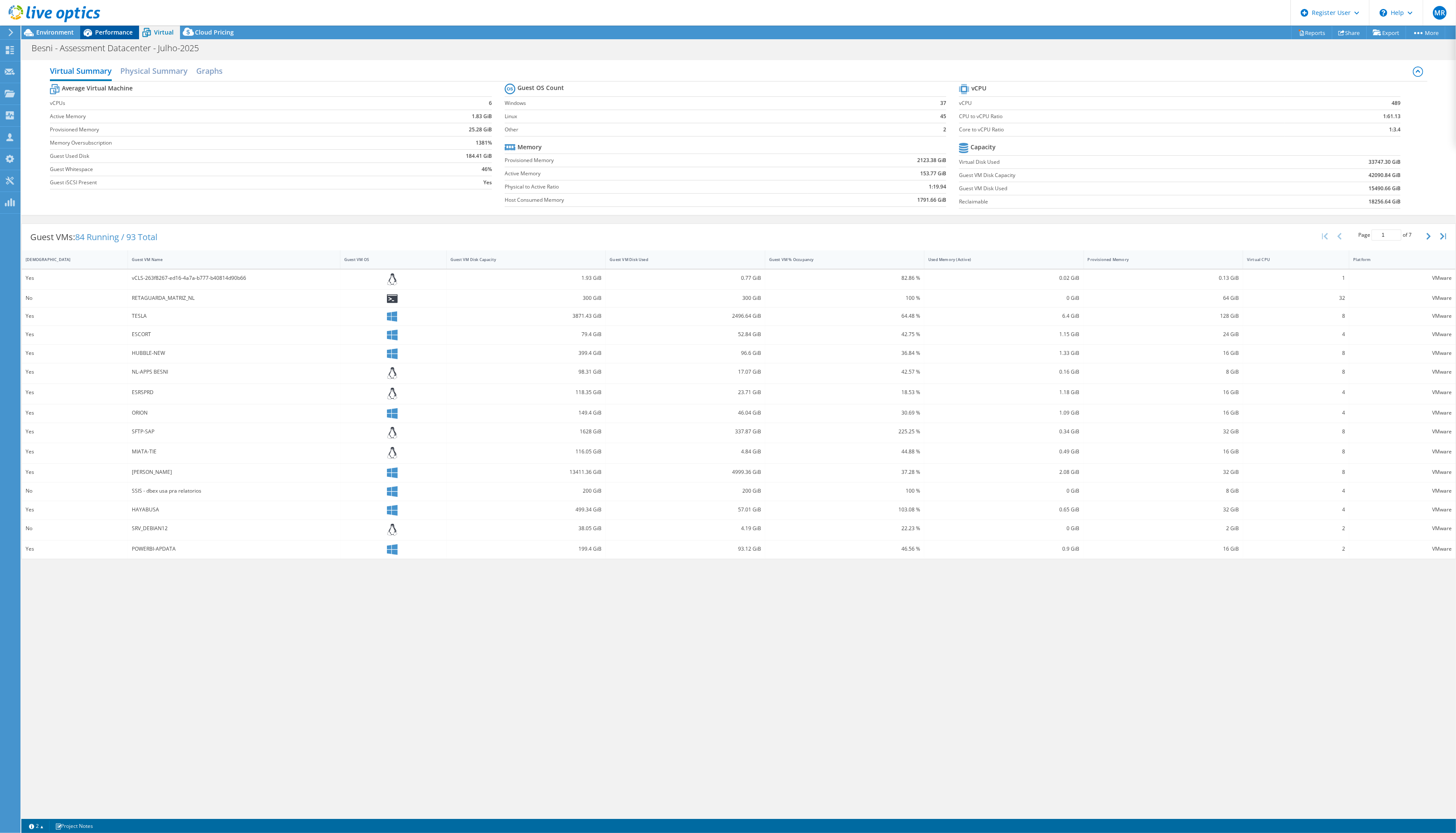
click at [135, 32] on div "Performance" at bounding box center [110, 32] width 59 height 14
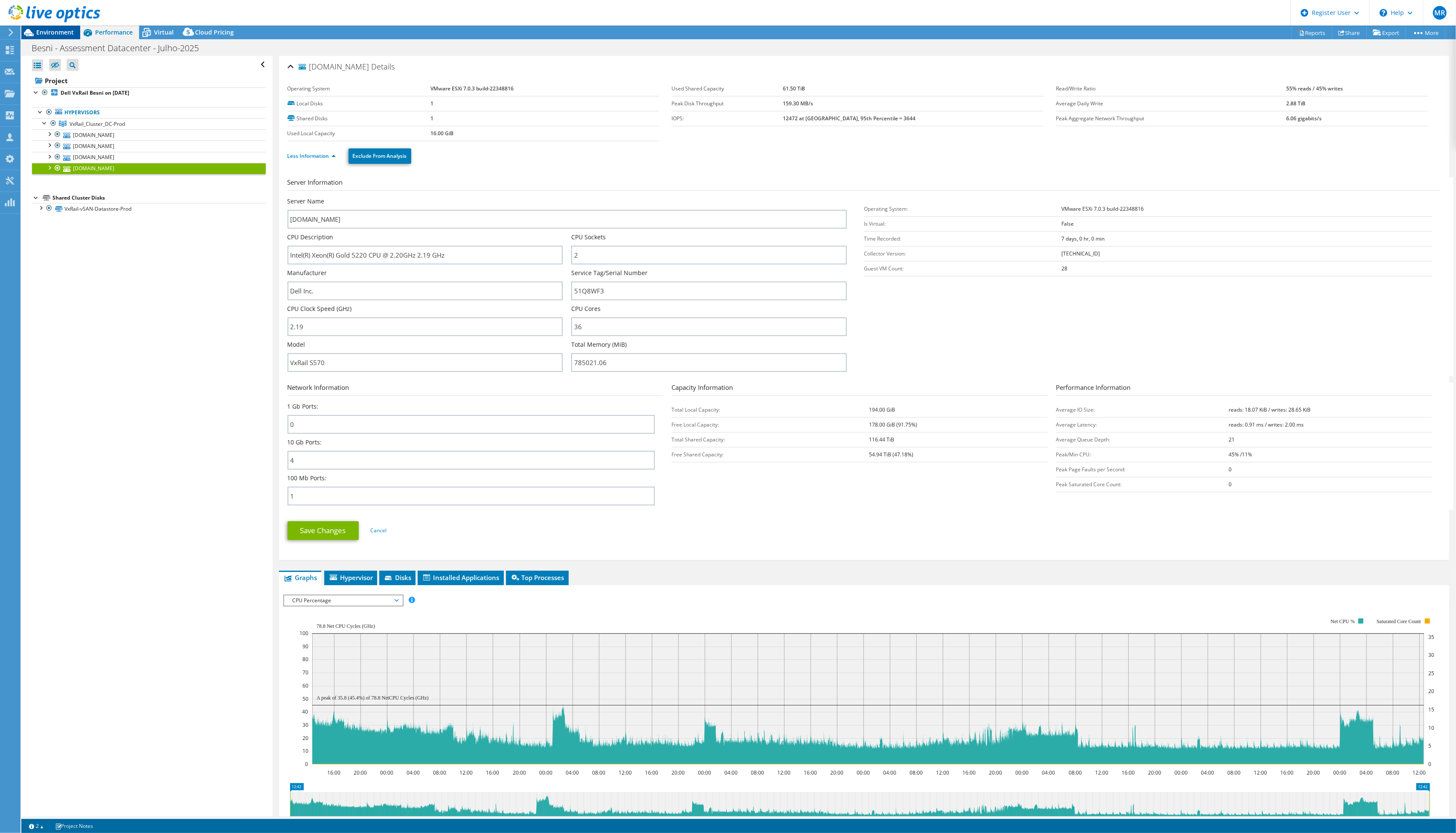
click at [50, 30] on span "Environment" at bounding box center [55, 32] width 37 height 8
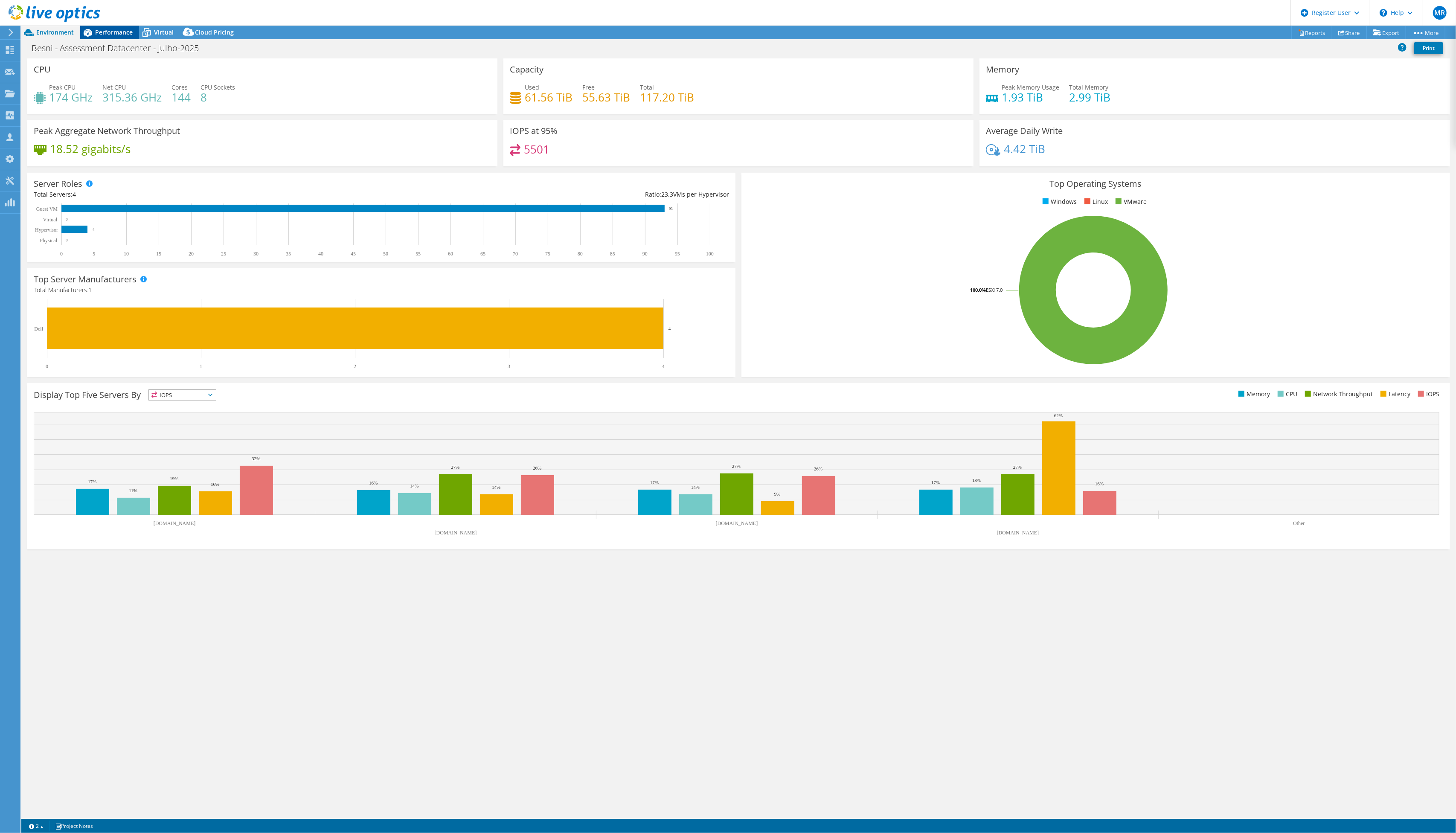
click at [99, 29] on span "Performance" at bounding box center [114, 32] width 37 height 8
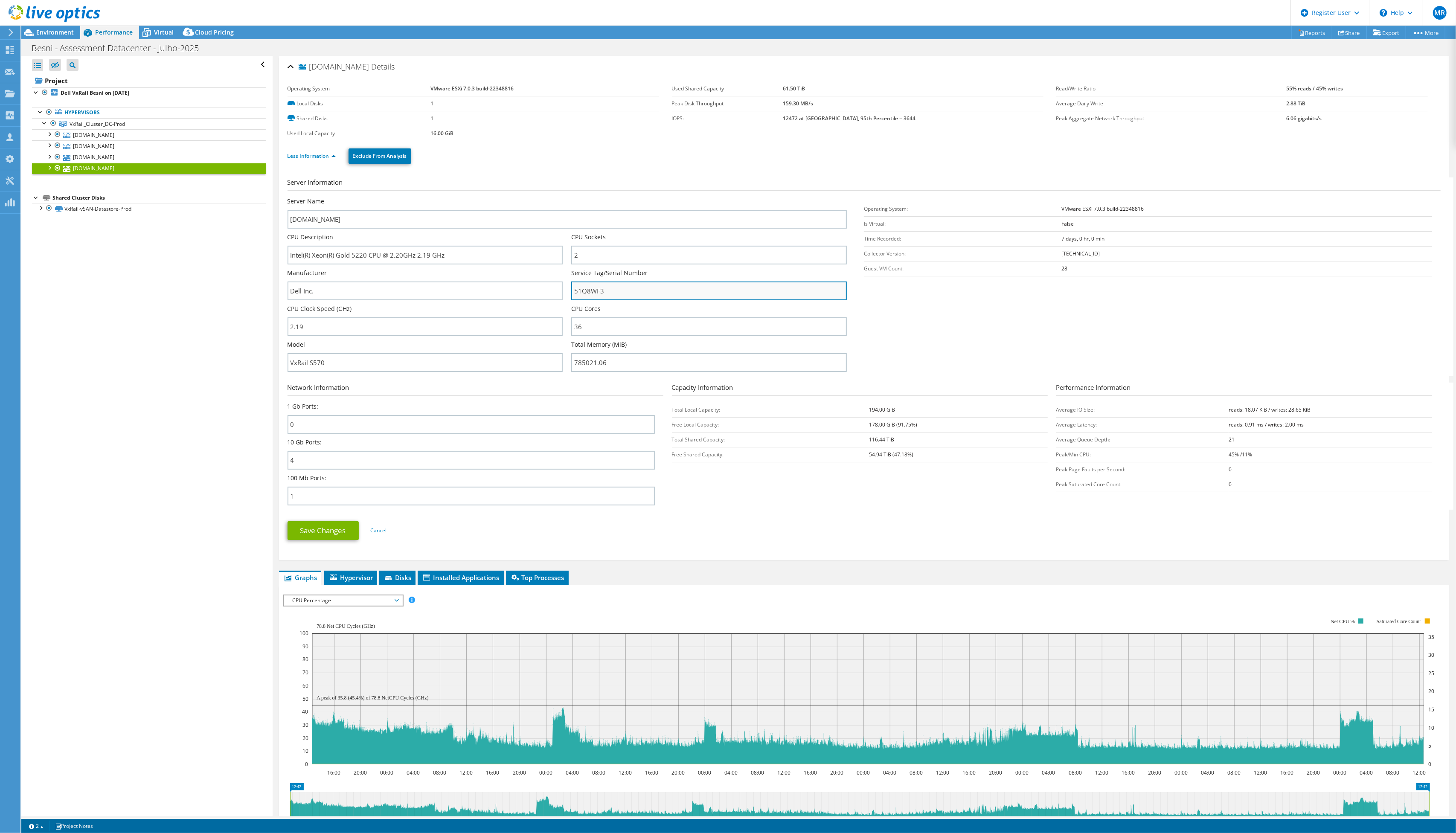
click at [594, 288] on input "51Q8WF3" at bounding box center [709, 290] width 276 height 19
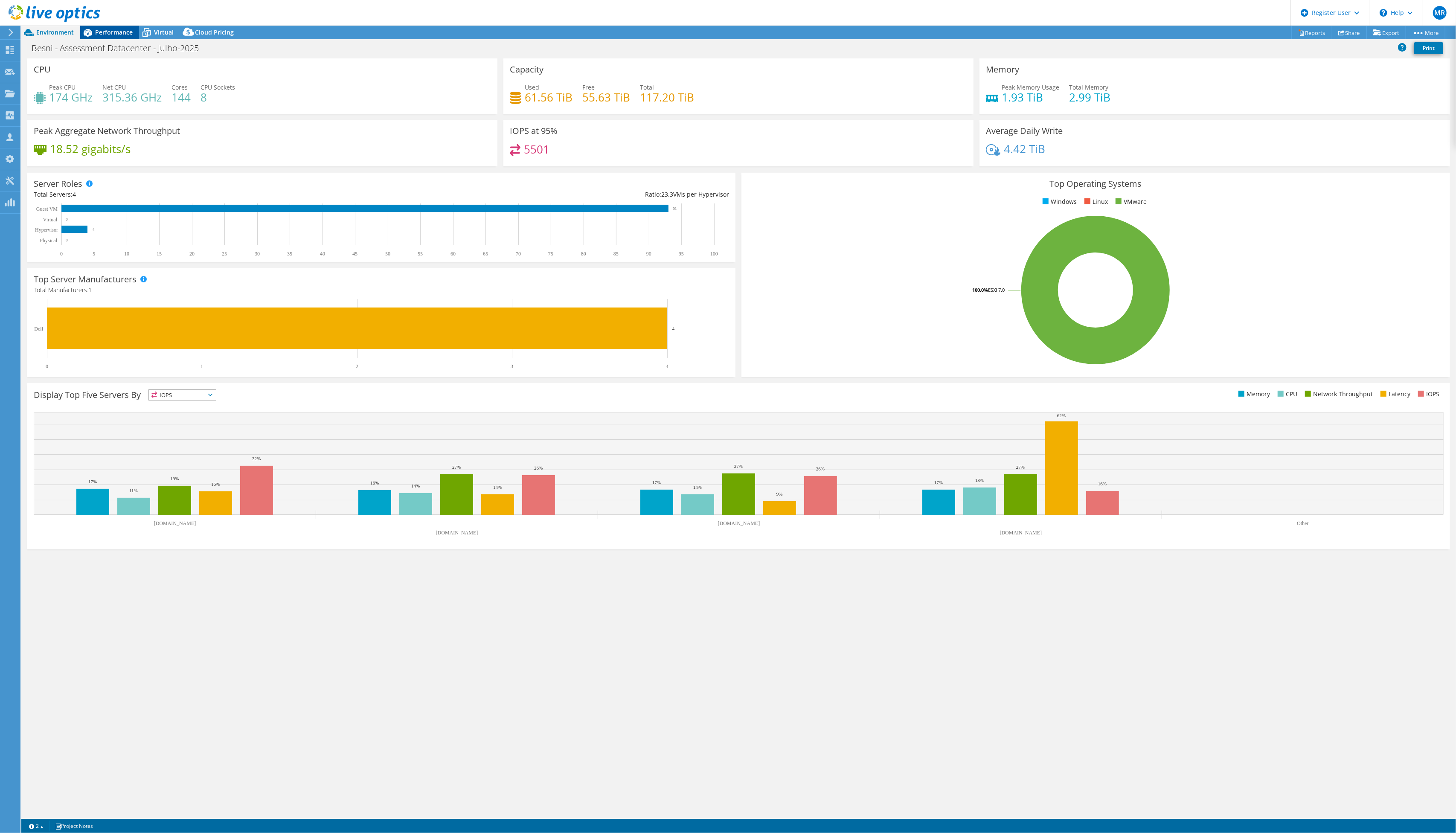
click at [120, 30] on span "Performance" at bounding box center [114, 32] width 37 height 8
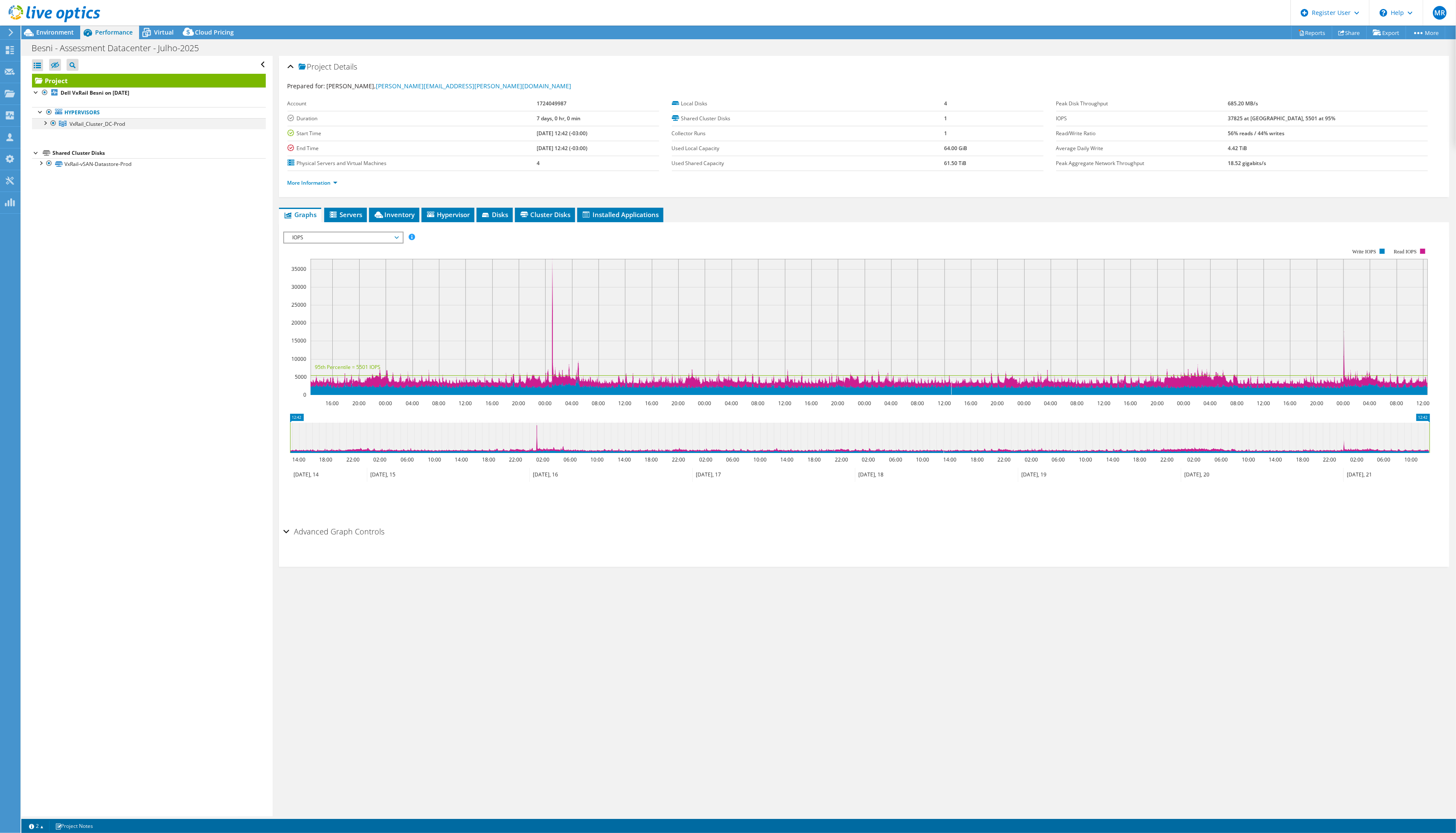
click at [44, 124] on div at bounding box center [45, 122] width 8 height 8
click at [150, 168] on link "[DOMAIN_NAME]" at bounding box center [149, 168] width 234 height 11
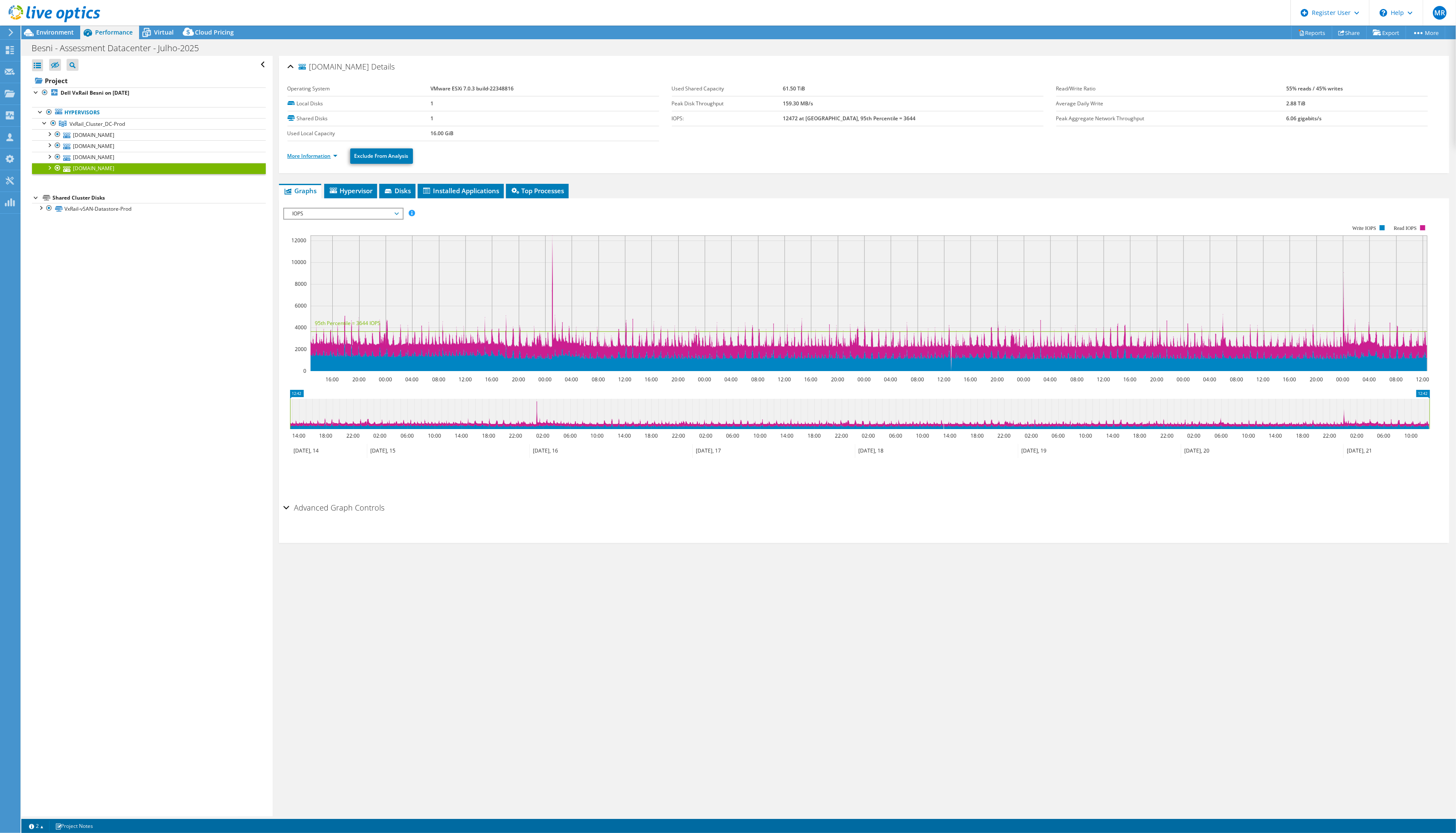
click at [326, 155] on link "More Information" at bounding box center [313, 155] width 50 height 7
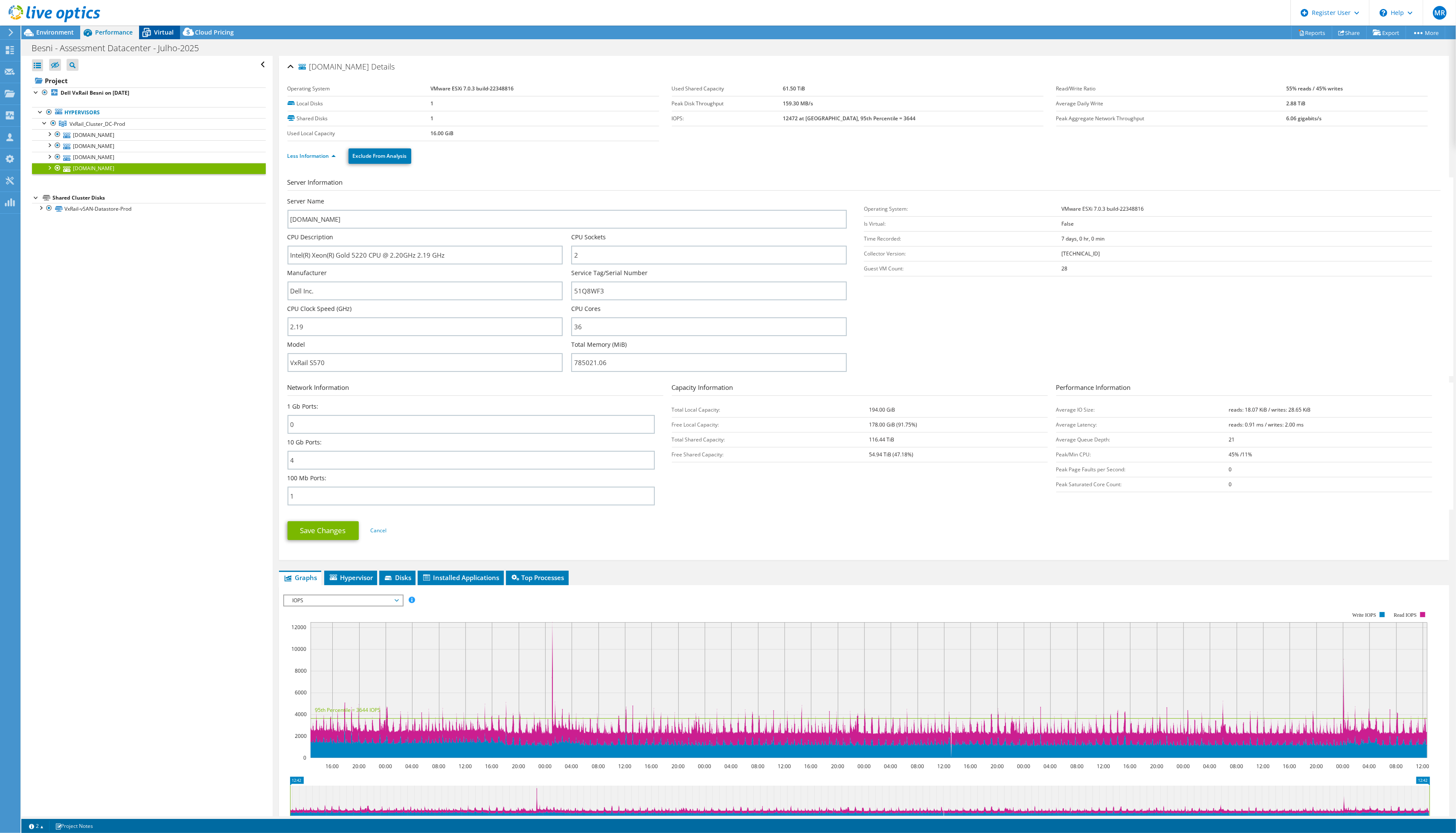
click at [164, 32] on span "Virtual" at bounding box center [163, 32] width 20 height 8
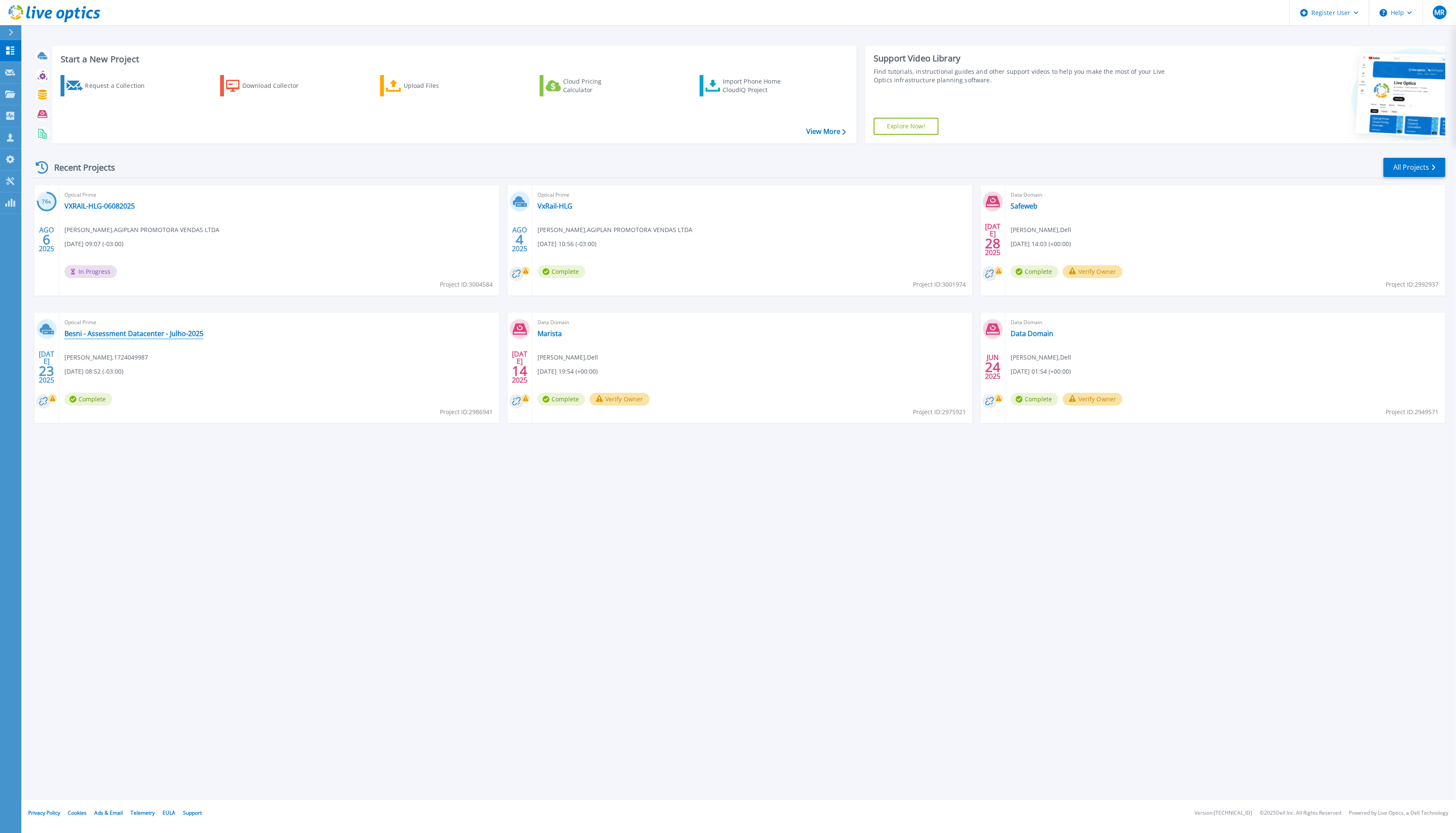
click at [155, 332] on link "Besni - Assessment Datacenter - Julho-2025" at bounding box center [134, 333] width 139 height 8
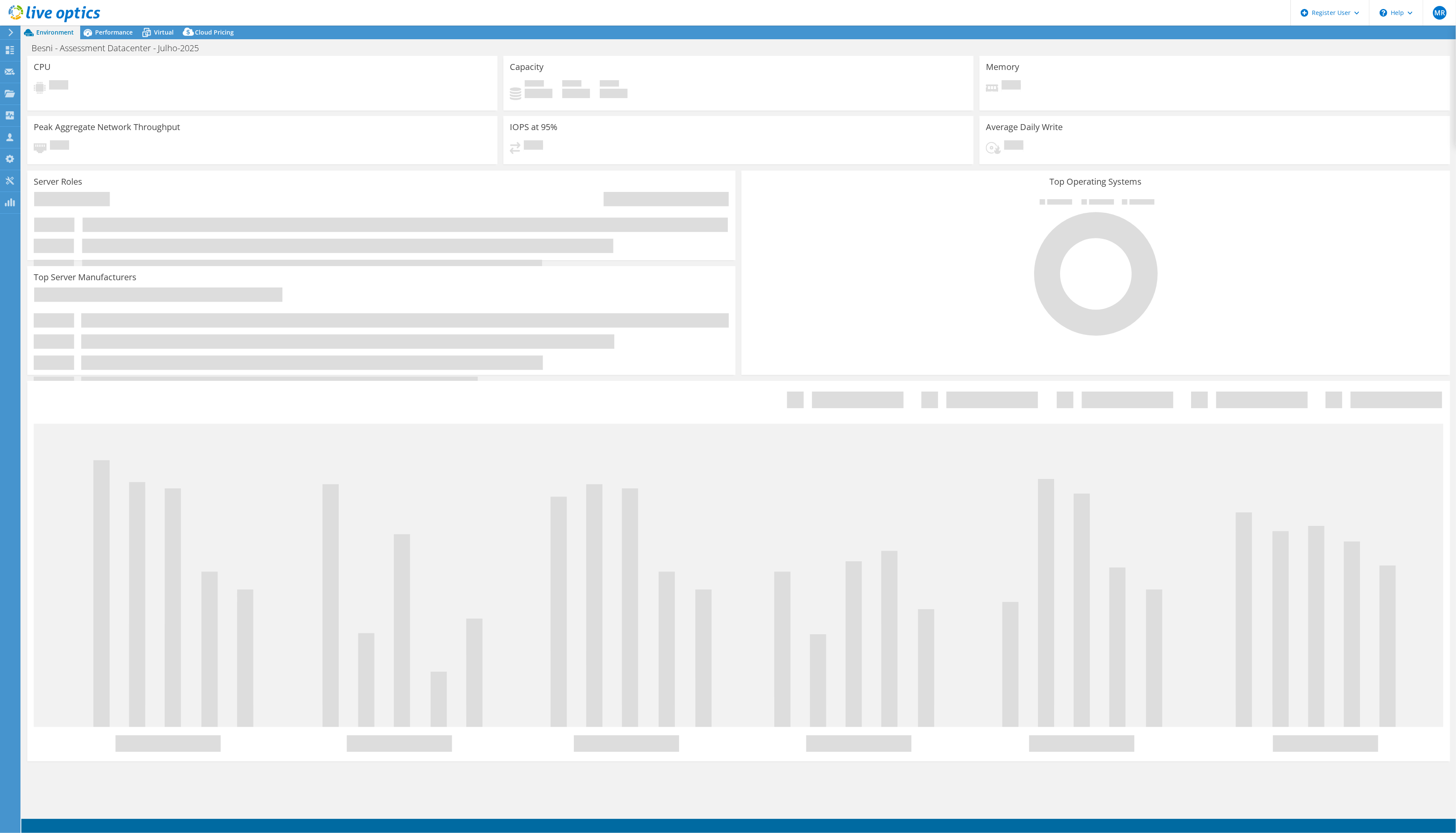
select select "USD"
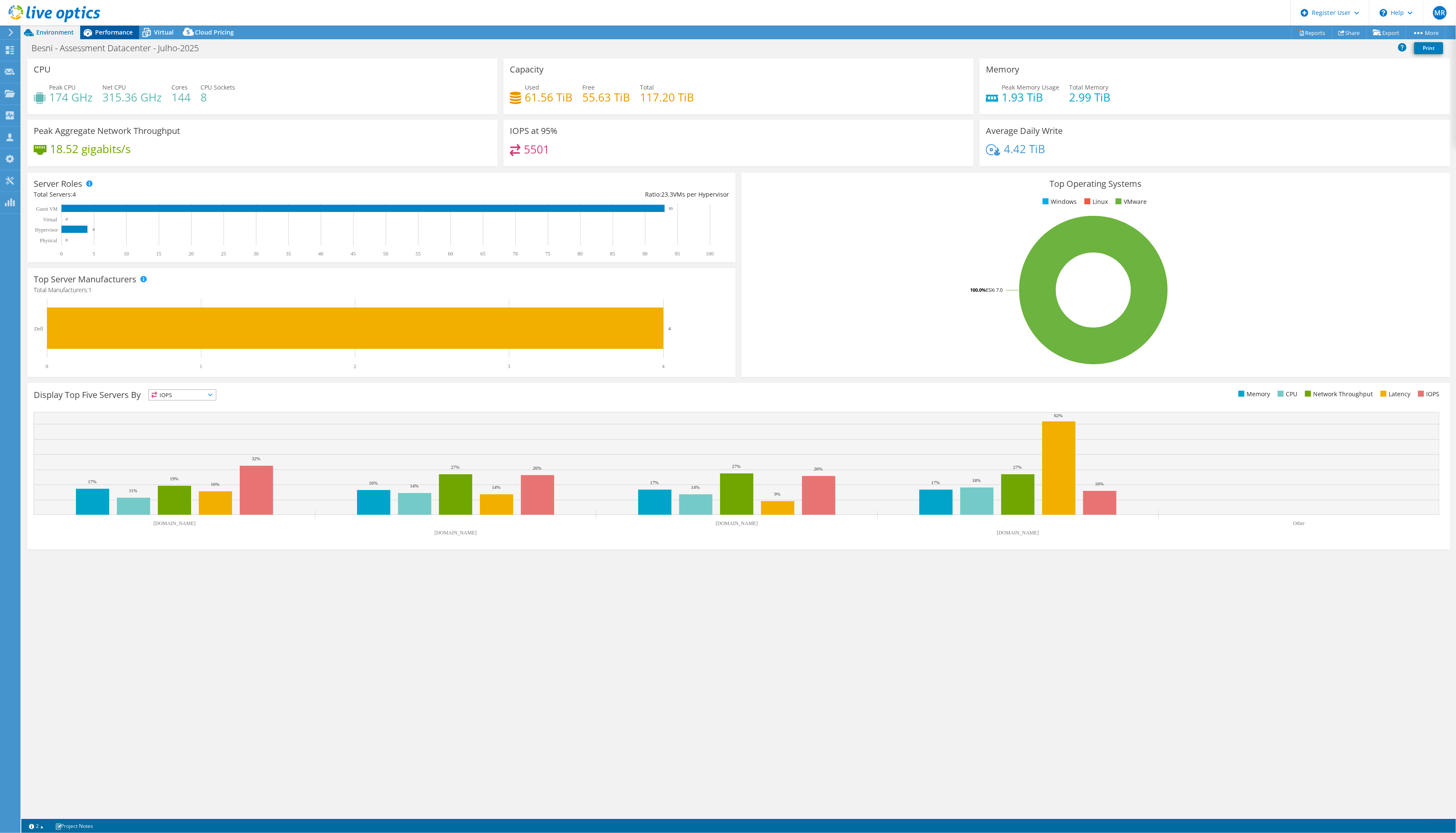
click at [132, 37] on div "Performance" at bounding box center [110, 32] width 59 height 14
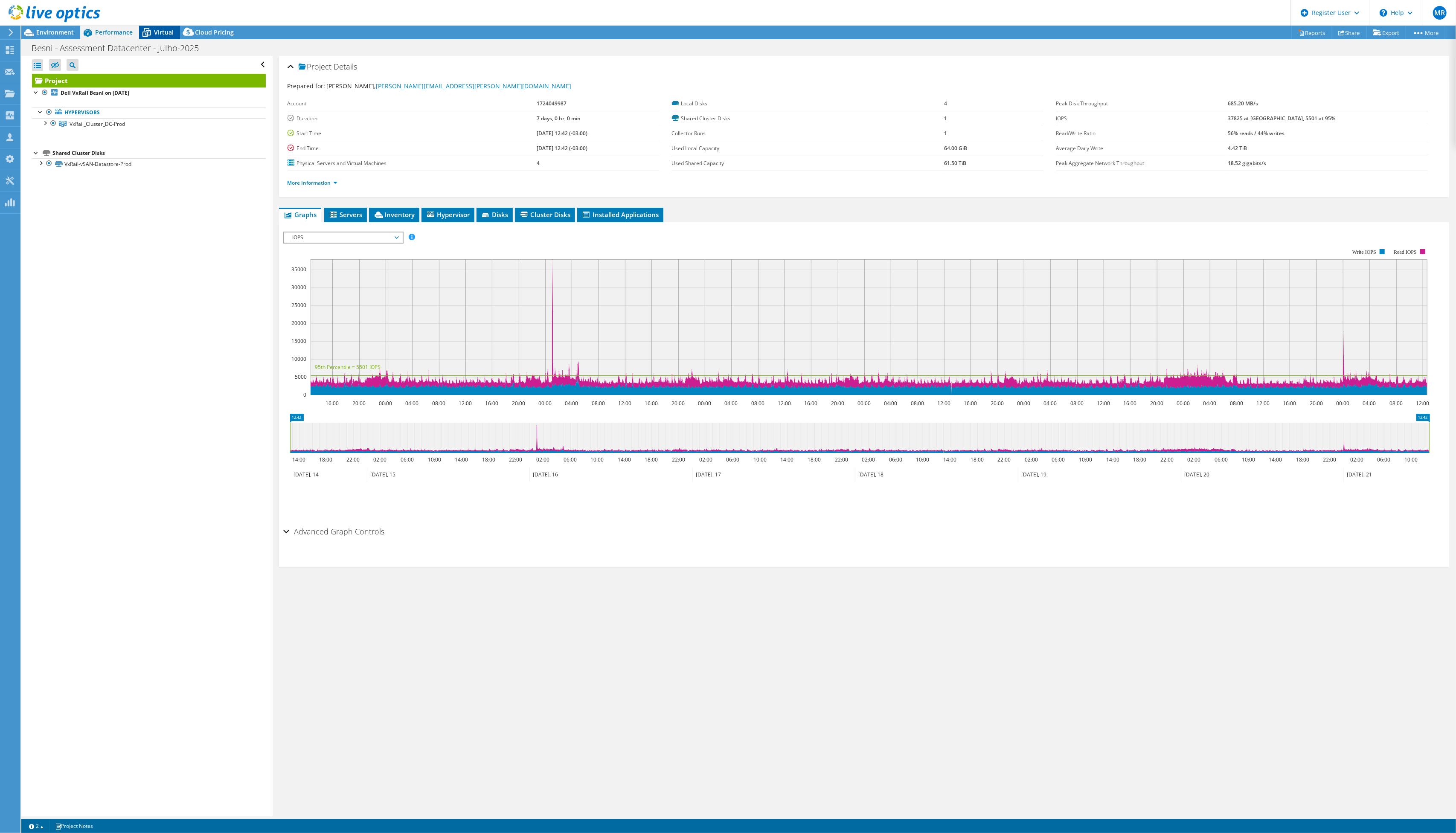
click at [158, 36] on span "Virtual" at bounding box center [163, 32] width 20 height 8
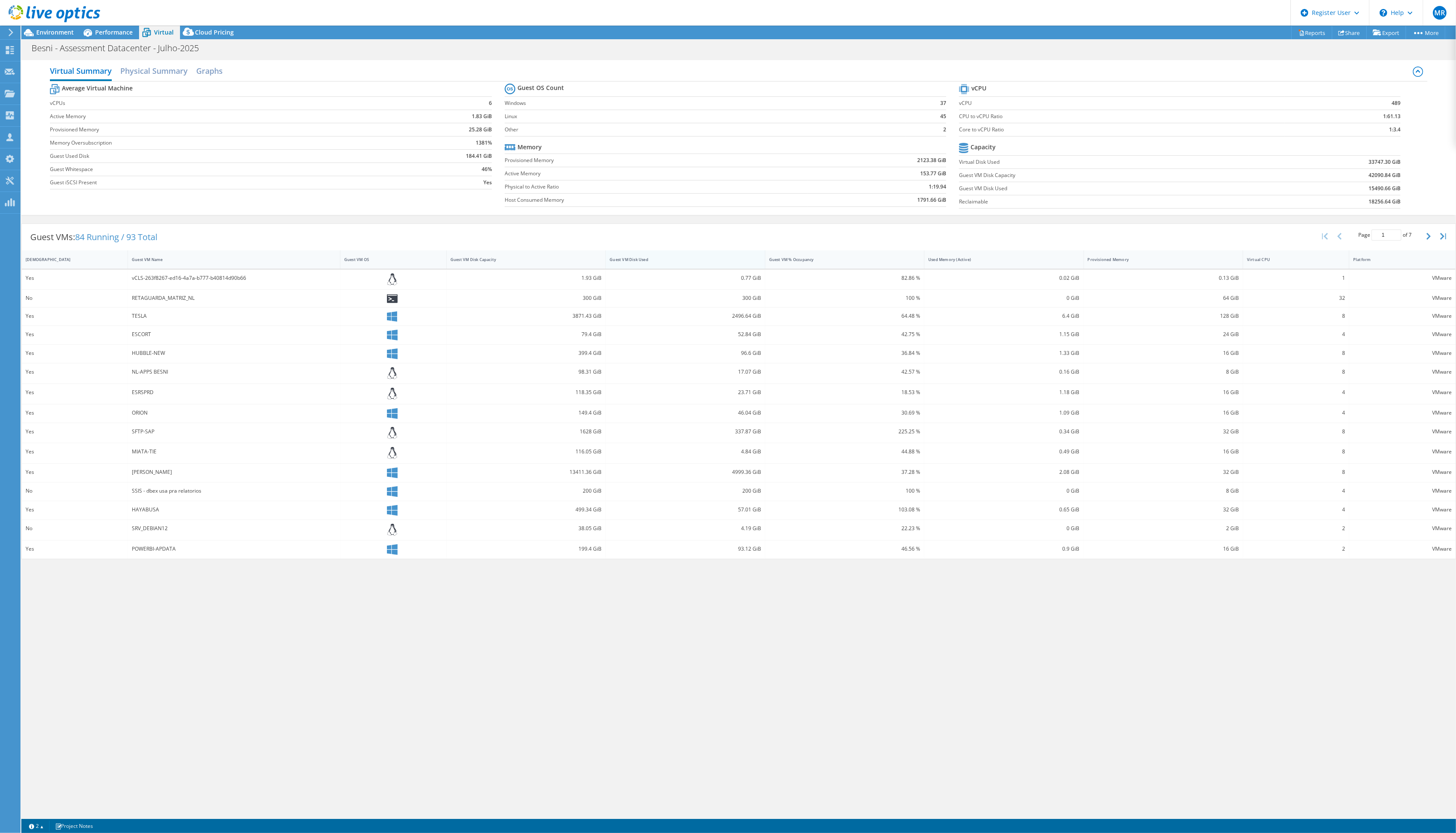
click at [652, 262] on div "Guest VM Disk Used" at bounding box center [680, 259] width 141 height 6
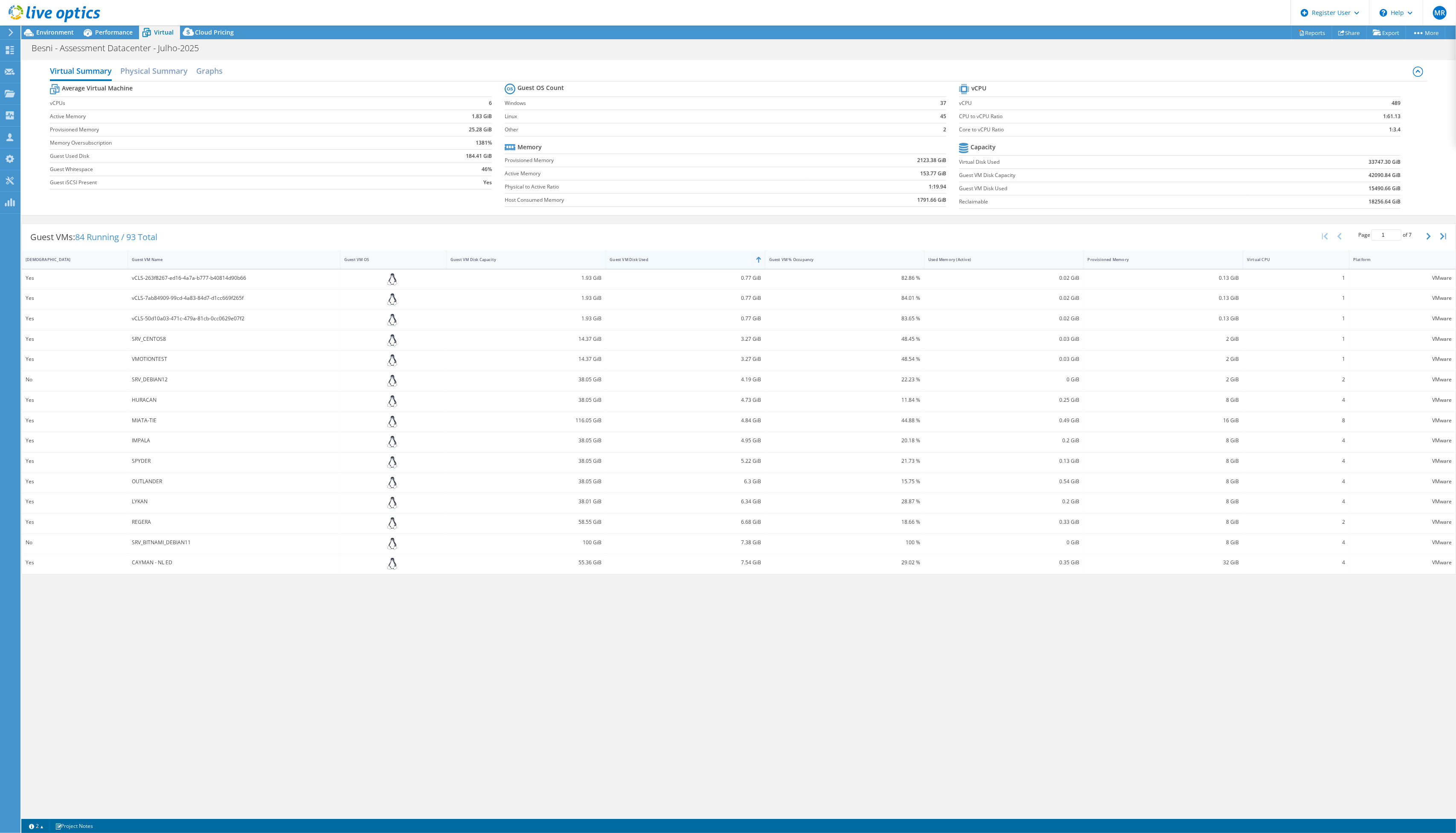
click at [649, 262] on div "Guest VM Disk Used" at bounding box center [680, 259] width 141 height 6
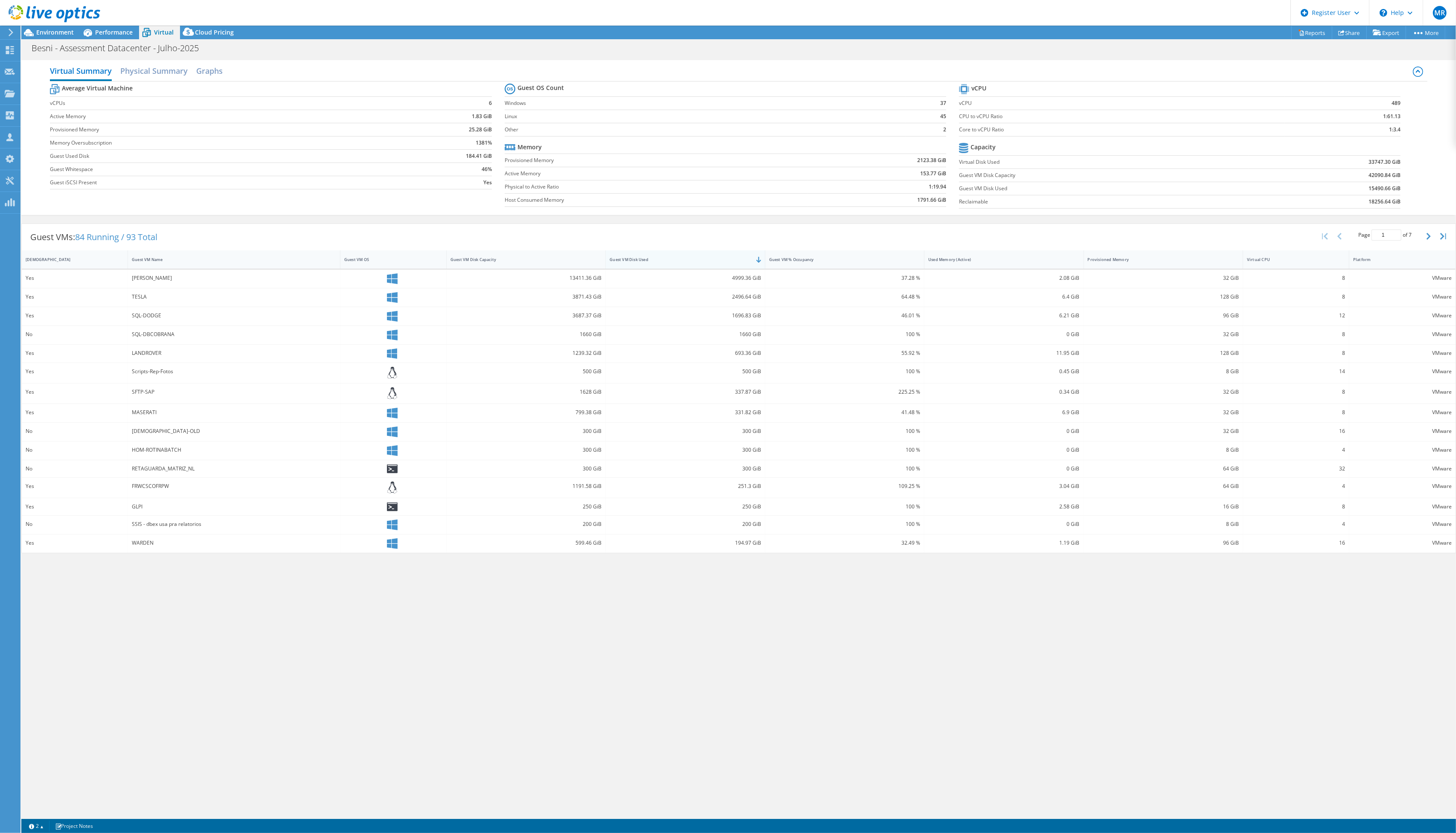
click at [649, 262] on div "Guest VM Disk Used" at bounding box center [680, 259] width 141 height 6
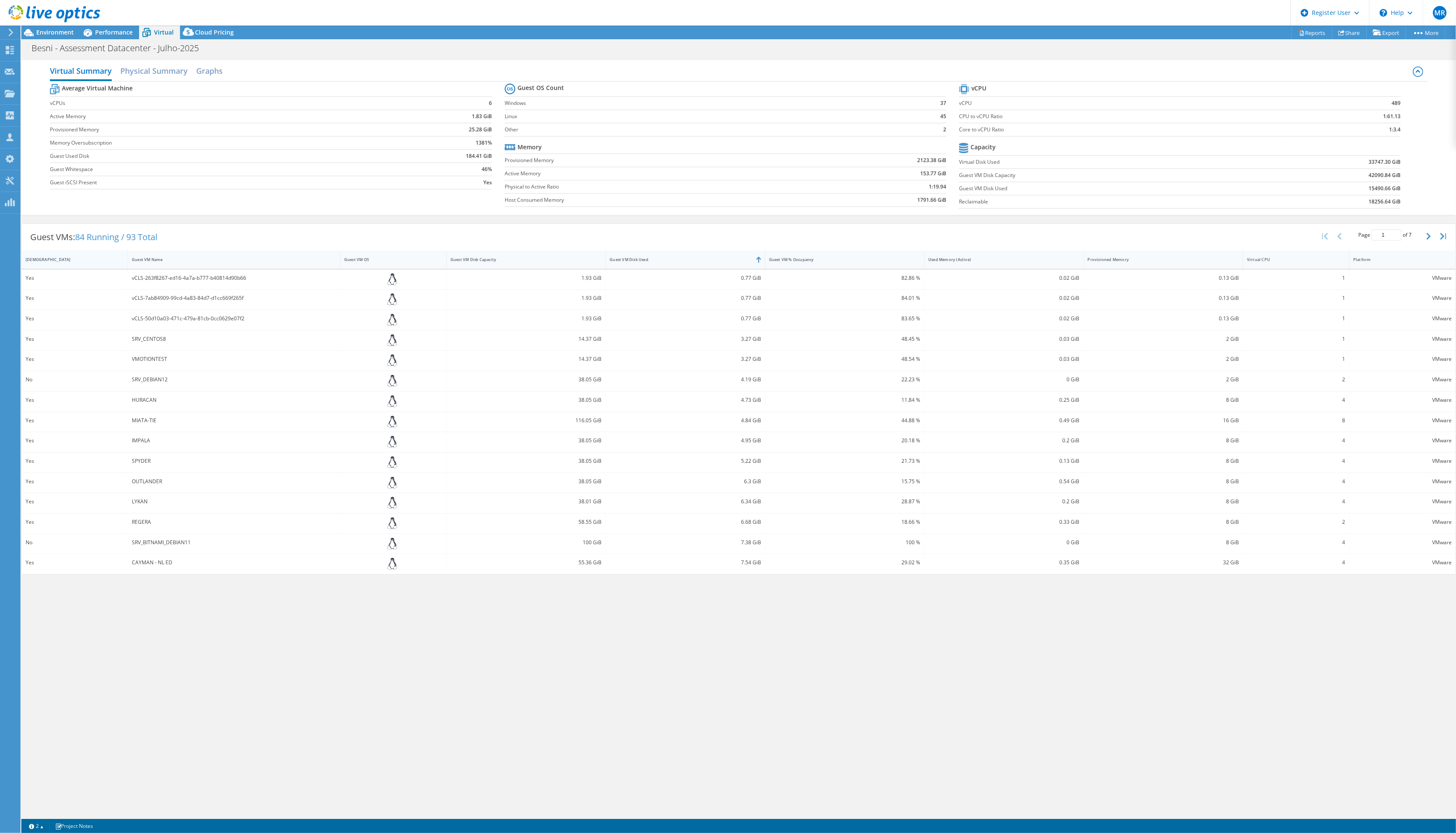
click at [79, 265] on div "[DEMOGRAPHIC_DATA]" at bounding box center [69, 259] width 96 height 13
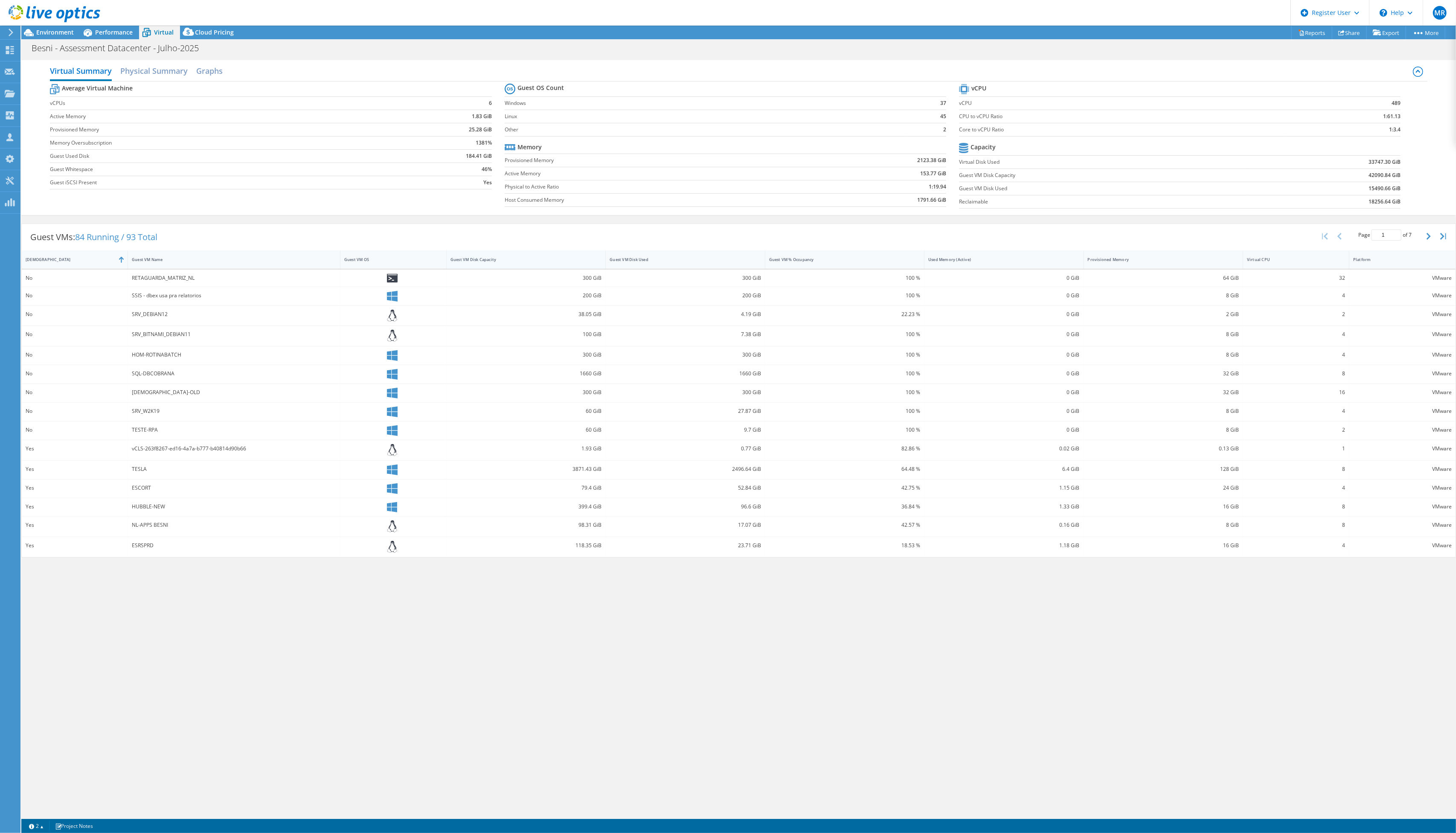
click at [518, 265] on div "Guest VM Disk Capacity" at bounding box center [521, 259] width 149 height 13
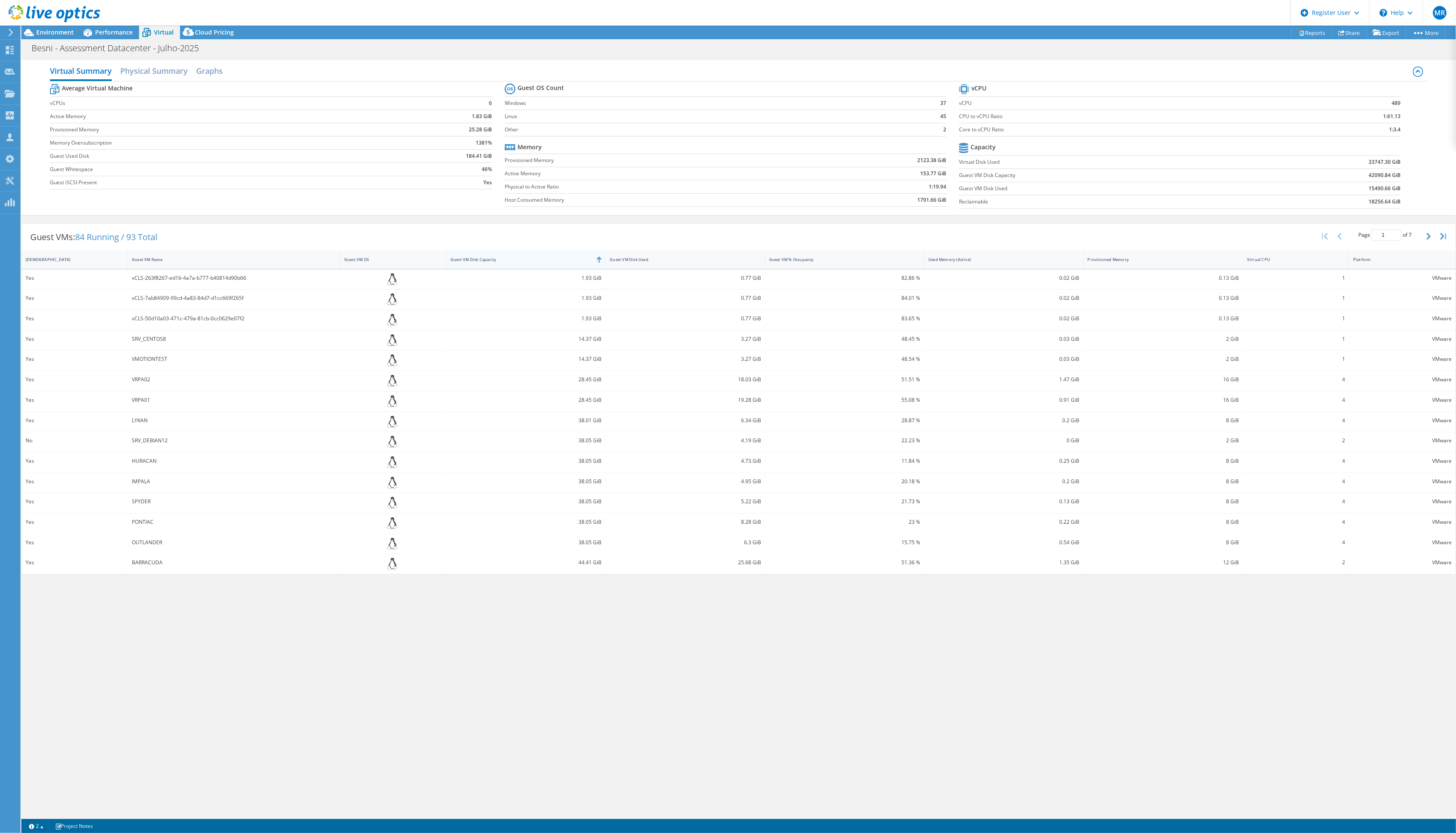
click at [518, 265] on div "Guest VM Disk Capacity" at bounding box center [521, 259] width 149 height 13
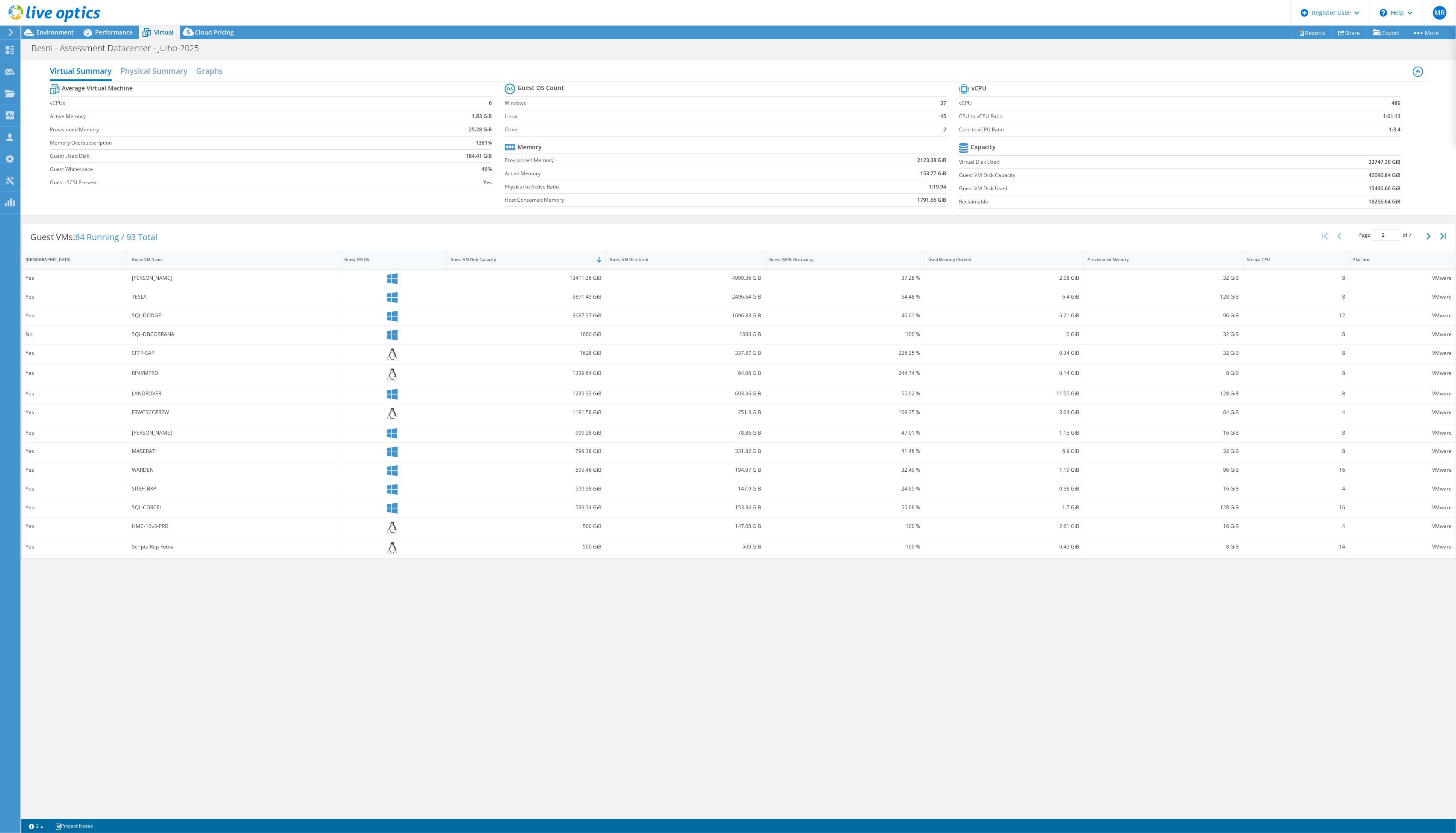
drag, startPoint x: 392, startPoint y: 264, endPoint x: 387, endPoint y: 267, distance: 5.8
click at [388, 266] on div "Guest VM OS" at bounding box center [388, 259] width 96 height 13
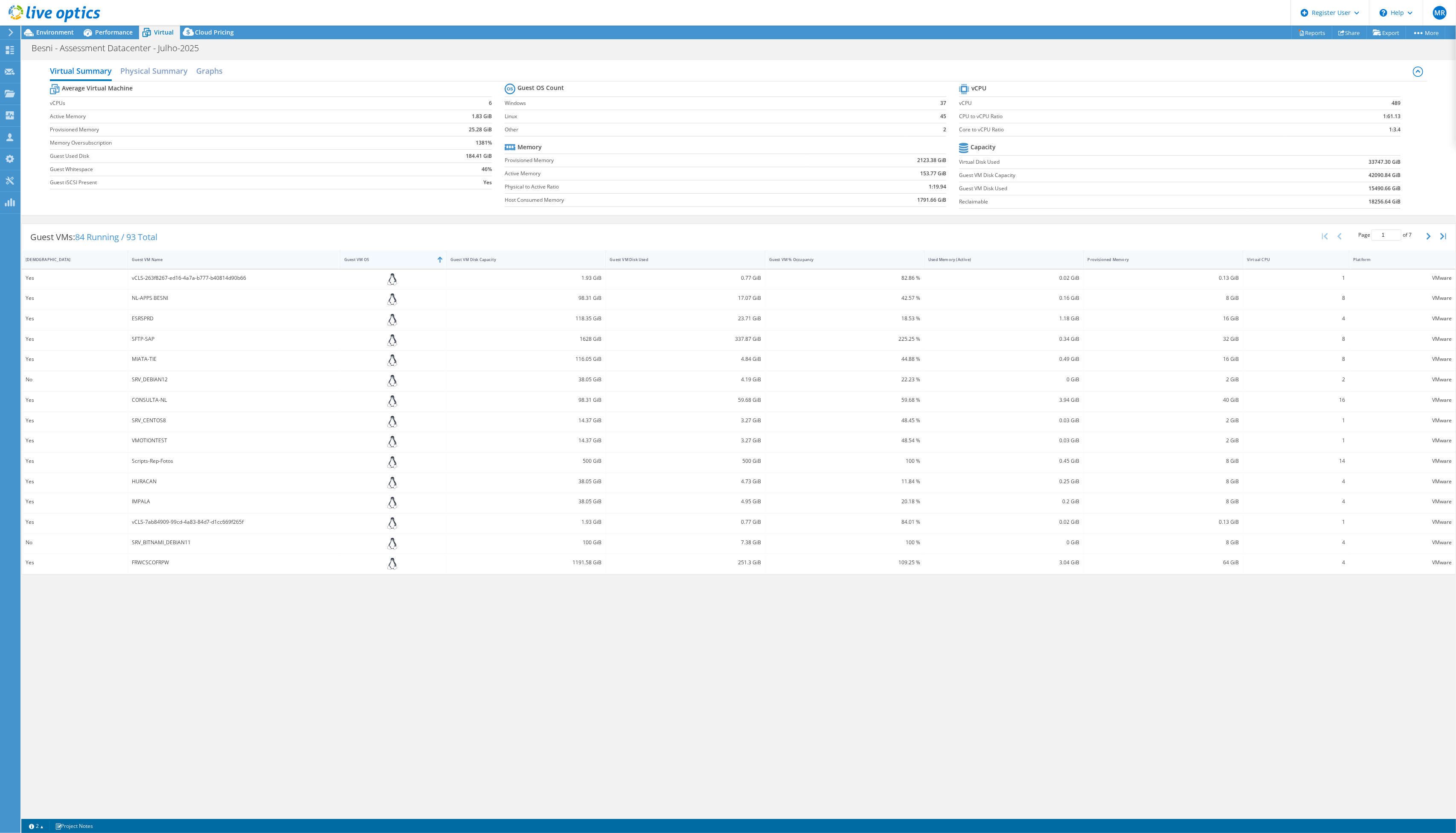
click at [387, 266] on div "Guest VM OS" at bounding box center [388, 259] width 96 height 13
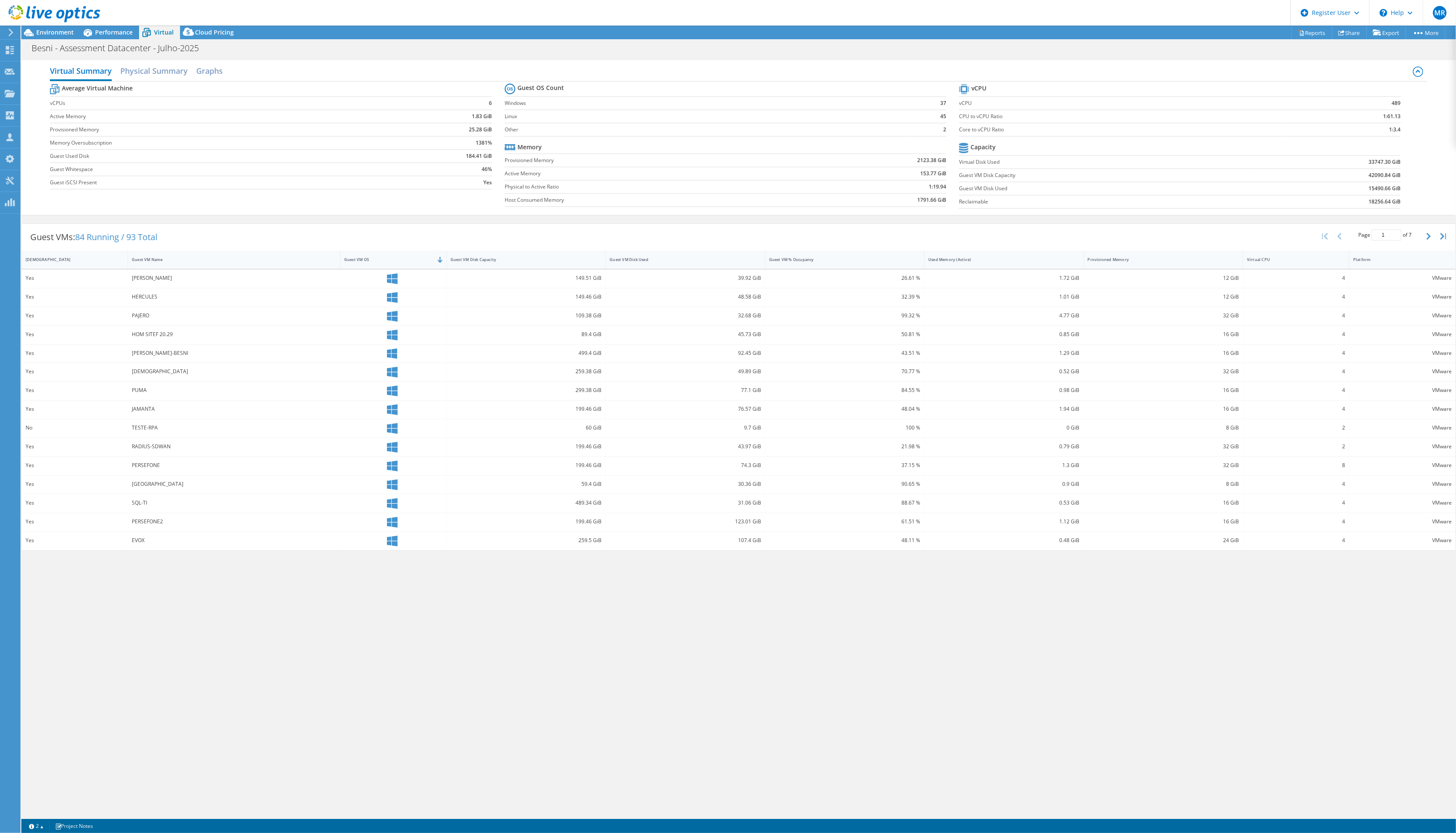
click at [1375, 162] on b "33747.30 GiB" at bounding box center [1384, 162] width 32 height 8
